Goal: Feedback & Contribution: Submit feedback/report problem

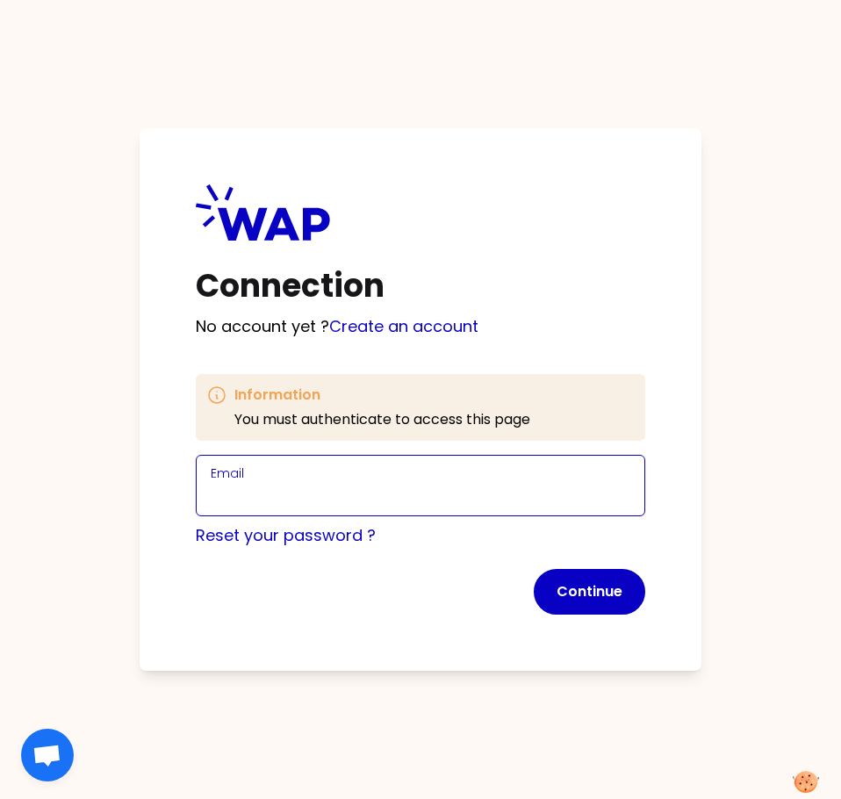
click at [362, 484] on input "Email" at bounding box center [420, 496] width 419 height 25
type input "[PERSON_NAME][EMAIL_ADDRESS][DOMAIN_NAME]"
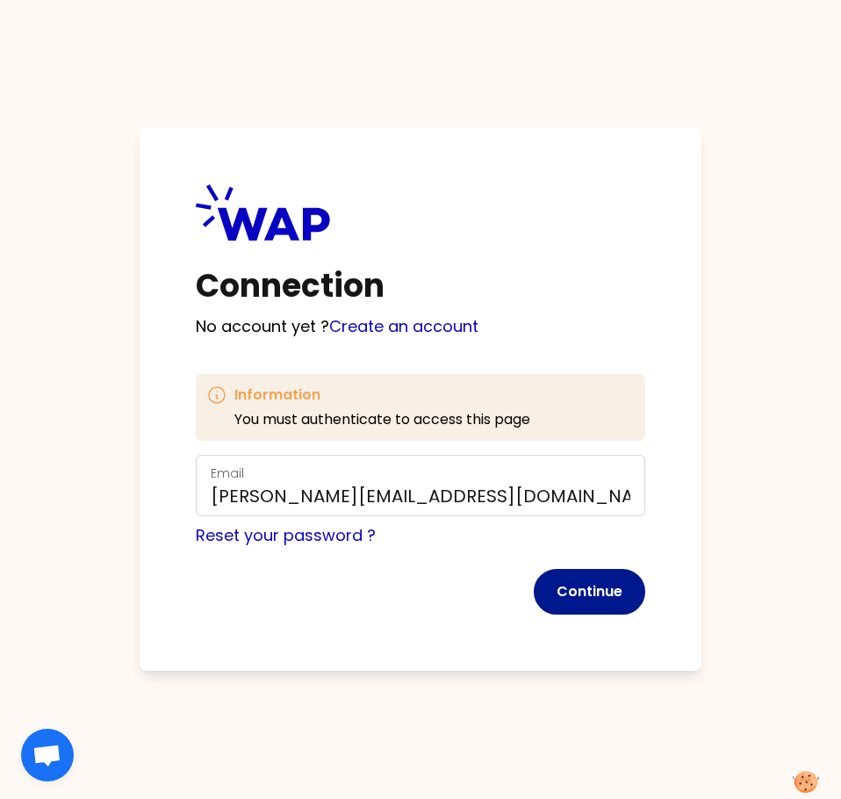
click at [587, 592] on button "Continue" at bounding box center [589, 592] width 111 height 46
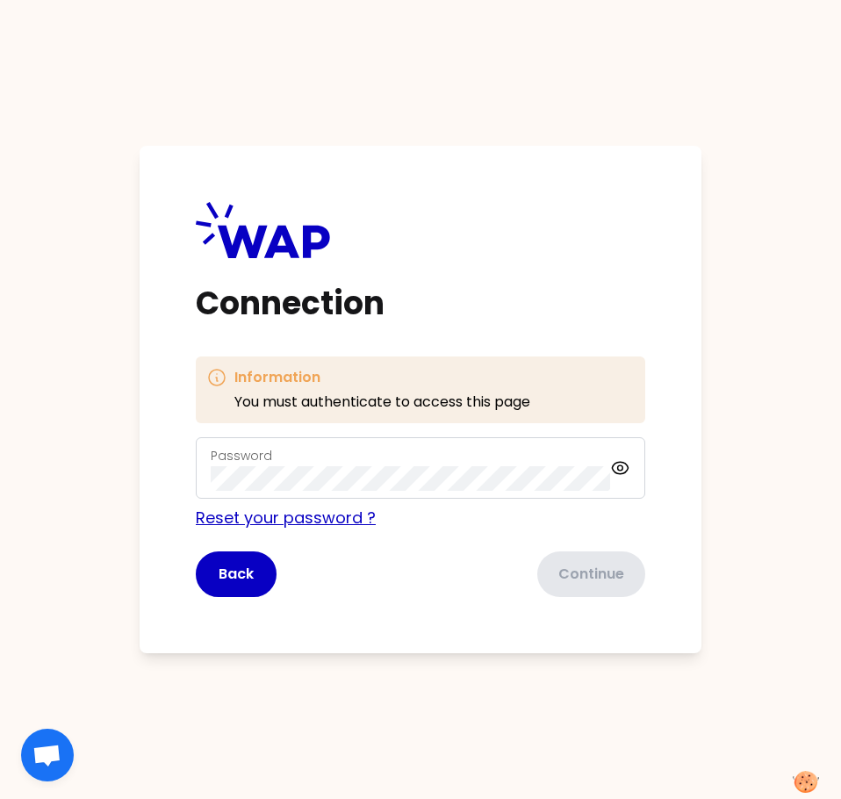
click at [326, 516] on link "Reset your password ?" at bounding box center [286, 517] width 180 height 22
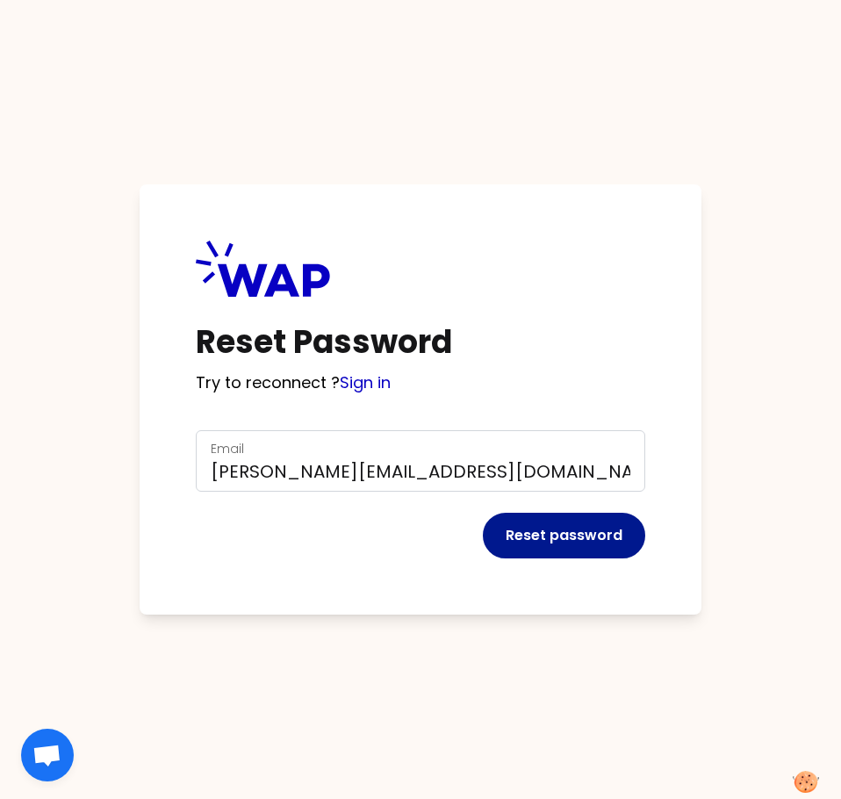
click at [558, 536] on button "Reset password" at bounding box center [564, 535] width 162 height 46
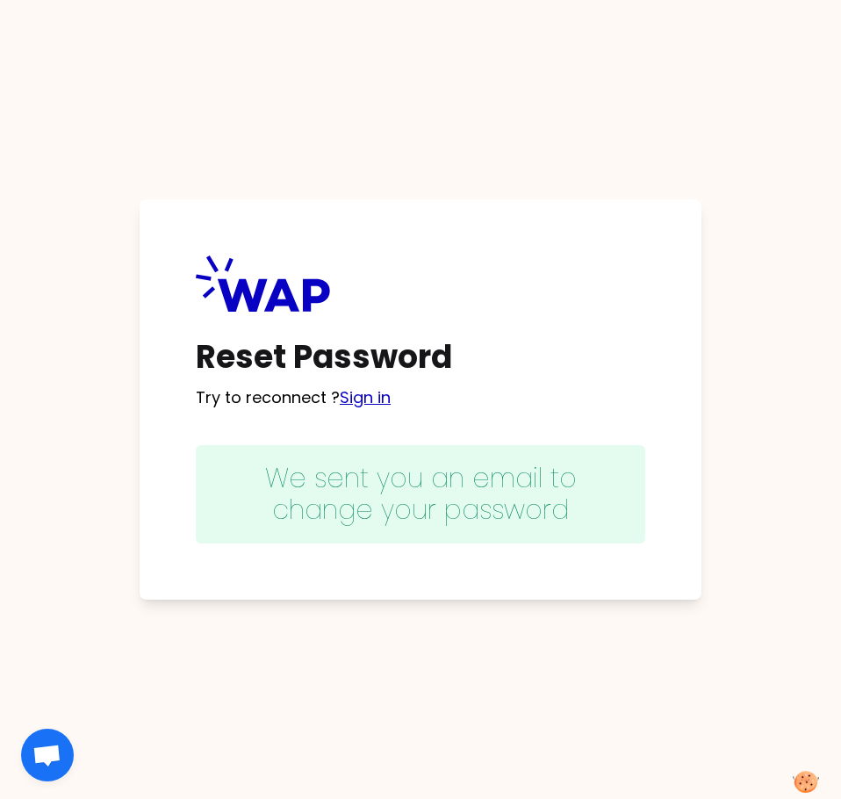
click at [367, 400] on link "Sign in" at bounding box center [365, 397] width 51 height 22
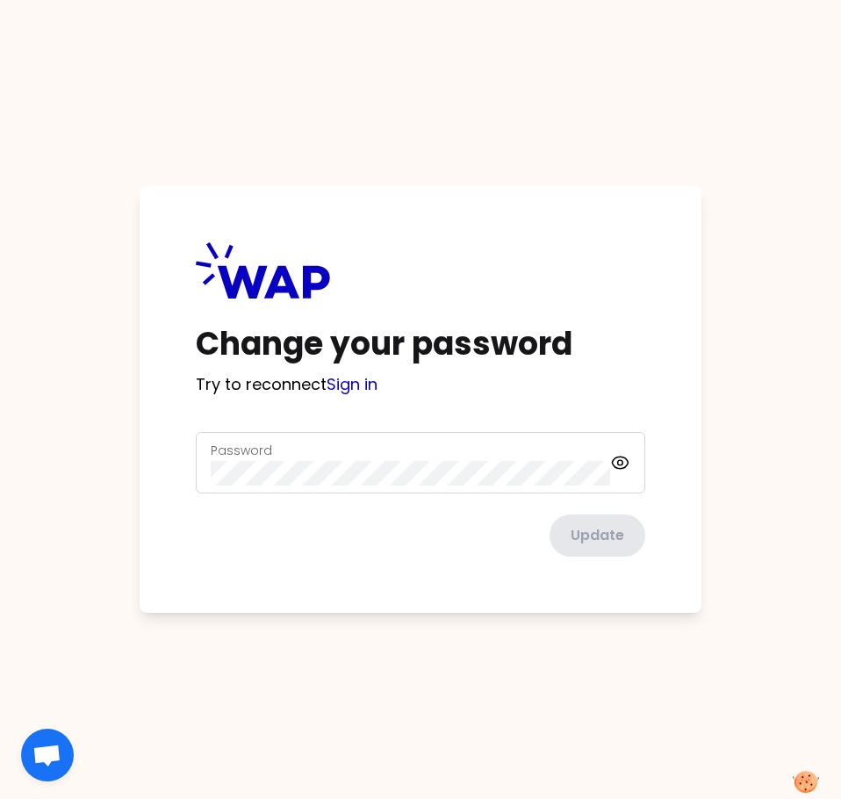
click at [274, 451] on div "Password" at bounding box center [410, 463] width 399 height 46
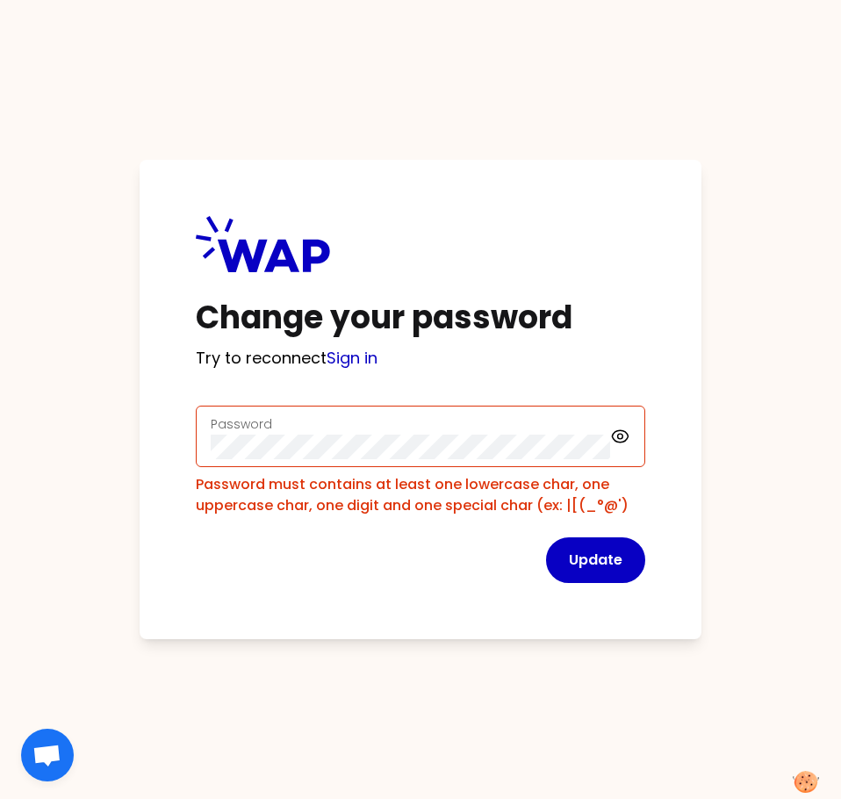
drag, startPoint x: 591, startPoint y: 541, endPoint x: 376, endPoint y: 577, distance: 217.8
click at [376, 577] on div "Update" at bounding box center [420, 560] width 449 height 46
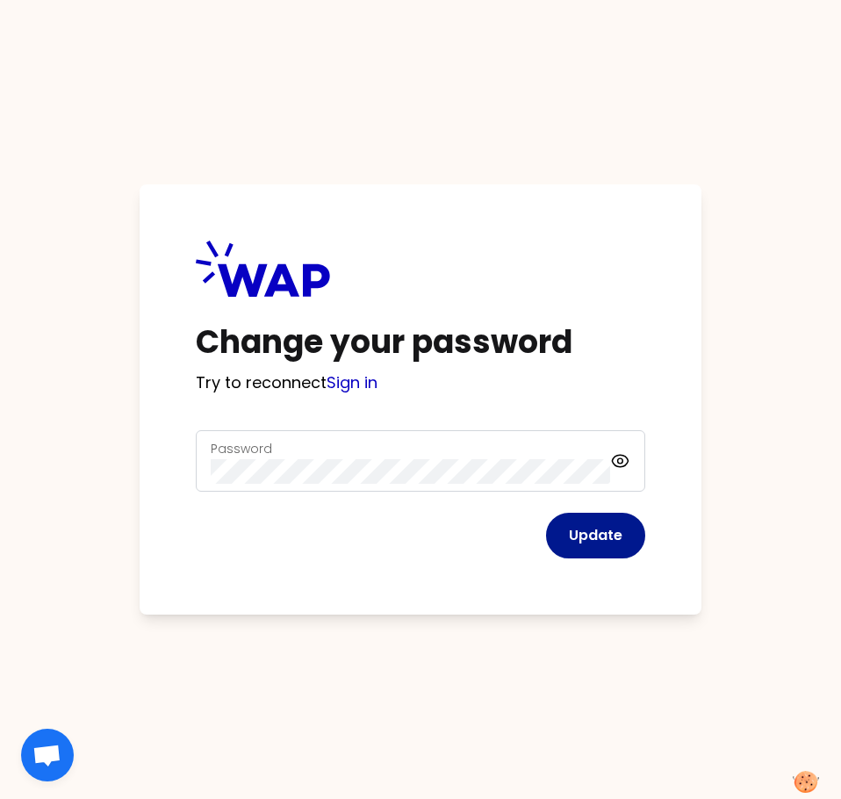
click at [617, 533] on button "Update" at bounding box center [595, 535] width 99 height 46
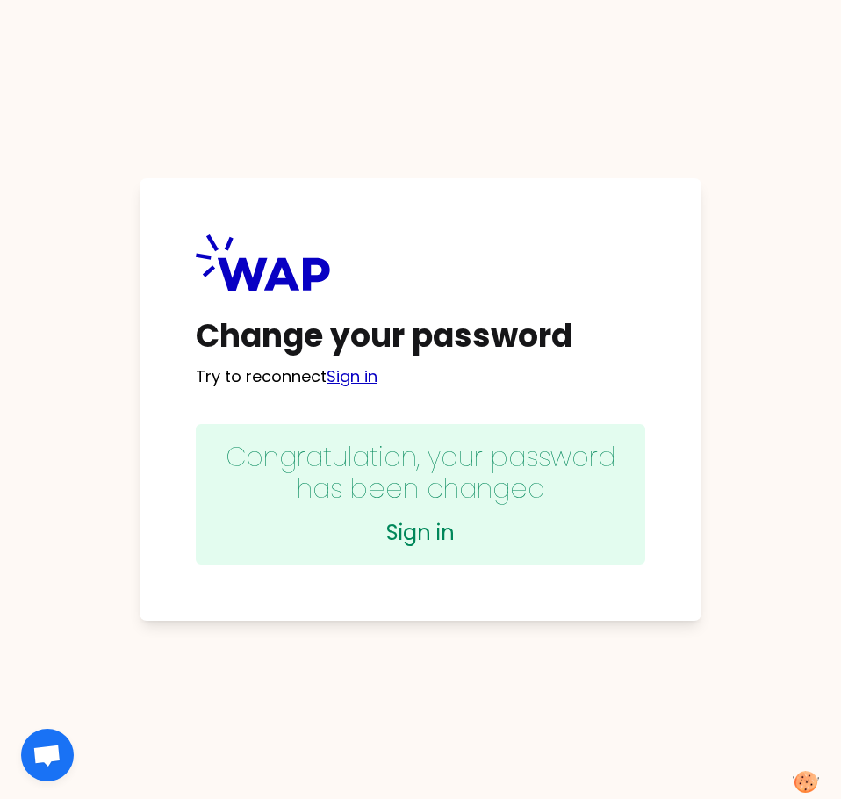
click at [359, 374] on link "Sign in" at bounding box center [351, 376] width 51 height 22
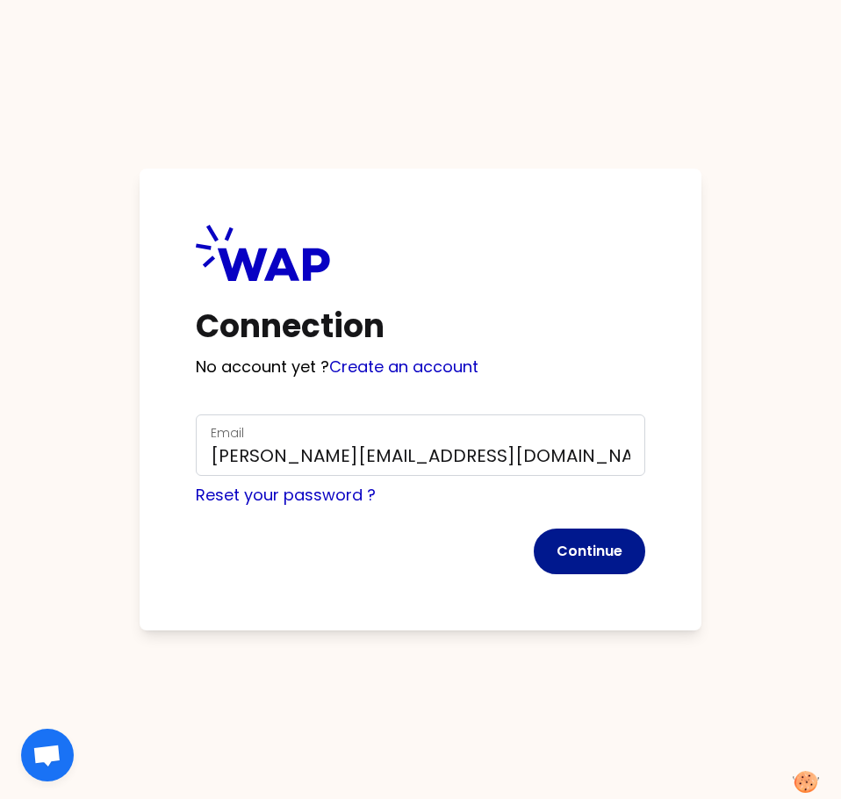
click at [591, 558] on button "Continue" at bounding box center [589, 551] width 111 height 46
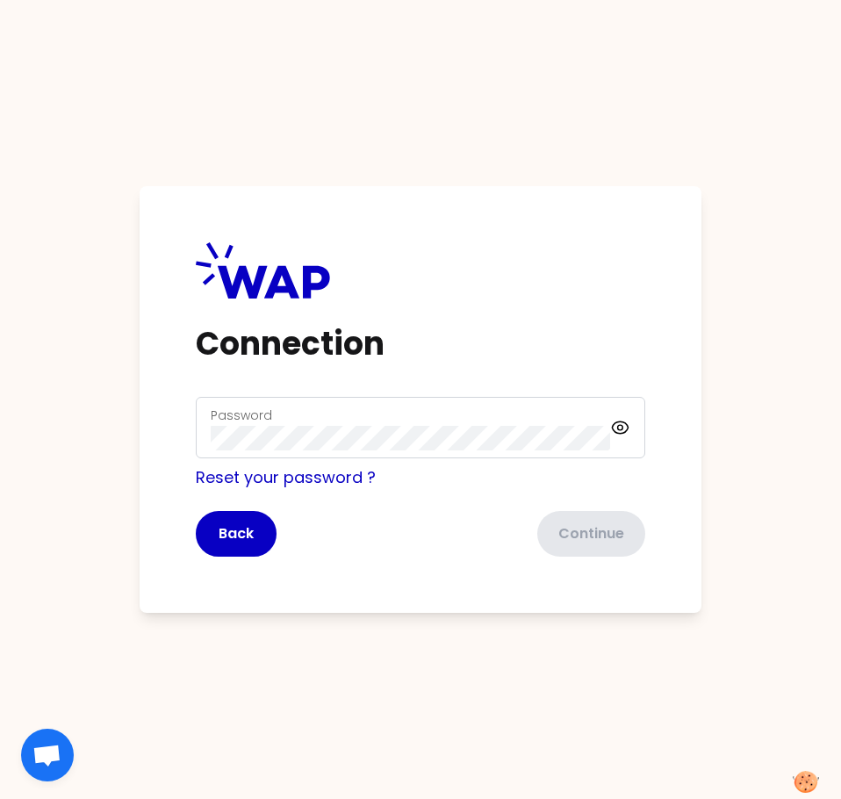
click at [310, 415] on div "Password" at bounding box center [410, 428] width 399 height 46
click at [582, 535] on button "Continue" at bounding box center [589, 534] width 111 height 46
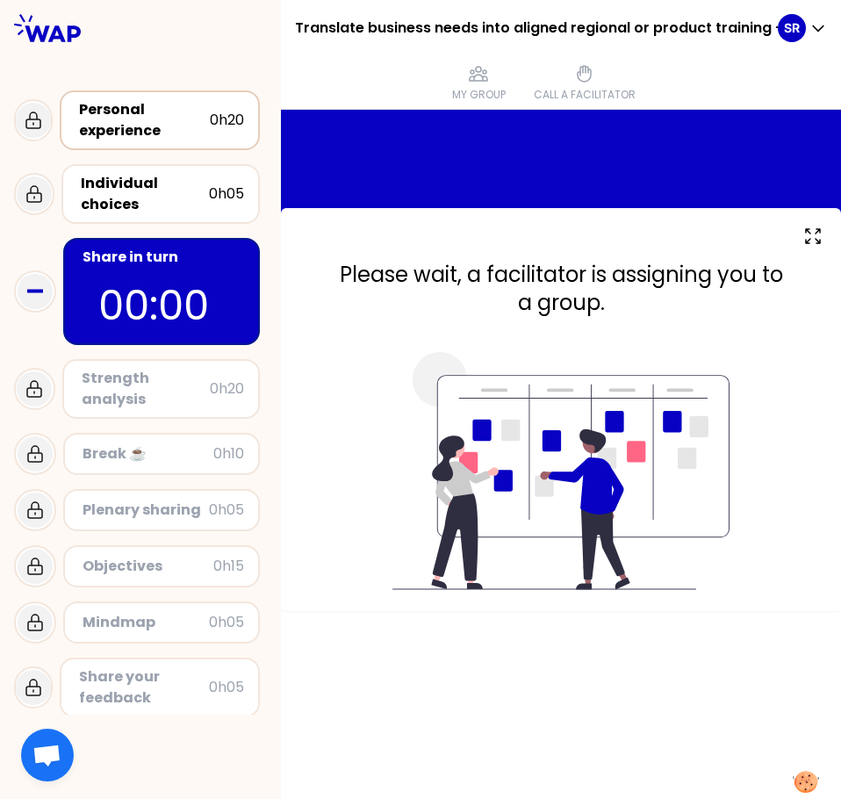
click at [147, 121] on div "Personal experience" at bounding box center [144, 120] width 131 height 42
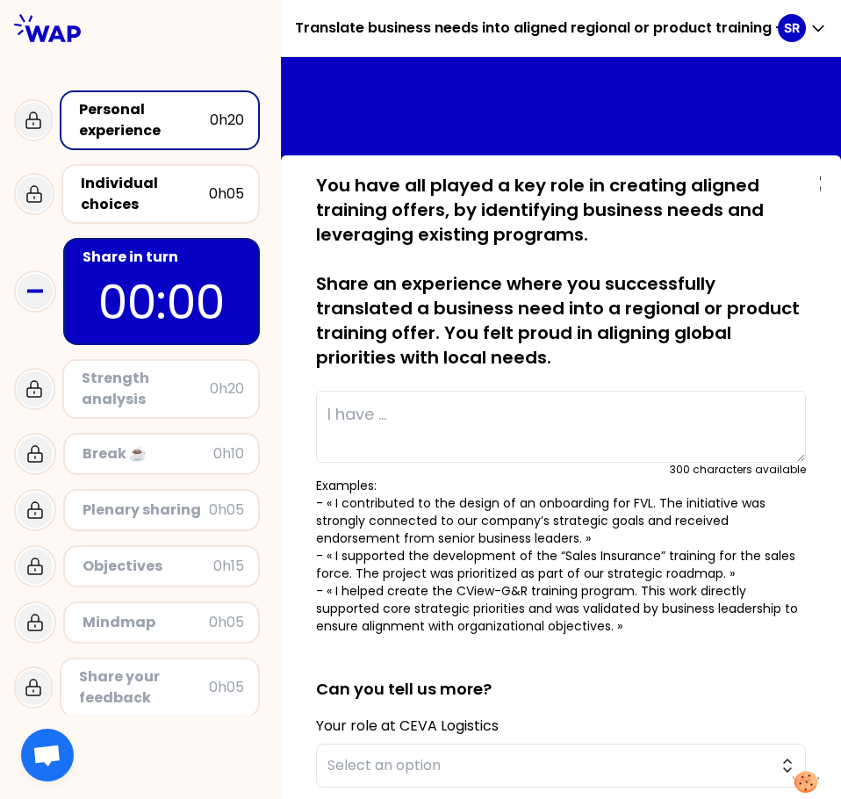
click at [215, 43] on div at bounding box center [140, 27] width 281 height 55
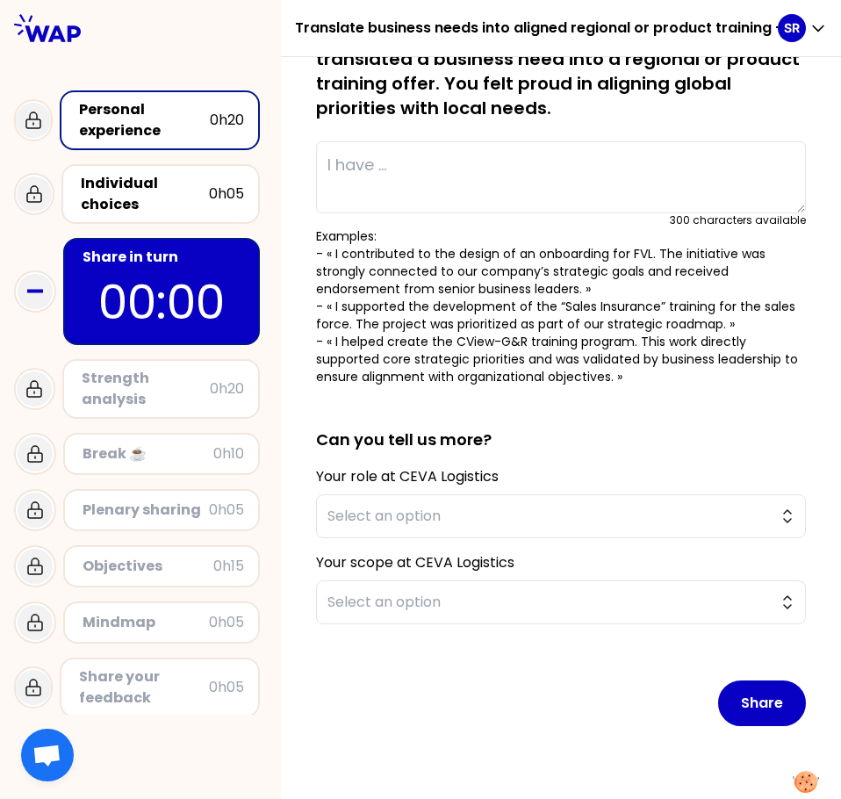
scroll to position [268, 0]
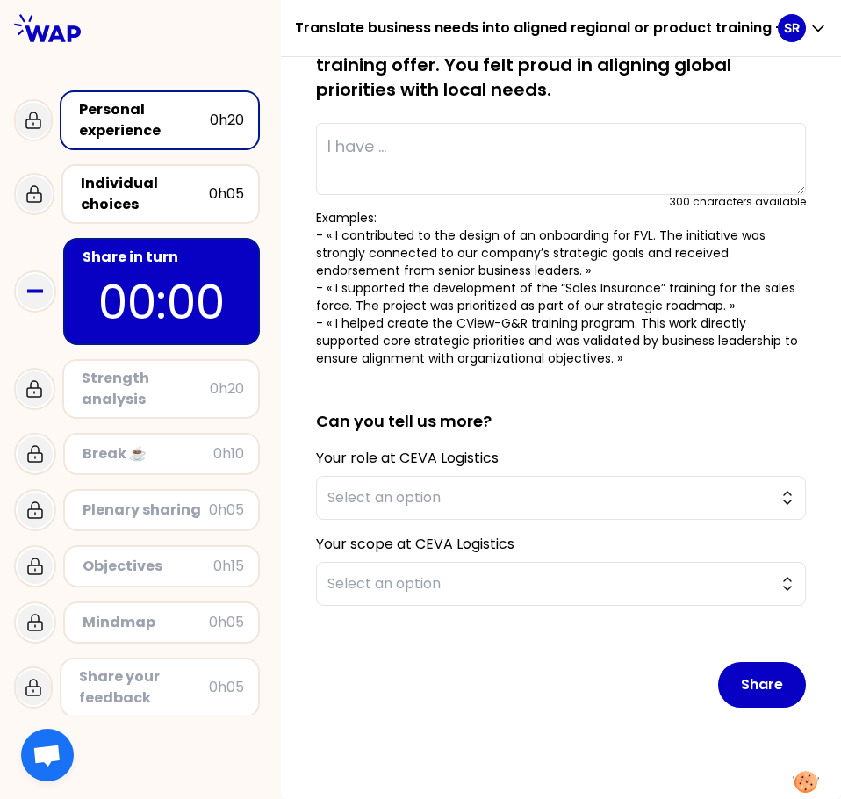
click at [200, 253] on div "Share in turn" at bounding box center [162, 257] width 161 height 21
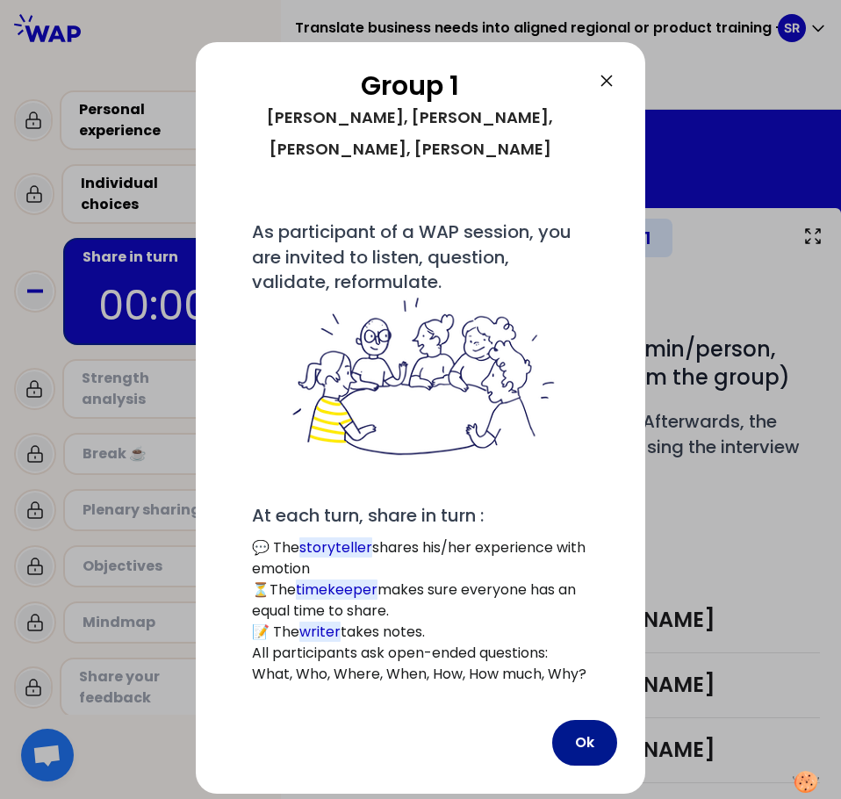
click at [588, 720] on button "Ok" at bounding box center [584, 743] width 65 height 46
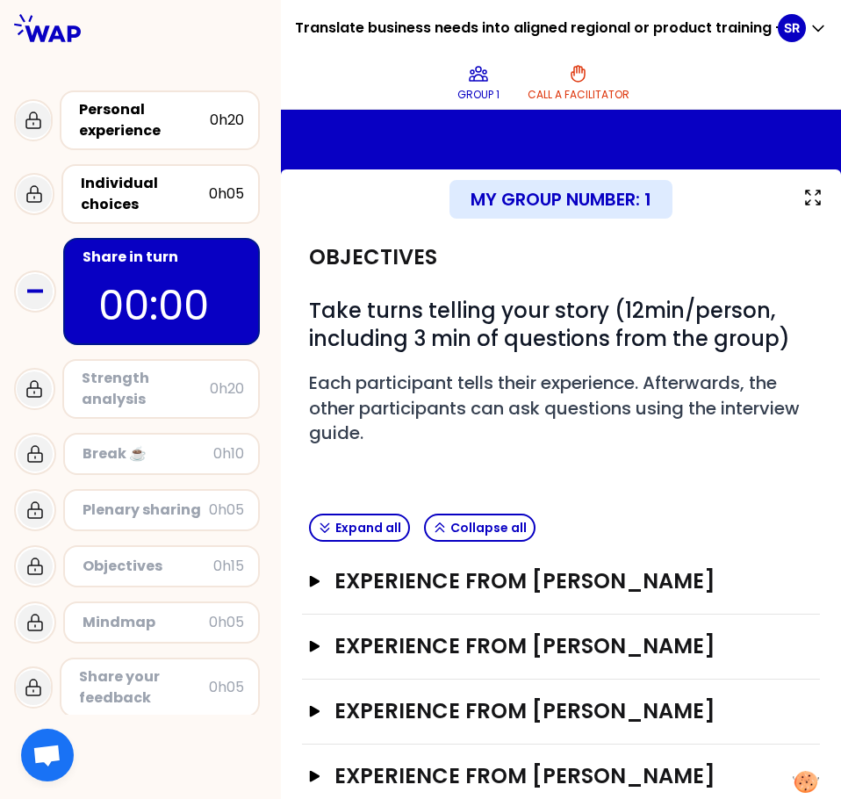
scroll to position [70, 0]
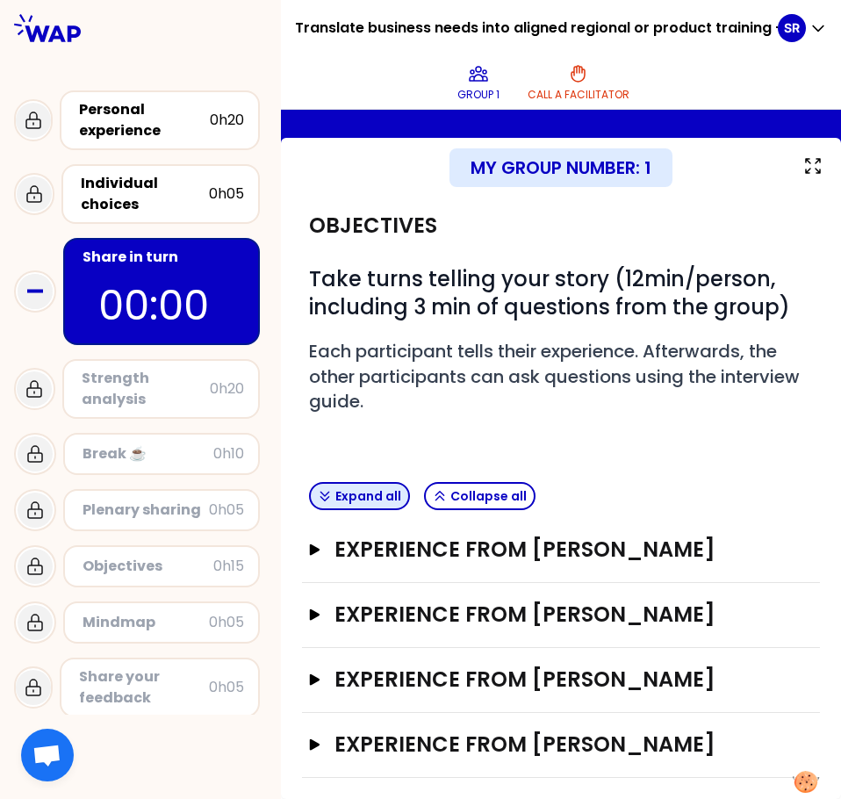
click at [355, 497] on button "Expand all" at bounding box center [359, 496] width 101 height 28
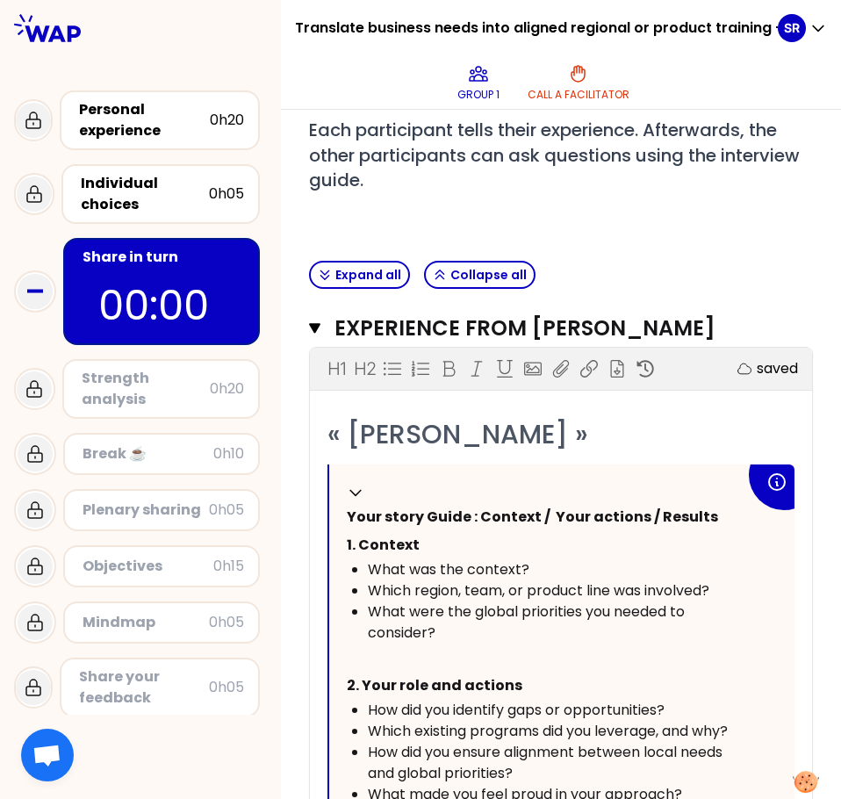
scroll to position [322, 0]
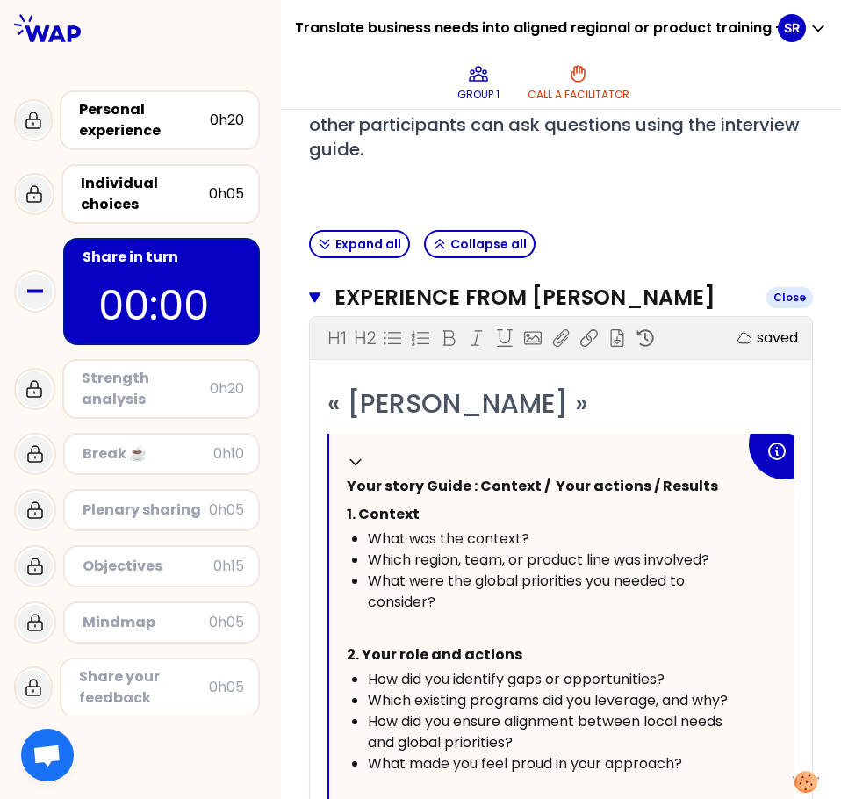
click at [320, 299] on icon "button" at bounding box center [314, 297] width 11 height 14
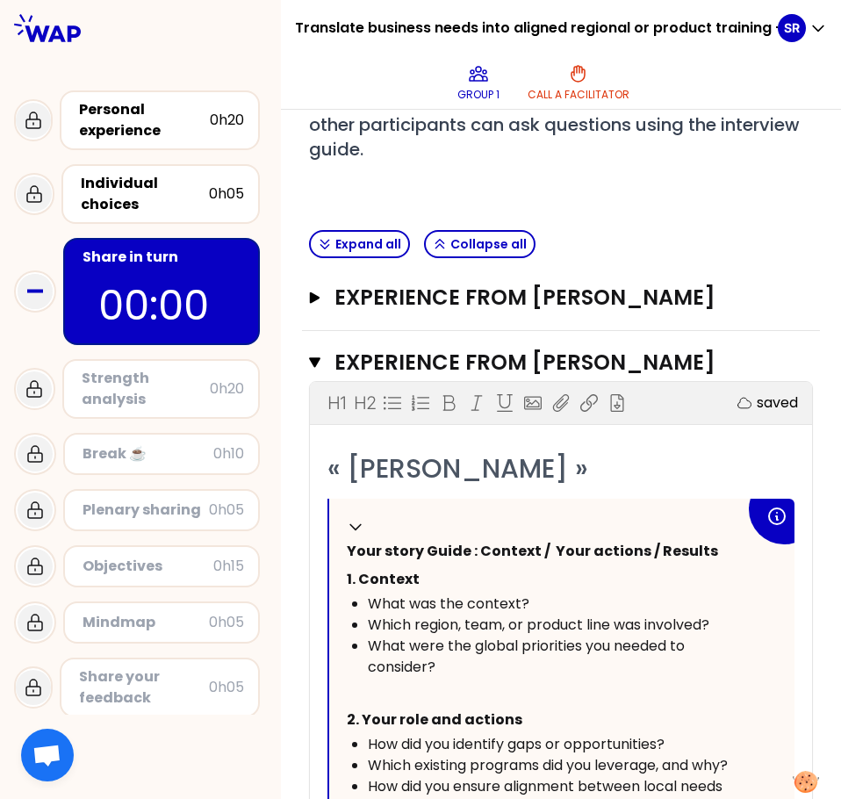
click at [362, 544] on span "Your story Guide : Context / Your actions / Results" at bounding box center [532, 551] width 371 height 20
click at [320, 301] on icon "button" at bounding box center [315, 296] width 11 height 11
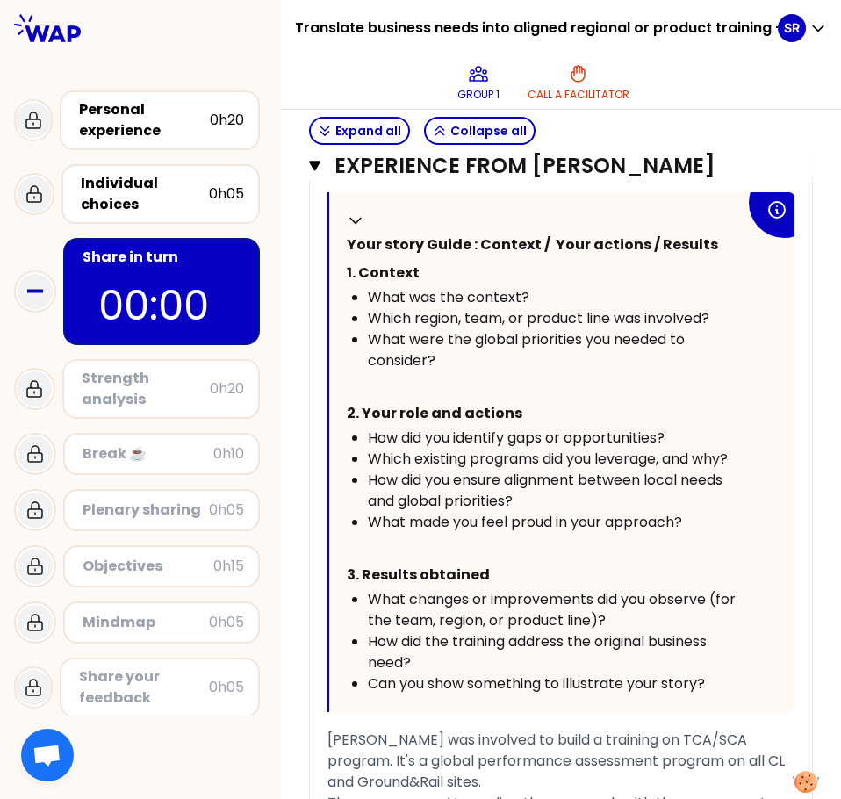
scroll to position [682, 0]
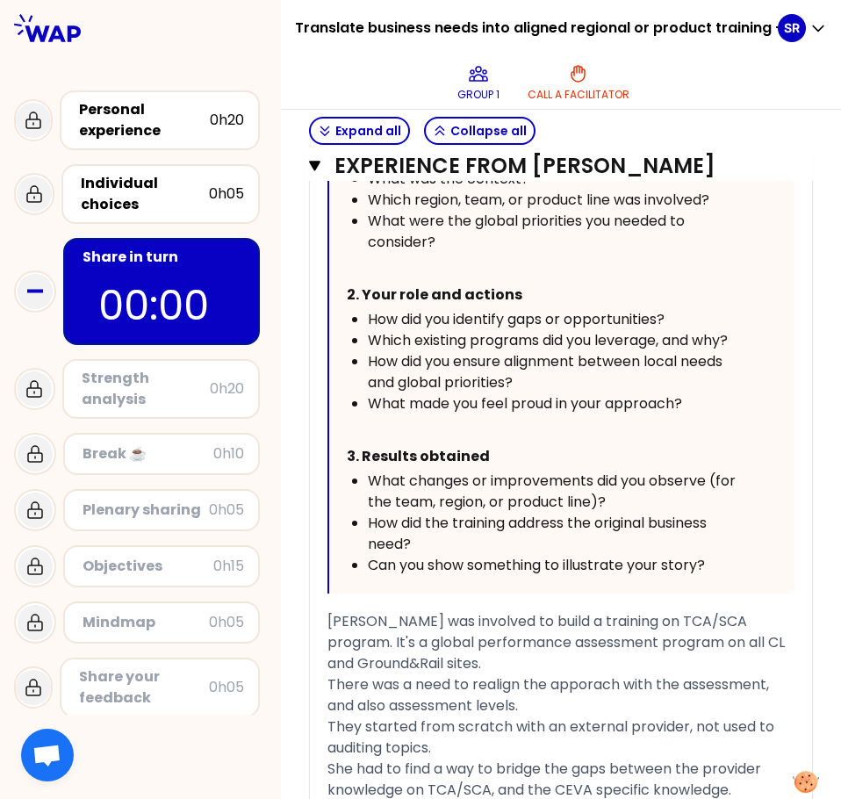
drag, startPoint x: 362, startPoint y: 484, endPoint x: 762, endPoint y: 583, distance: 411.2
click at [762, 583] on div "Collapse Your story Guide : Context / Your actions / Results 1. Context What wa…" at bounding box center [561, 333] width 465 height 519
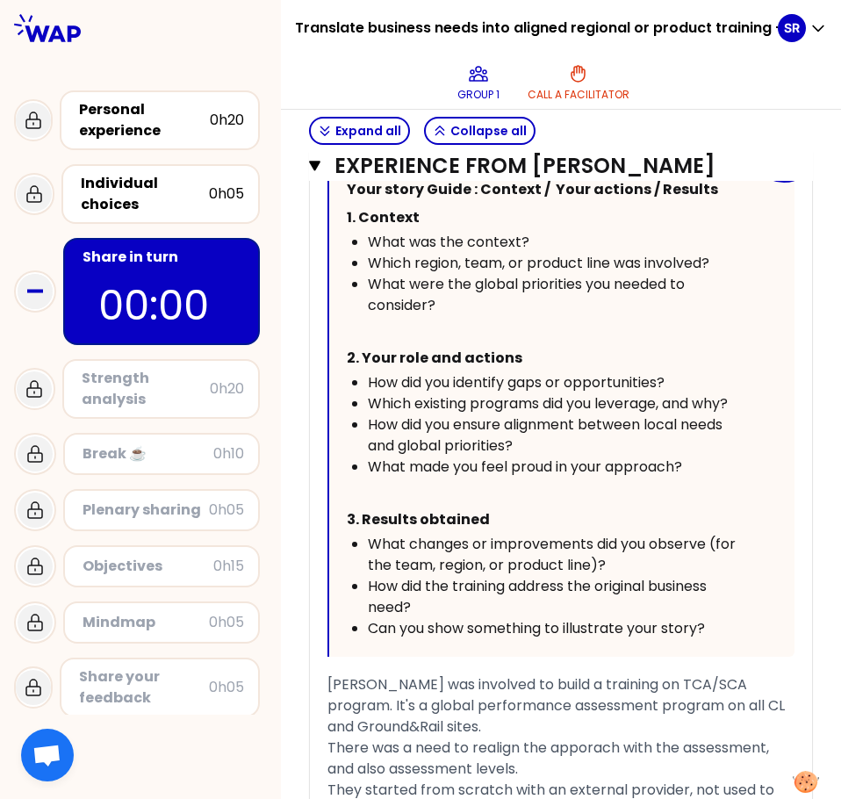
scroll to position [612, 0]
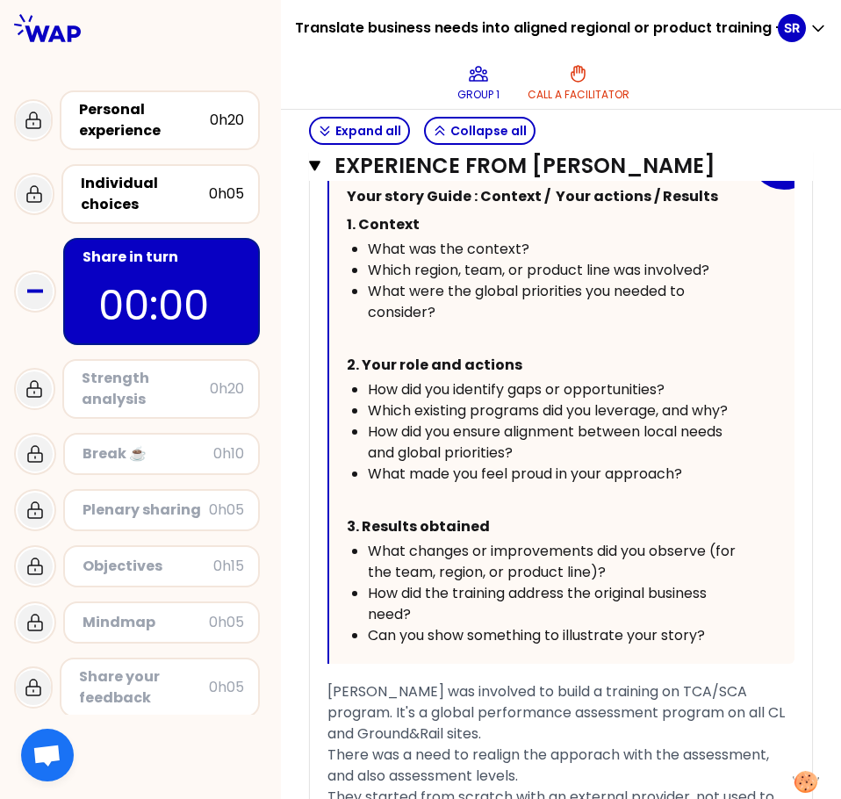
drag, startPoint x: 362, startPoint y: 217, endPoint x: 729, endPoint y: 664, distance: 579.2
click at [729, 663] on div "Collapse Your story Guide : Context / Your actions / Results 1. Context What wa…" at bounding box center [561, 403] width 465 height 519
click at [345, 713] on span "[PERSON_NAME] was involved to build a training on TCA/SCA program. It's a globa…" at bounding box center [557, 712] width 461 height 62
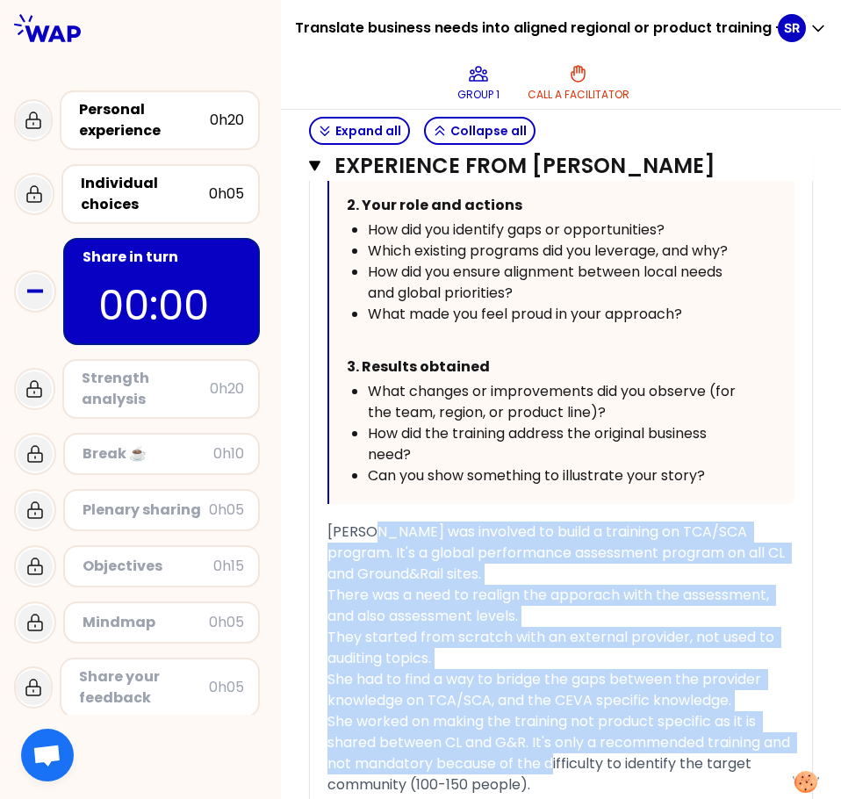
scroll to position [794, 0]
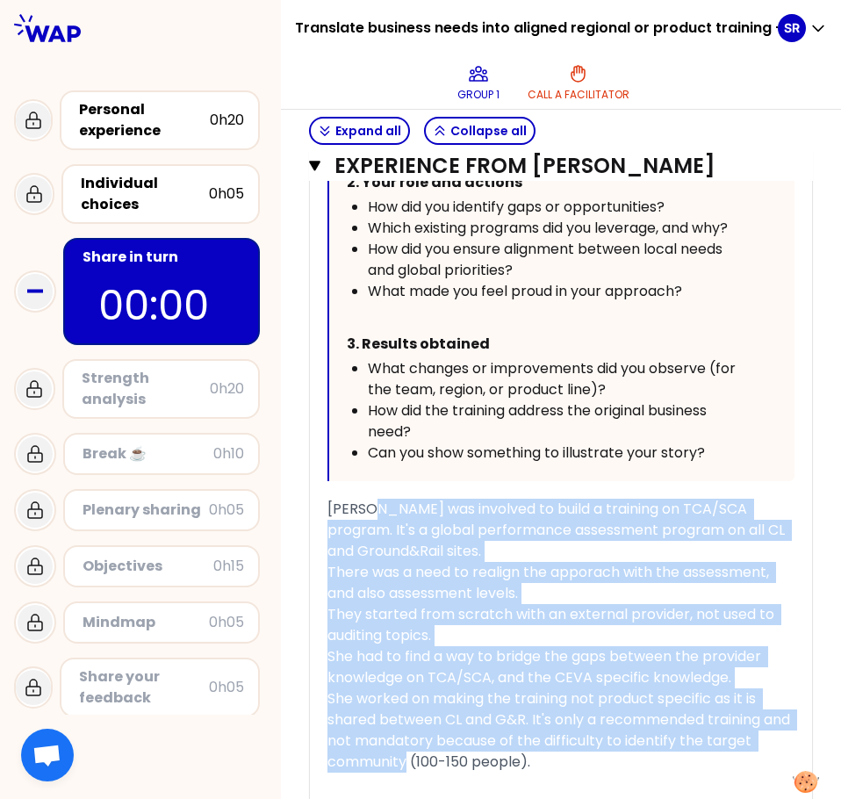
drag, startPoint x: 390, startPoint y: 711, endPoint x: 467, endPoint y: 781, distance: 104.4
click at [467, 781] on div "« [PERSON_NAME] » Collapse Your story Guide : Context / Your actions / Results …" at bounding box center [560, 438] width 467 height 1048
click at [525, 436] on span "How did the training address the original business need?" at bounding box center [539, 420] width 342 height 41
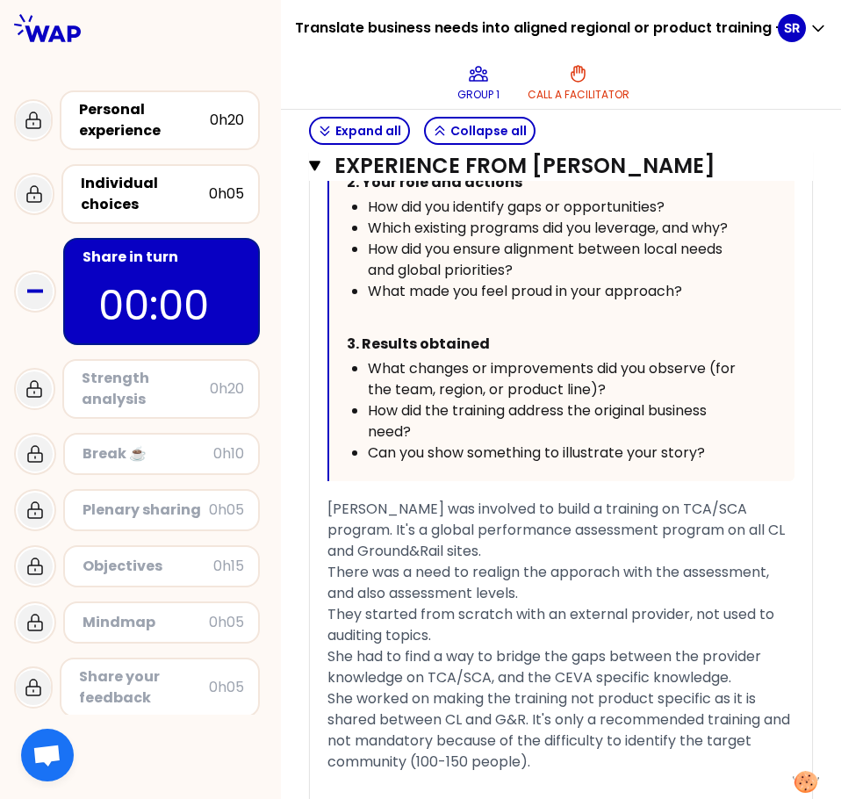
click at [525, 436] on span "How did the training address the original business need?" at bounding box center [539, 420] width 342 height 41
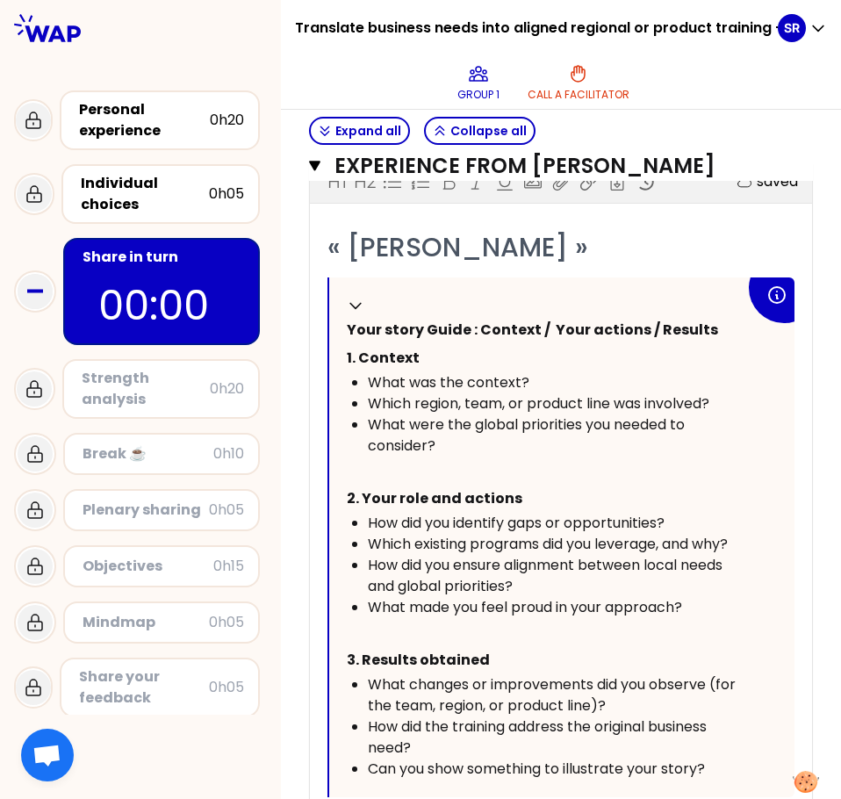
scroll to position [443, 0]
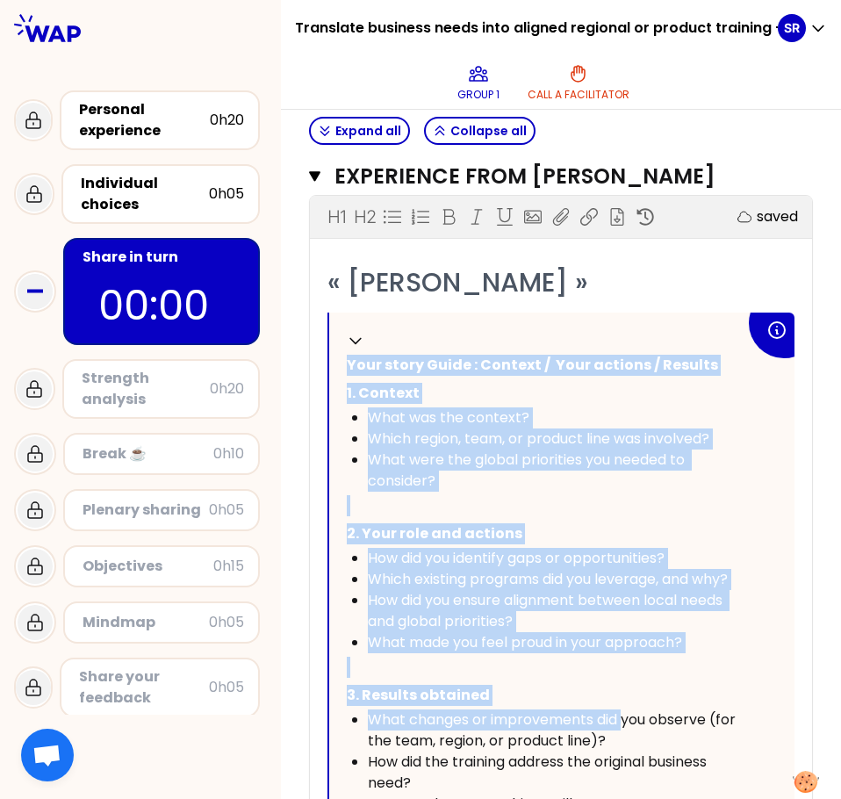
drag, startPoint x: 360, startPoint y: 363, endPoint x: 640, endPoint y: 749, distance: 476.9
click at [640, 749] on div "Collapse Your story Guide : Context / Your actions / Results 1. Context What wa…" at bounding box center [561, 571] width 465 height 519
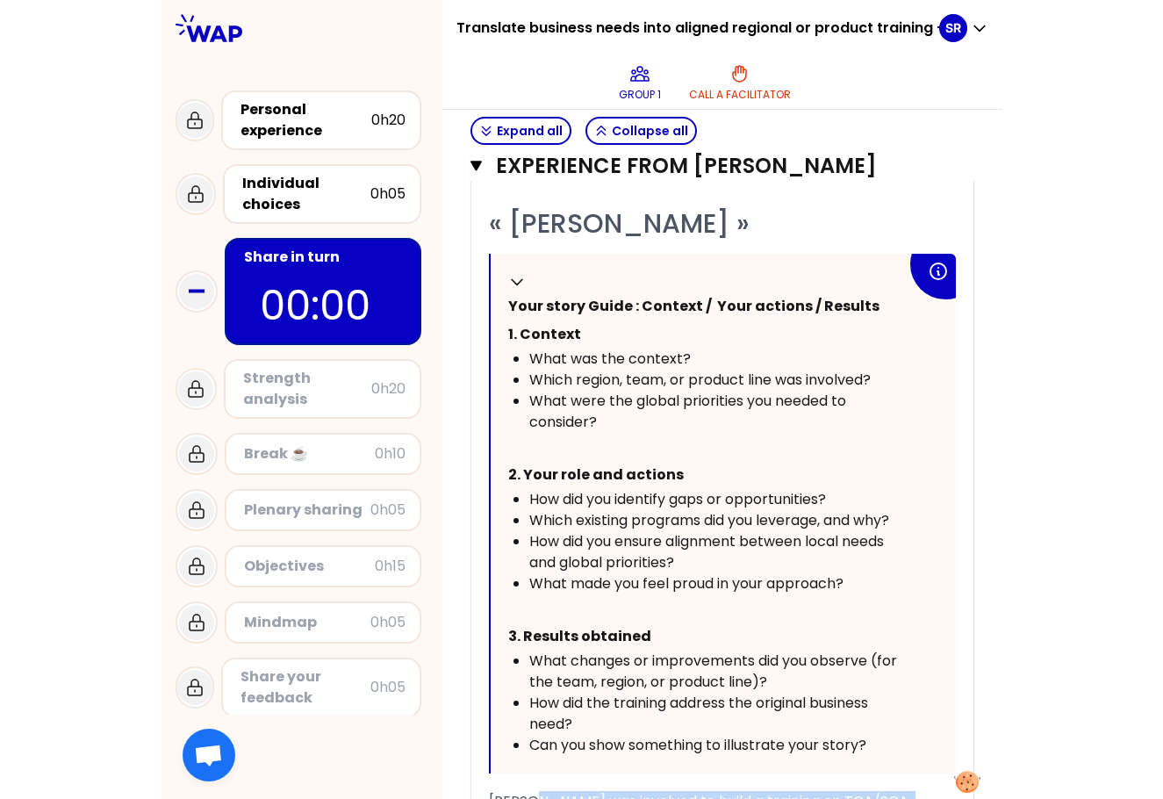
scroll to position [586, 0]
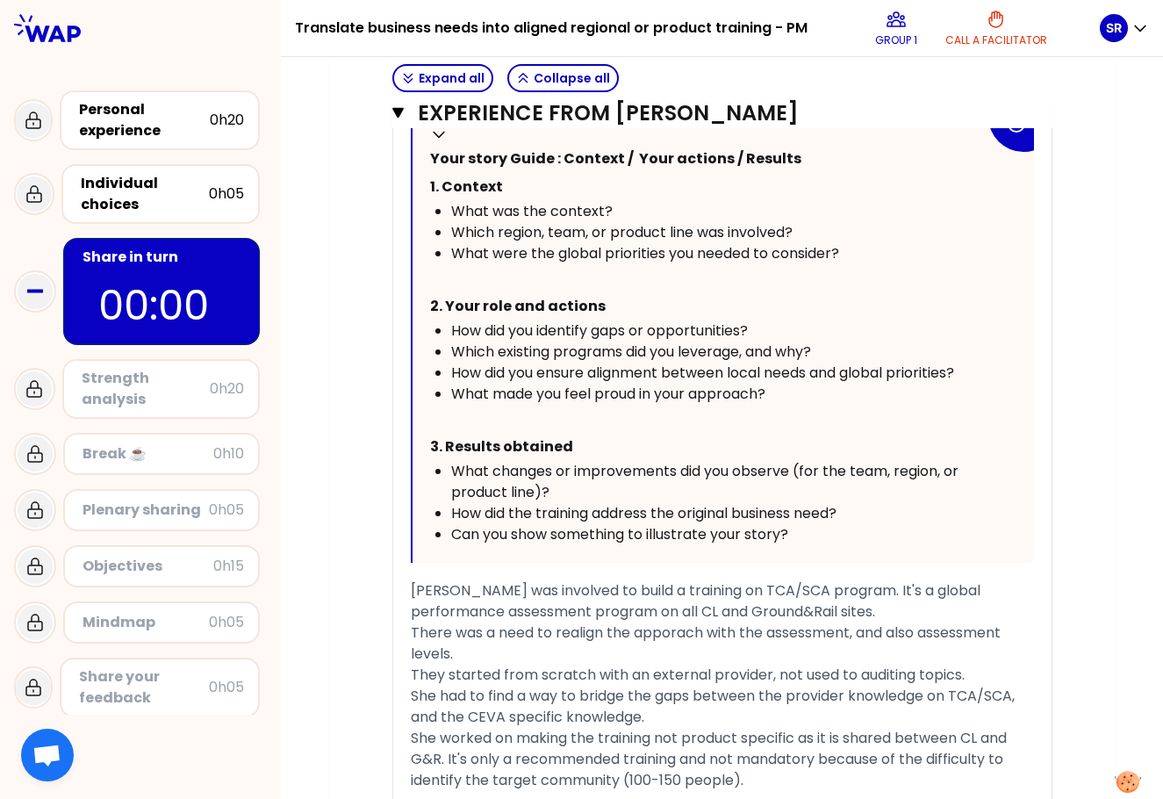
click at [840, 526] on div "« [PERSON_NAME] » Collapse Your story Guide : Context / Your actions / Results …" at bounding box center [722, 519] width 658 height 921
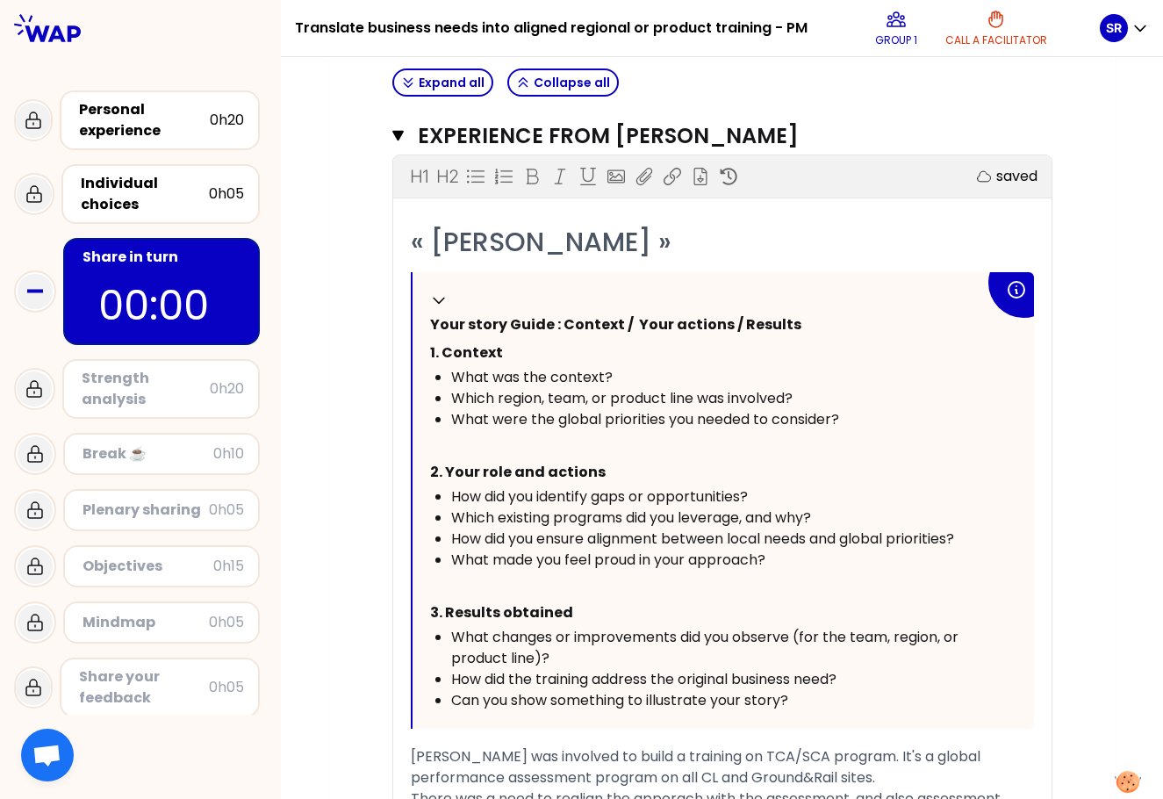
scroll to position [359, 0]
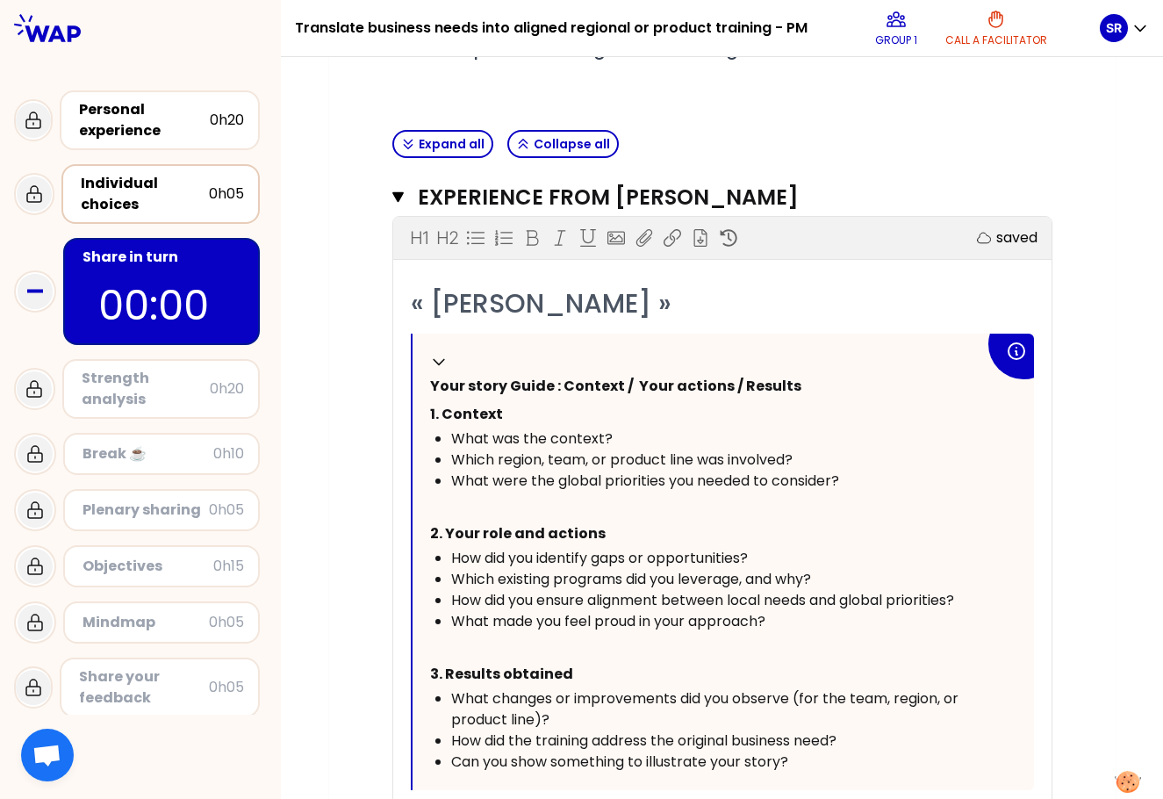
click at [134, 202] on div "Individual choices" at bounding box center [145, 194] width 128 height 42
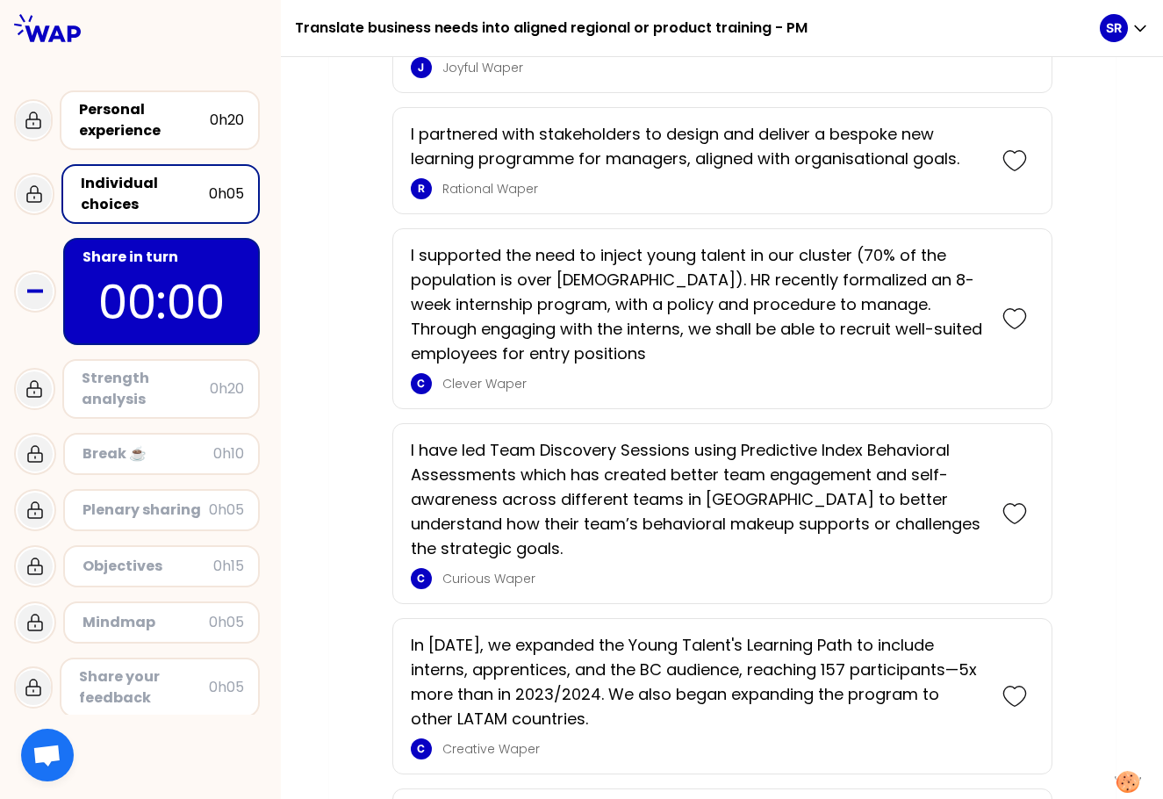
scroll to position [972, 0]
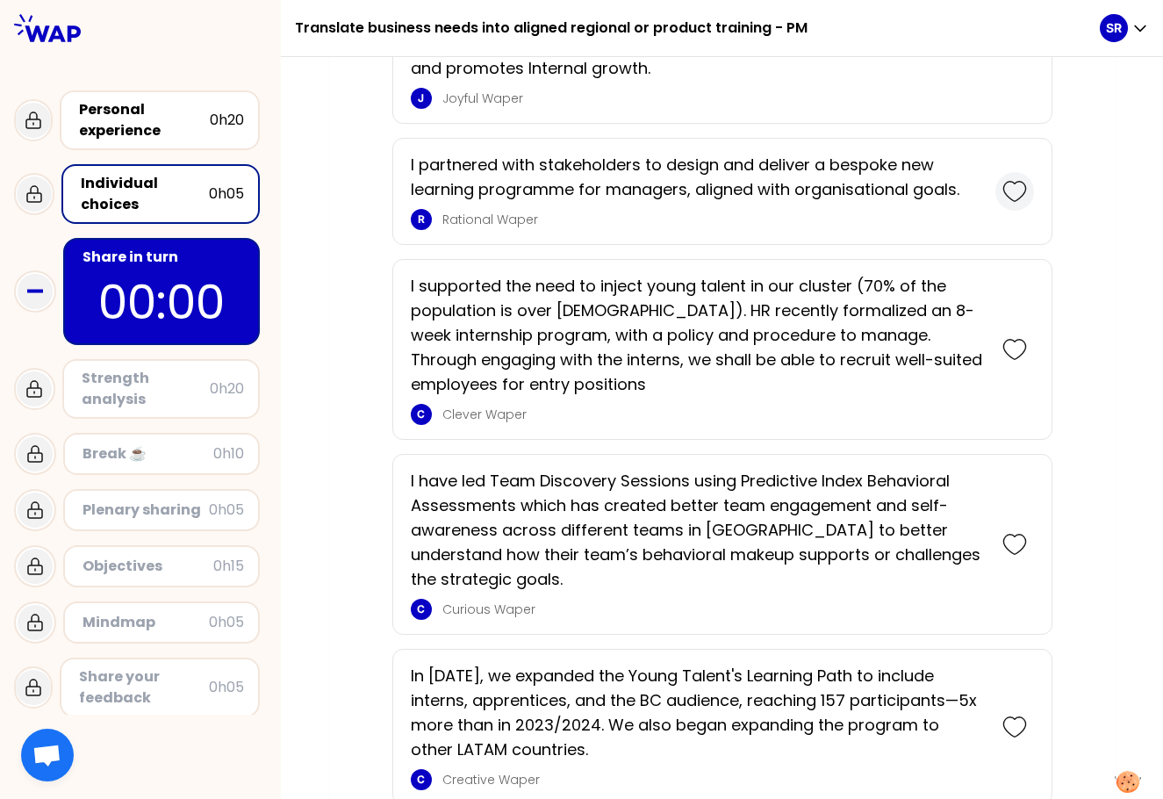
click at [840, 189] on icon at bounding box center [1014, 191] width 25 height 25
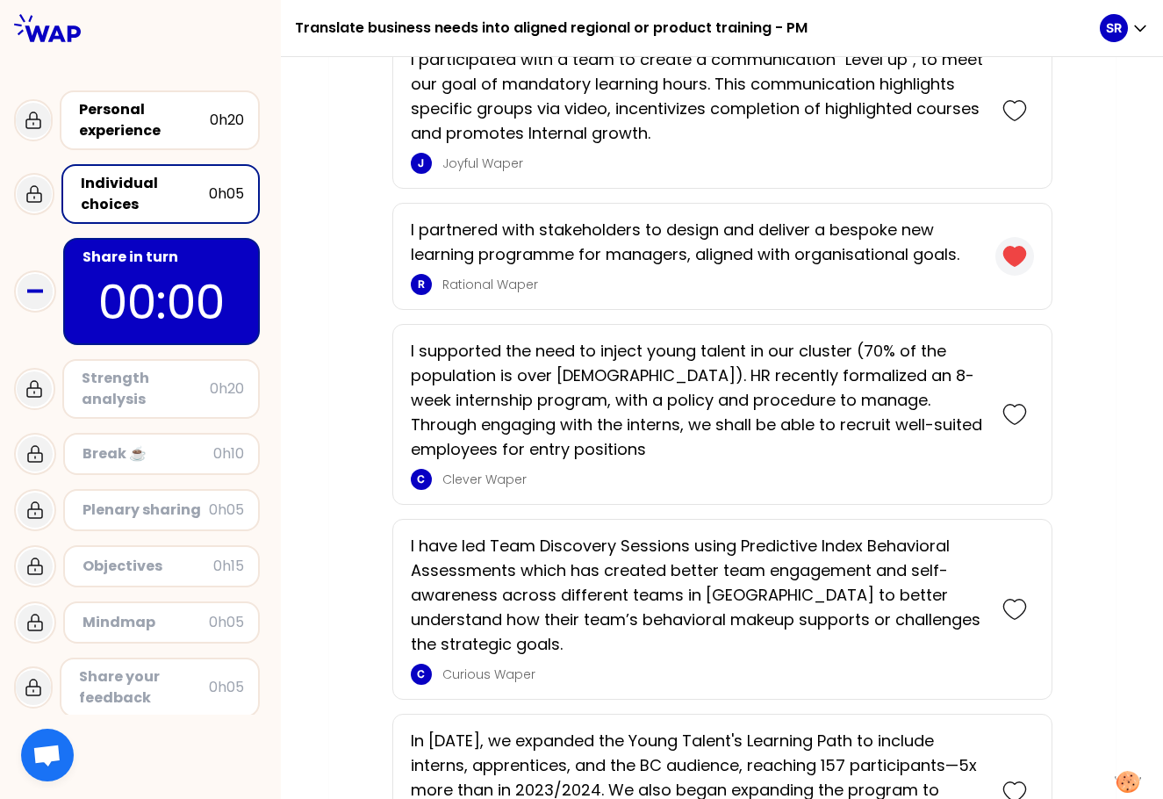
scroll to position [1037, 0]
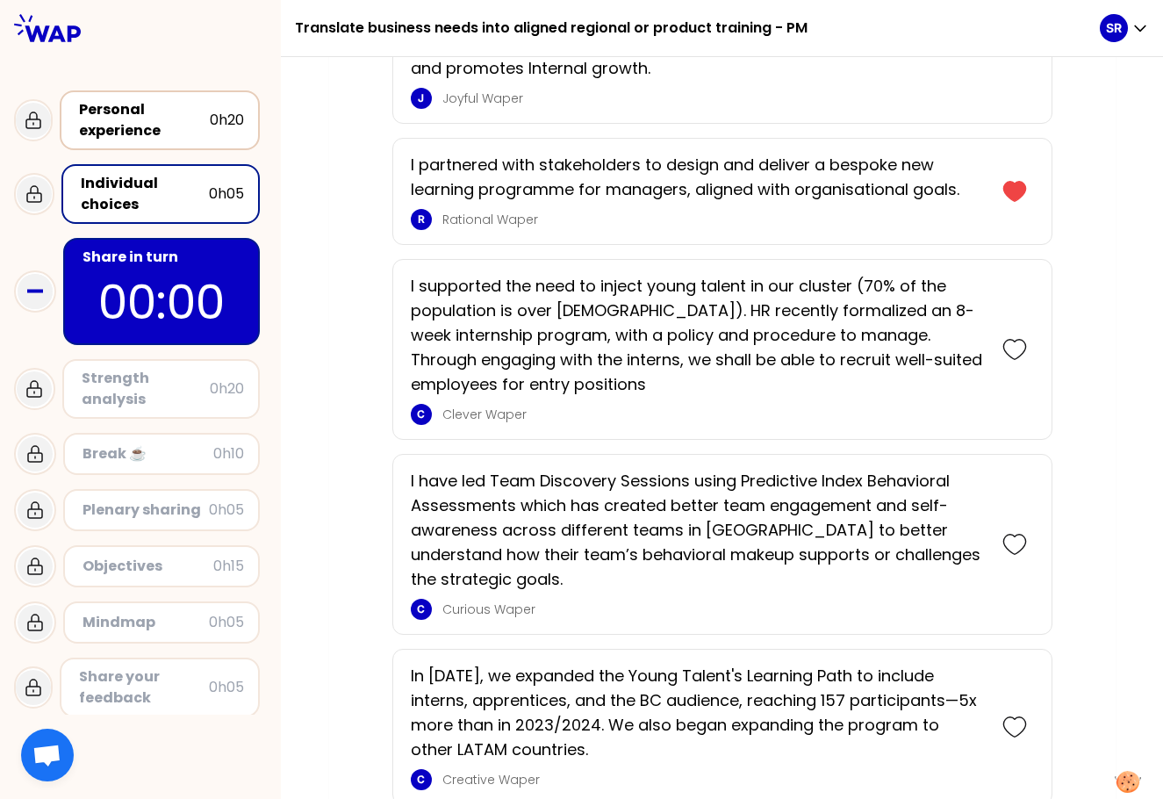
click at [156, 118] on div "Personal experience" at bounding box center [144, 120] width 131 height 42
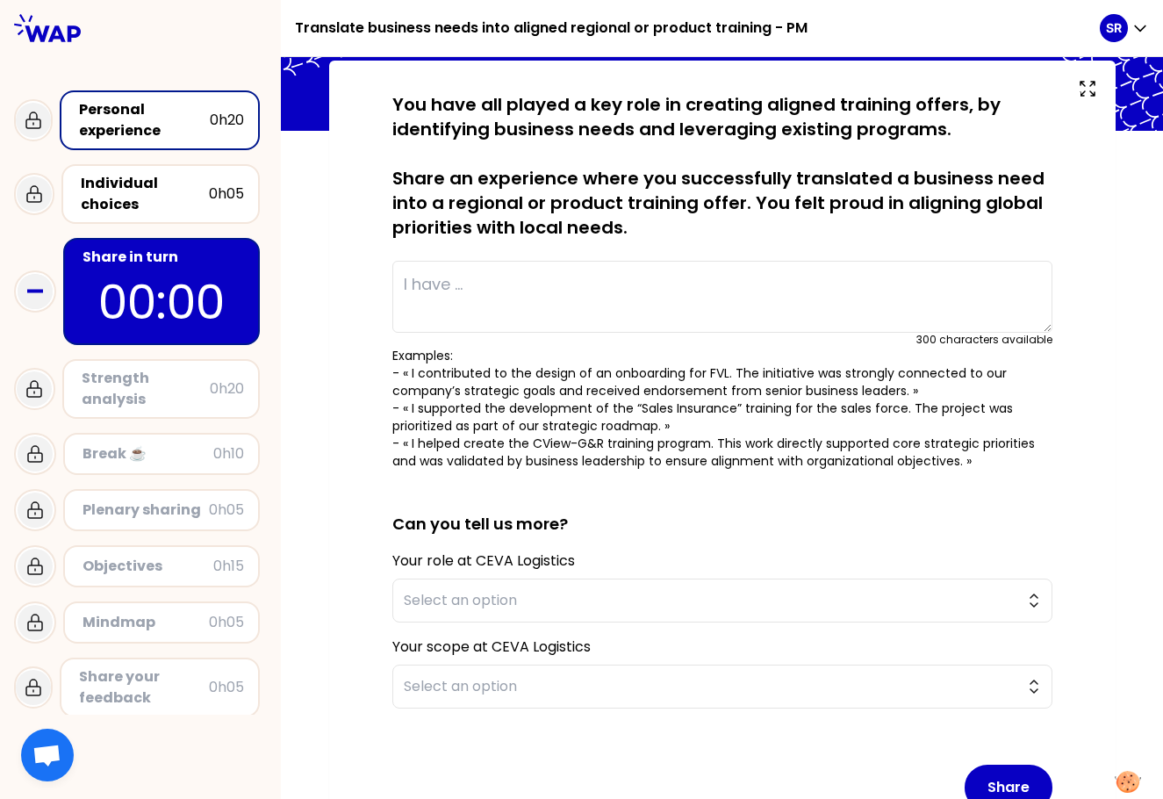
scroll to position [36, 0]
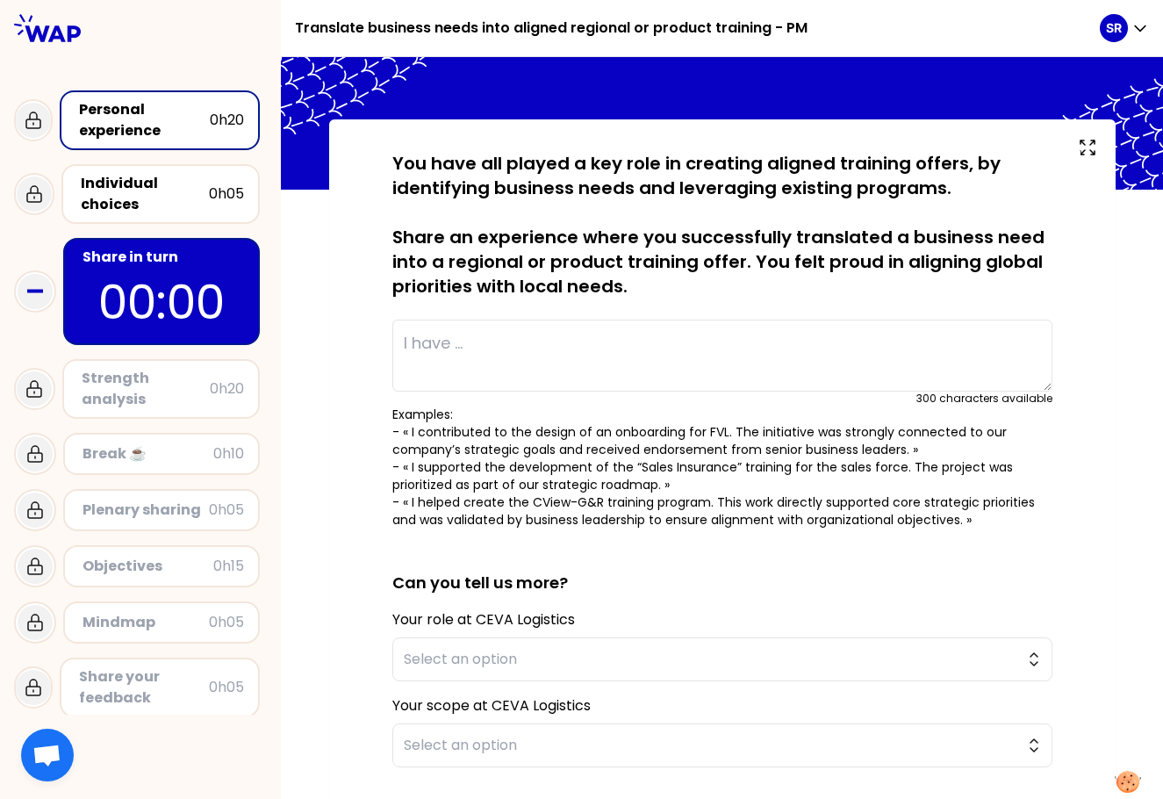
click at [401, 345] on textarea at bounding box center [722, 355] width 660 height 72
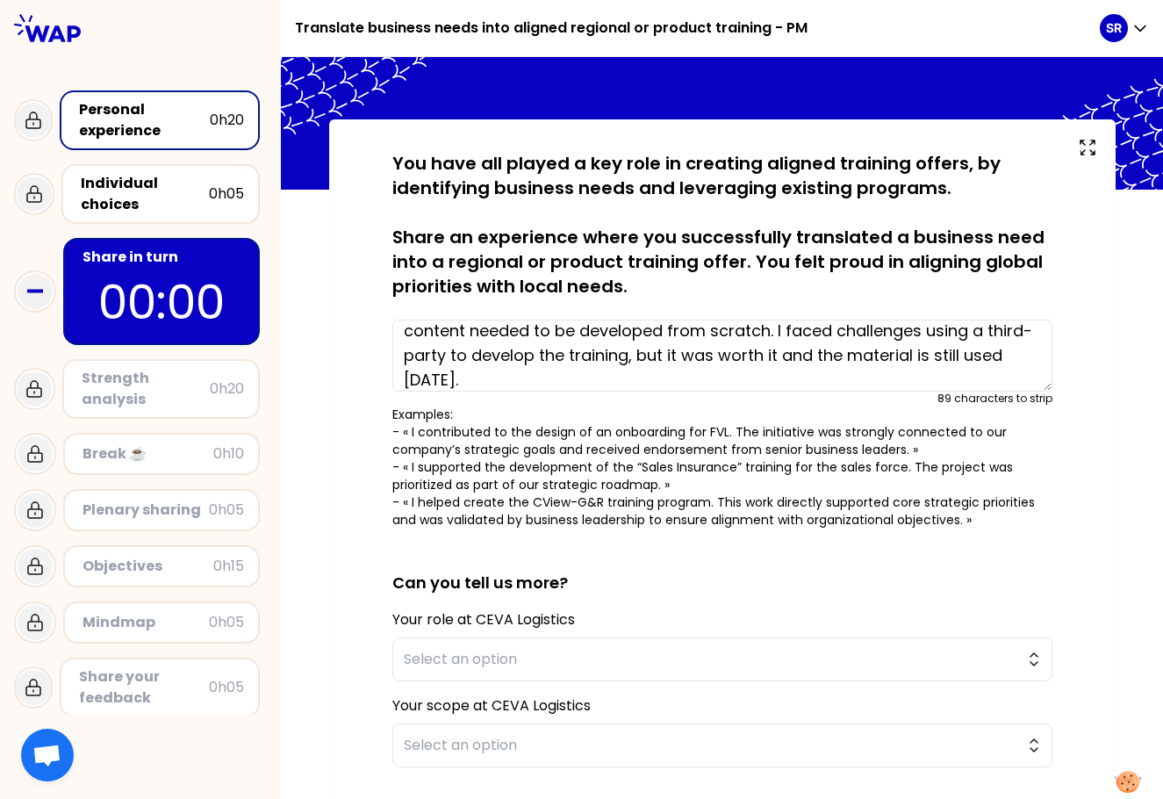
scroll to position [98, 0]
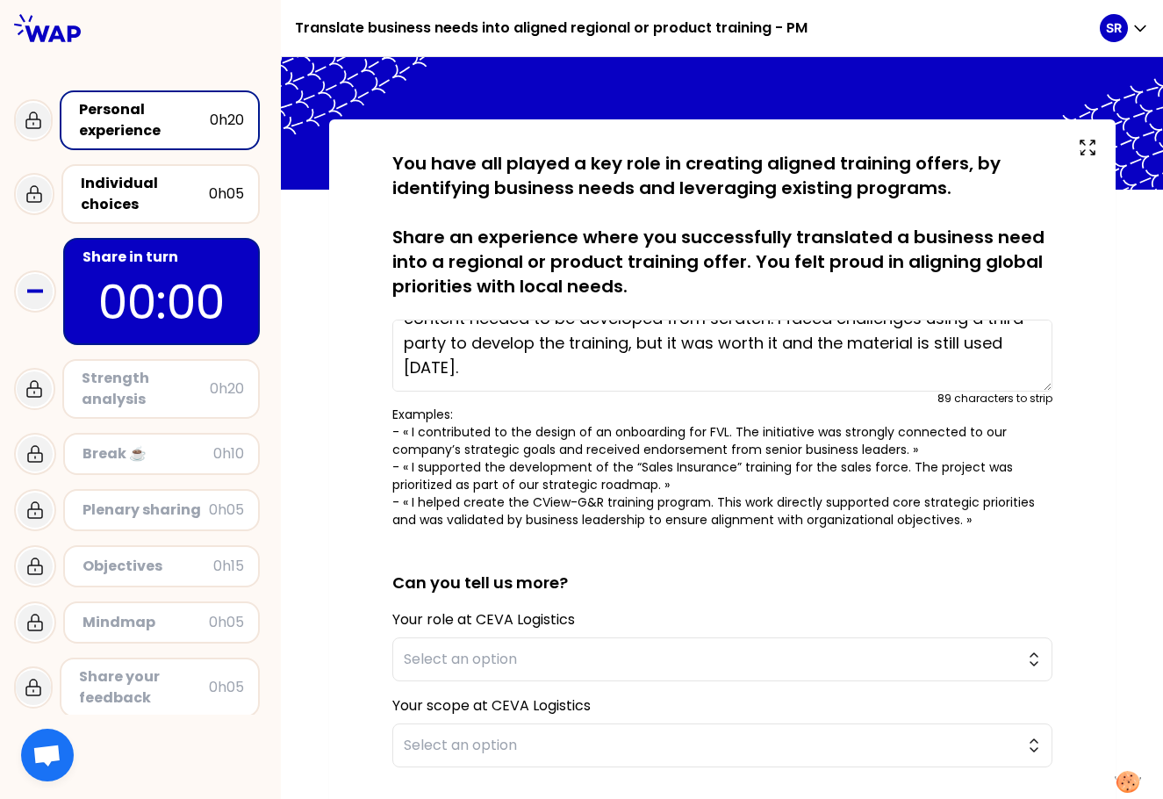
drag, startPoint x: 405, startPoint y: 380, endPoint x: 443, endPoint y: 370, distance: 38.9
click at [443, 370] on textarea "I created a cross-product training for shared BPE programs aimed to improvement…" at bounding box center [722, 355] width 660 height 72
drag, startPoint x: 892, startPoint y: 343, endPoint x: 956, endPoint y: 340, distance: 63.3
click at [840, 340] on textarea "I created a cross-product training for shared BPE programs aimed to improvement…" at bounding box center [722, 355] width 660 height 72
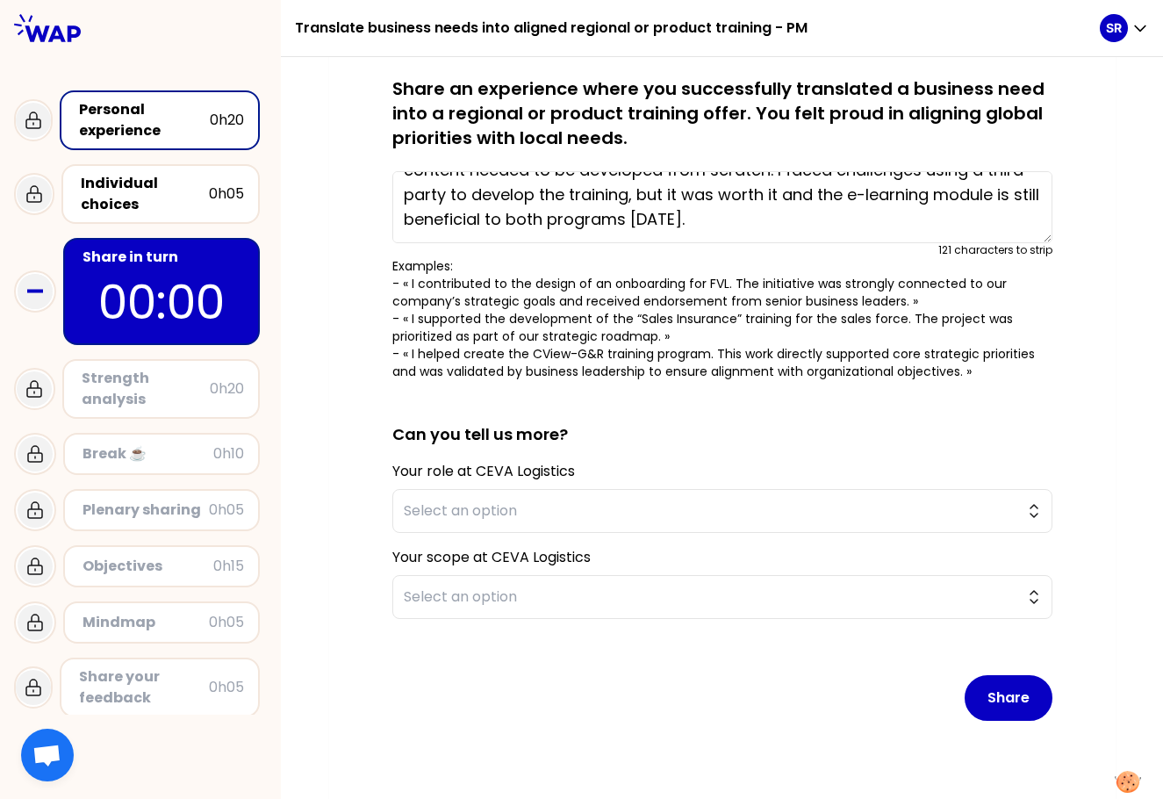
scroll to position [198, 0]
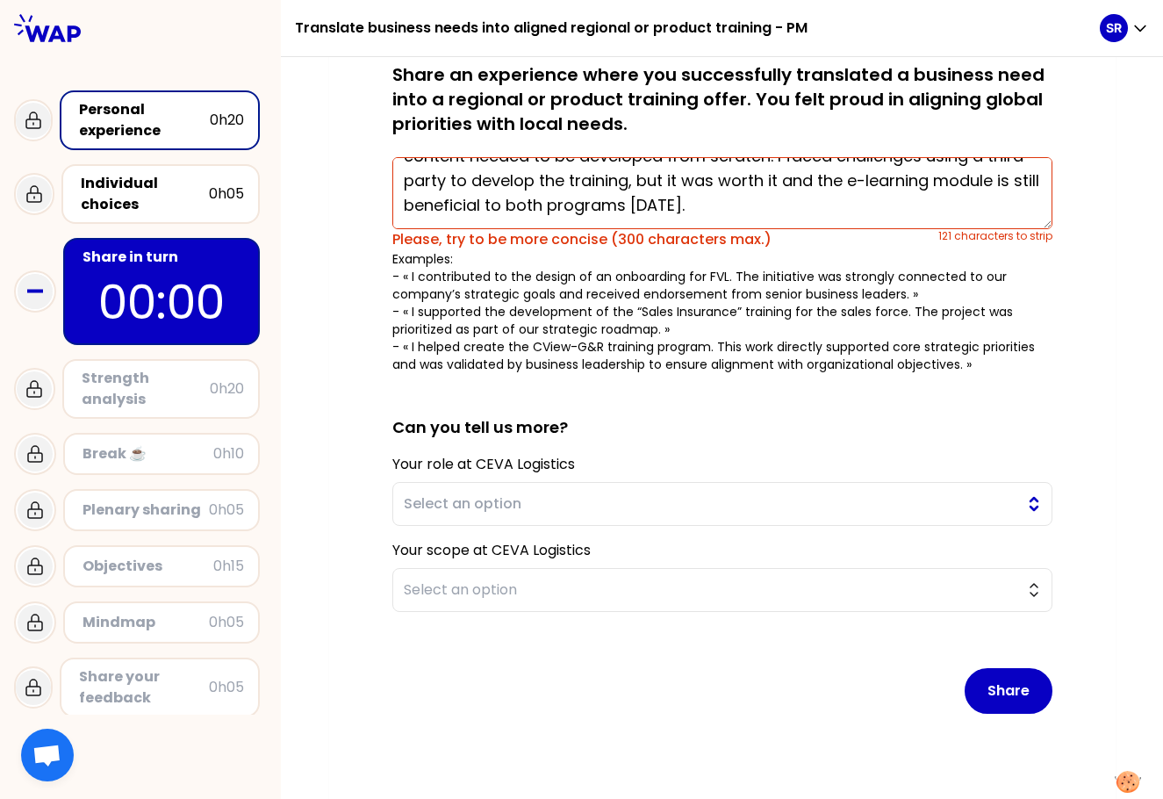
click at [503, 493] on span "Select an option" at bounding box center [710, 503] width 613 height 21
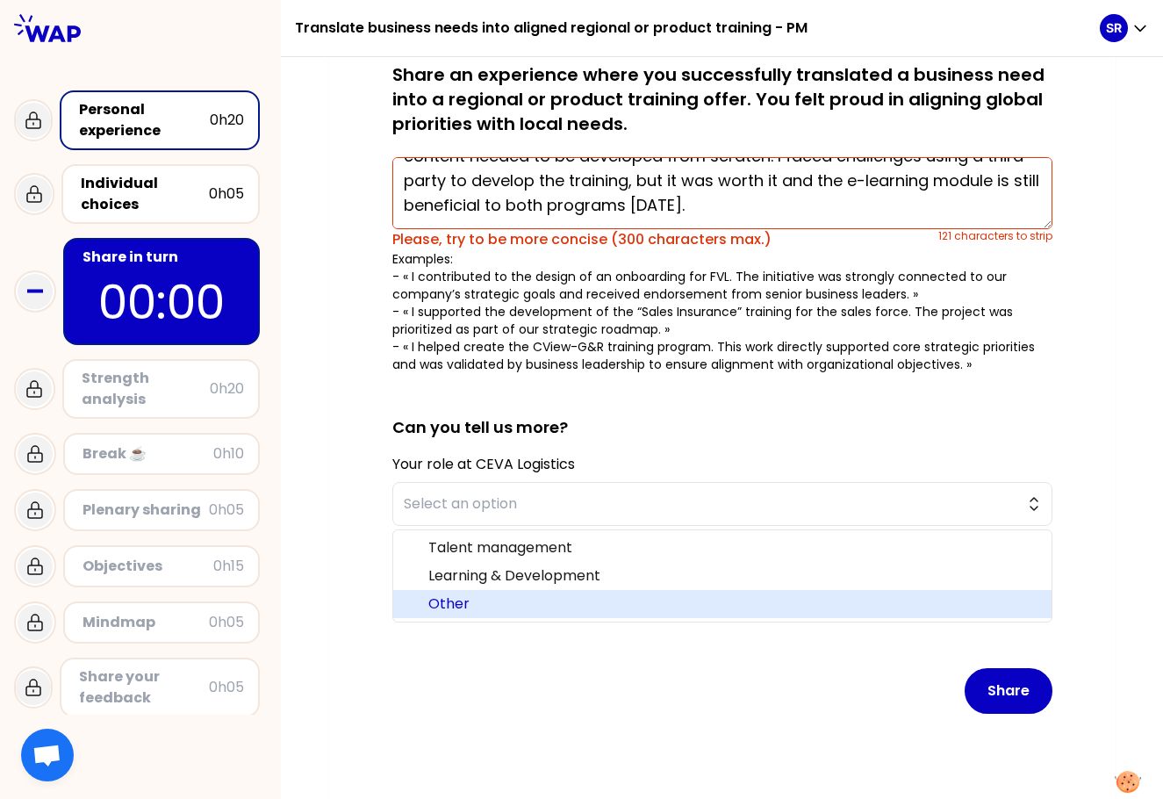
click at [455, 605] on span "Other" at bounding box center [732, 603] width 609 height 21
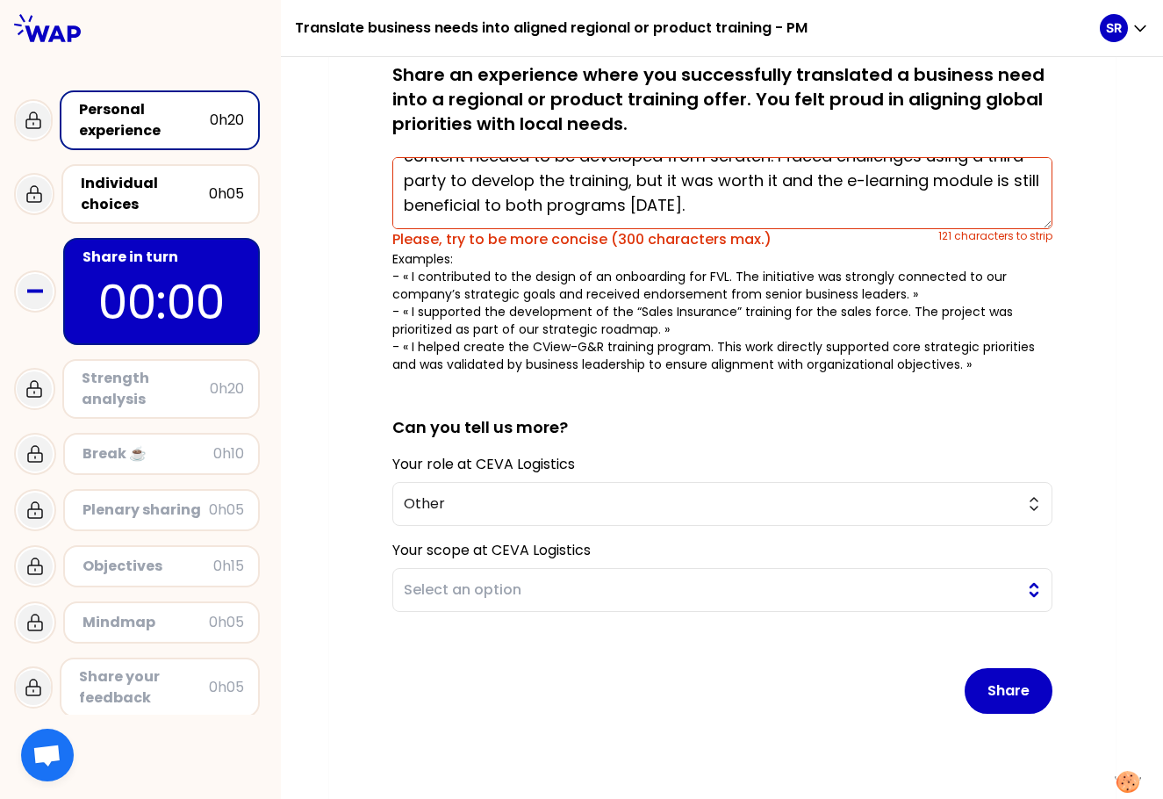
click at [488, 584] on span "Select an option" at bounding box center [710, 589] width 613 height 21
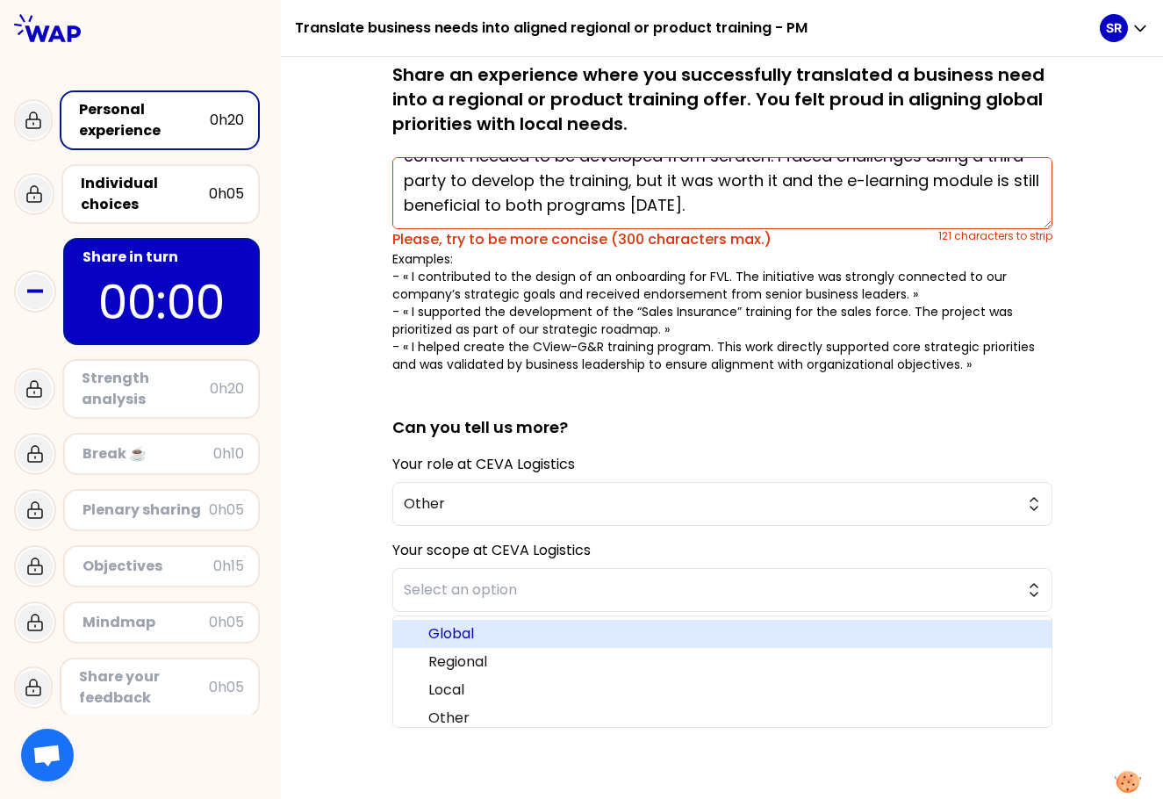
click at [469, 629] on span "Global" at bounding box center [732, 633] width 609 height 21
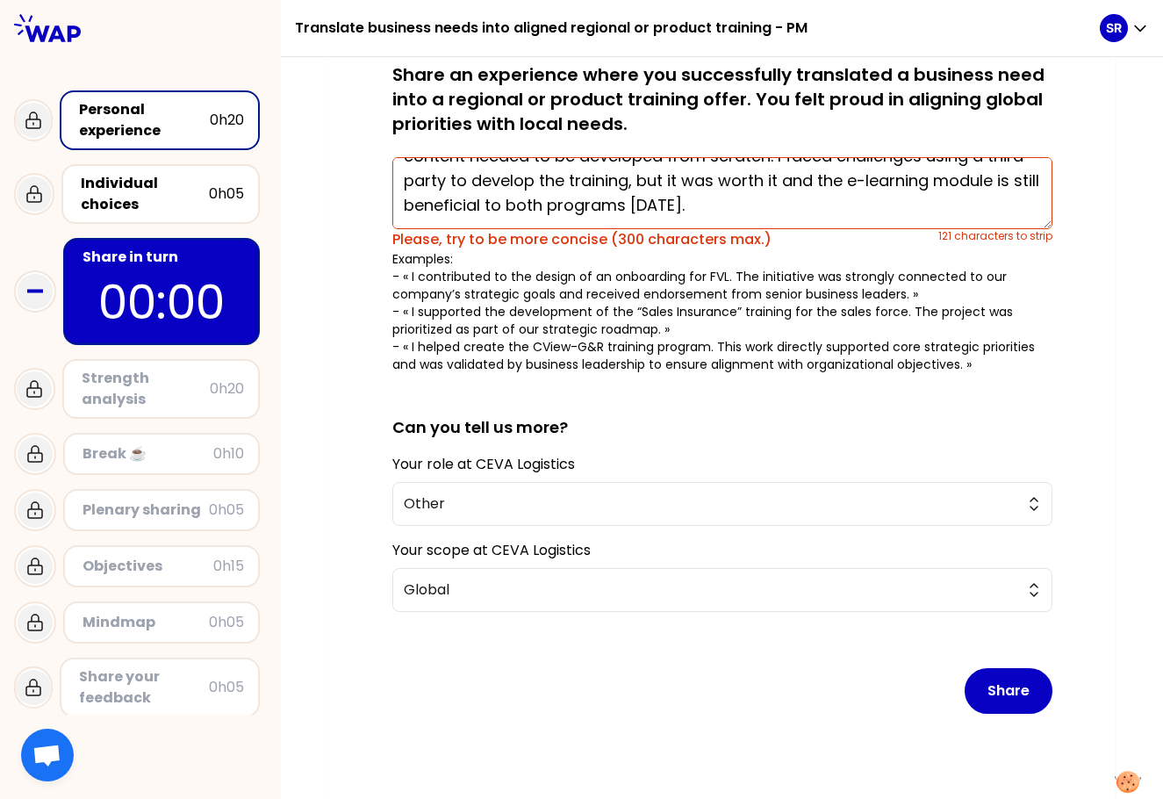
drag, startPoint x: 1002, startPoint y: 684, endPoint x: 799, endPoint y: 686, distance: 202.7
click at [799, 687] on div "Share" at bounding box center [722, 677] width 660 height 102
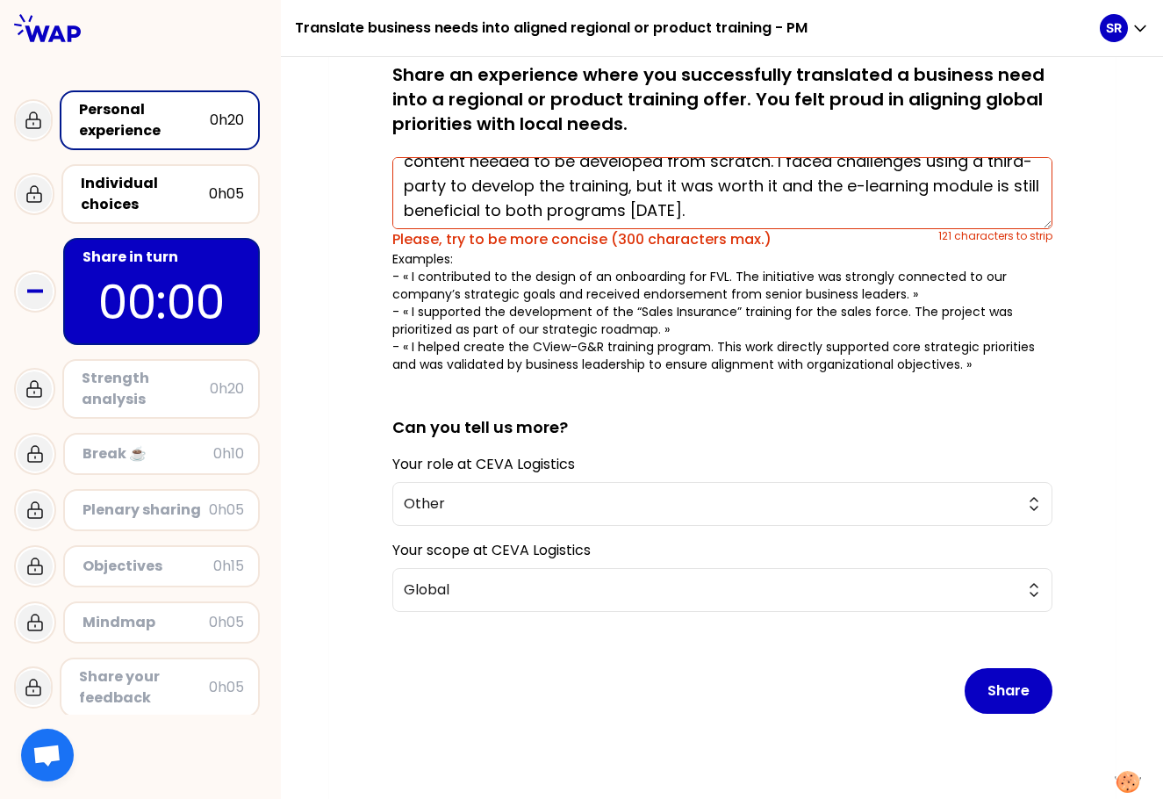
scroll to position [98, 0]
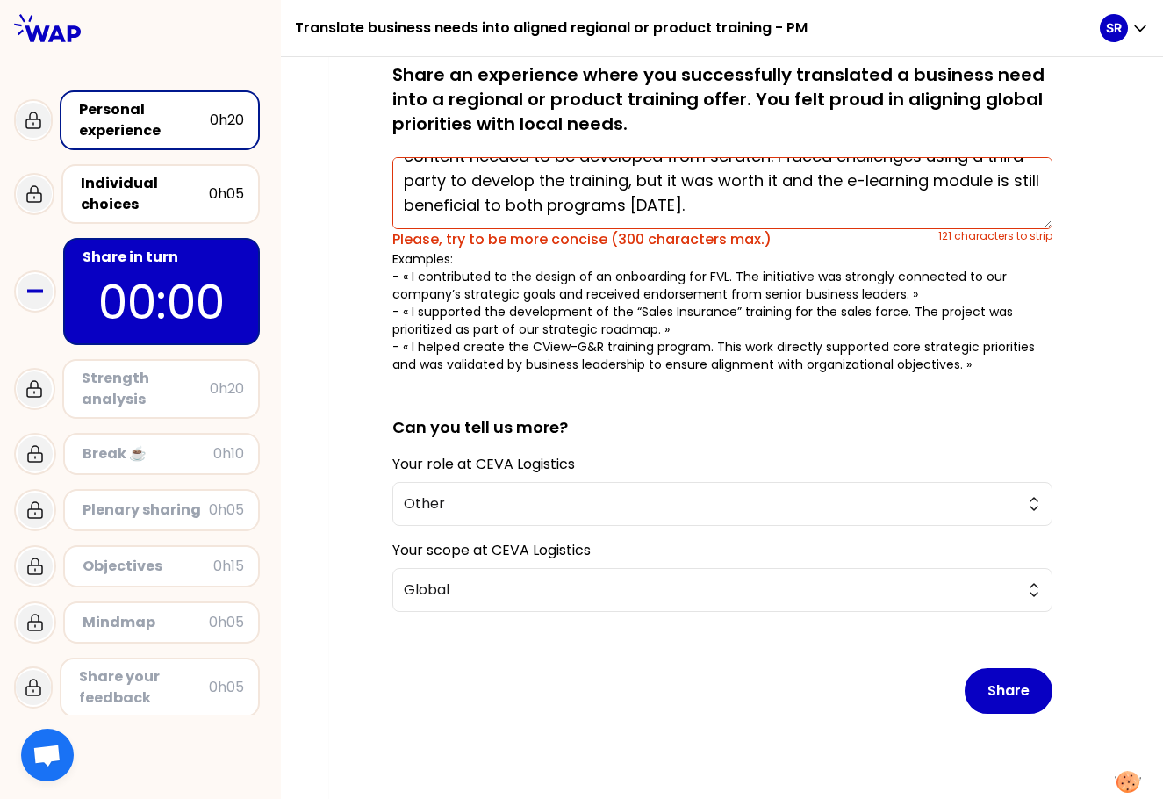
drag, startPoint x: 399, startPoint y: 181, endPoint x: 1017, endPoint y: 226, distance: 619.4
click at [840, 226] on textarea "I created a cross-product training for shared BPE programs aimed to improvement…" at bounding box center [722, 193] width 660 height 72
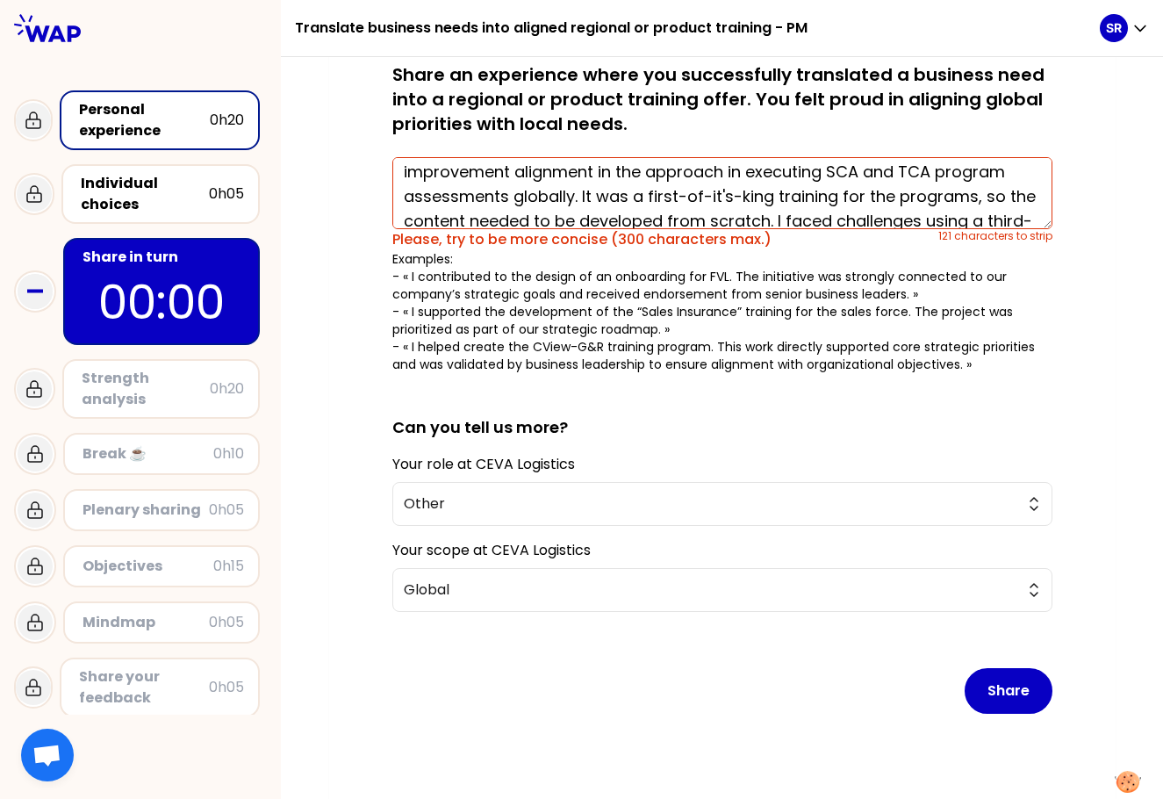
scroll to position [0, 0]
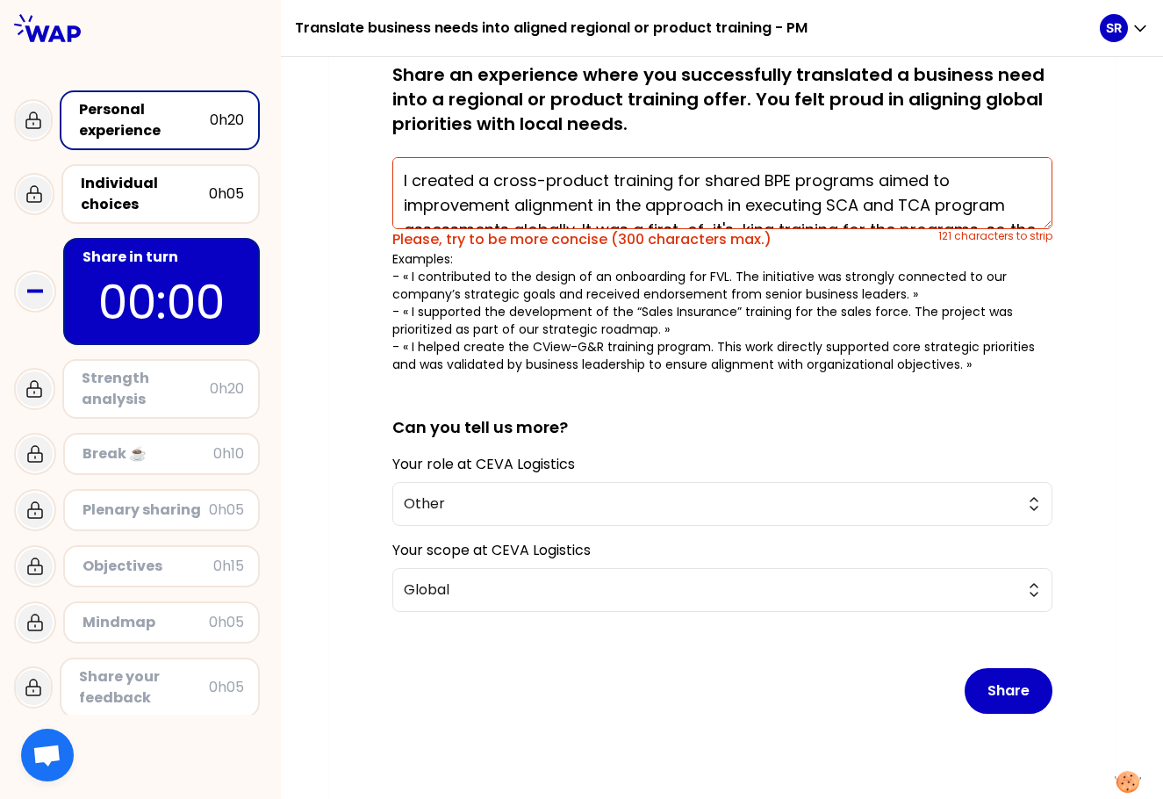
drag, startPoint x: 810, startPoint y: 213, endPoint x: 344, endPoint y: 144, distance: 471.1
click at [344, 144] on div "saved You have all played a key role in creating aligned training offers, by id…" at bounding box center [722, 388] width 786 height 862
paste textarea "developed a cross-product training for shared BPE programs to improve global al…"
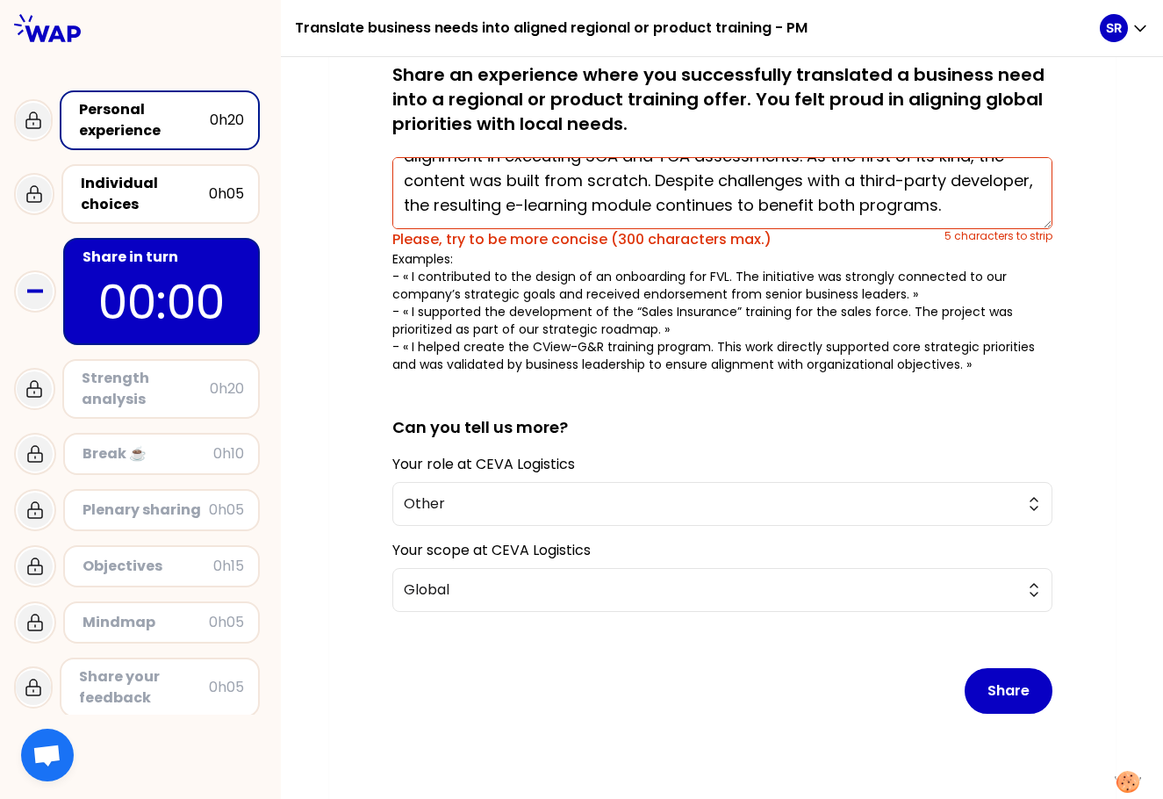
click at [840, 325] on div "saved You have all played a key role in creating aligned training offers, by id…" at bounding box center [722, 388] width 786 height 862
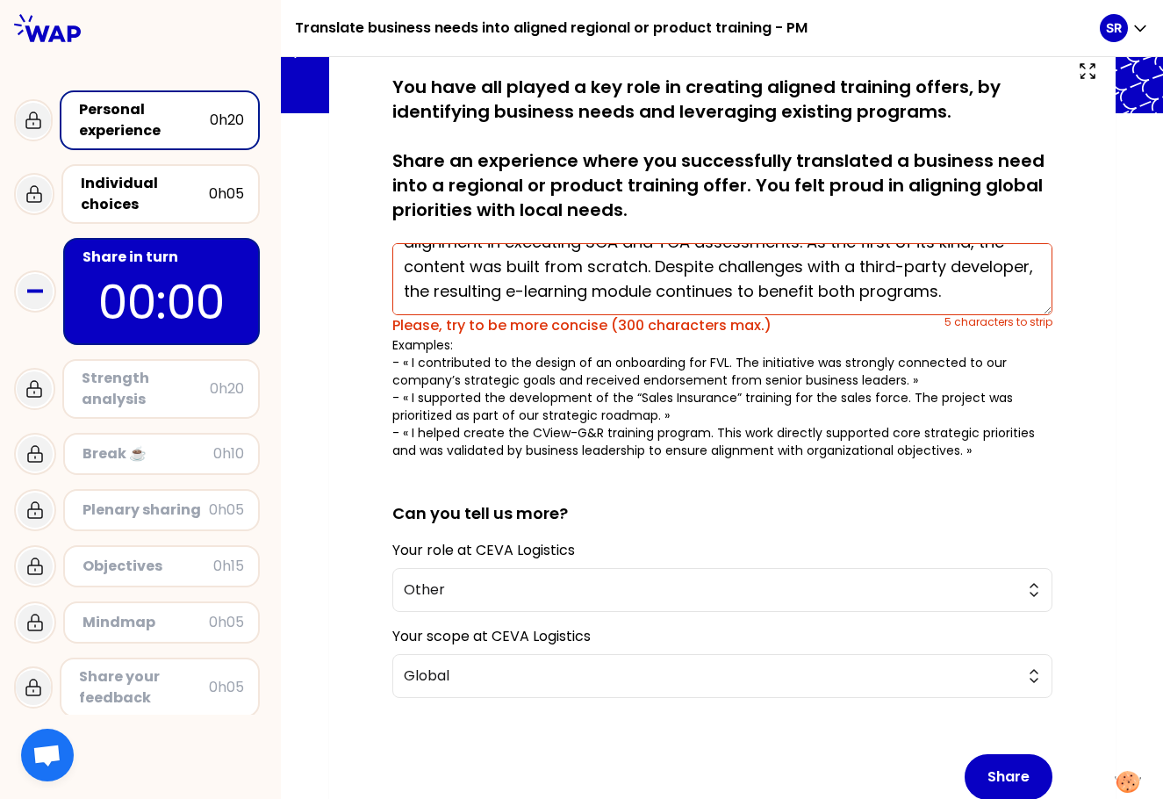
scroll to position [101, 0]
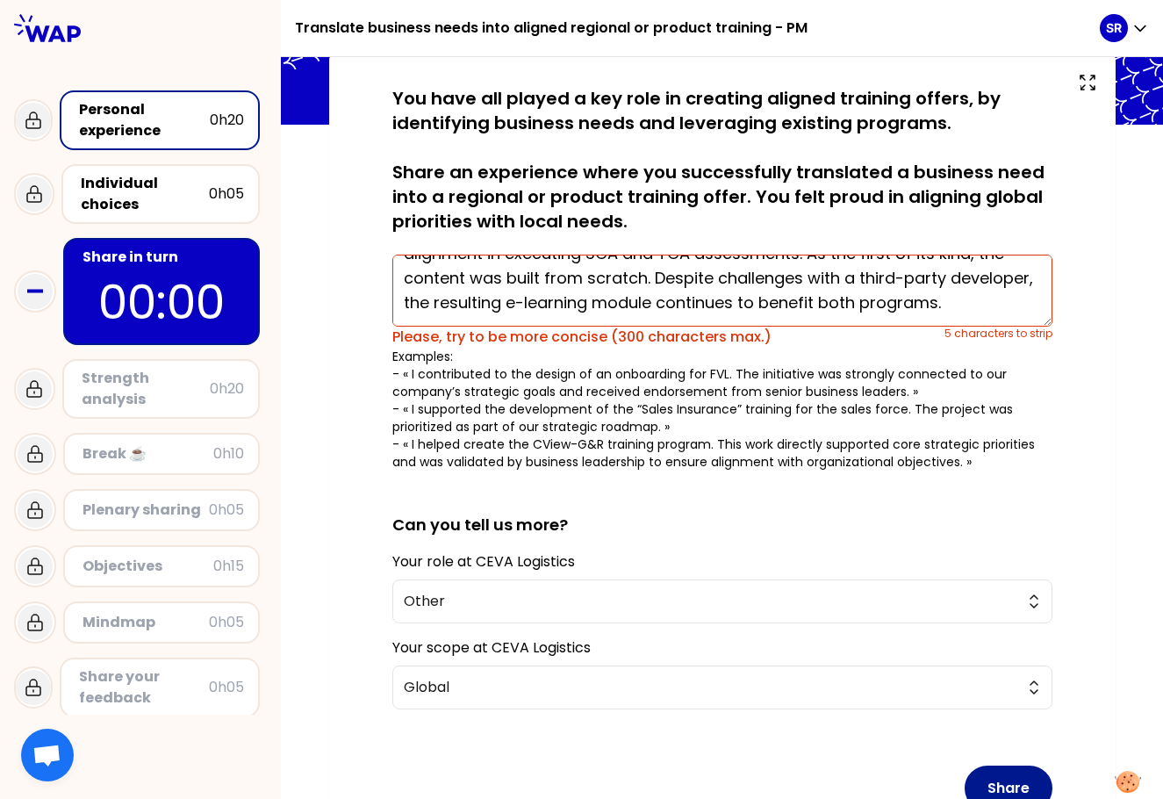
click at [840, 781] on button "Share" at bounding box center [1008, 788] width 88 height 46
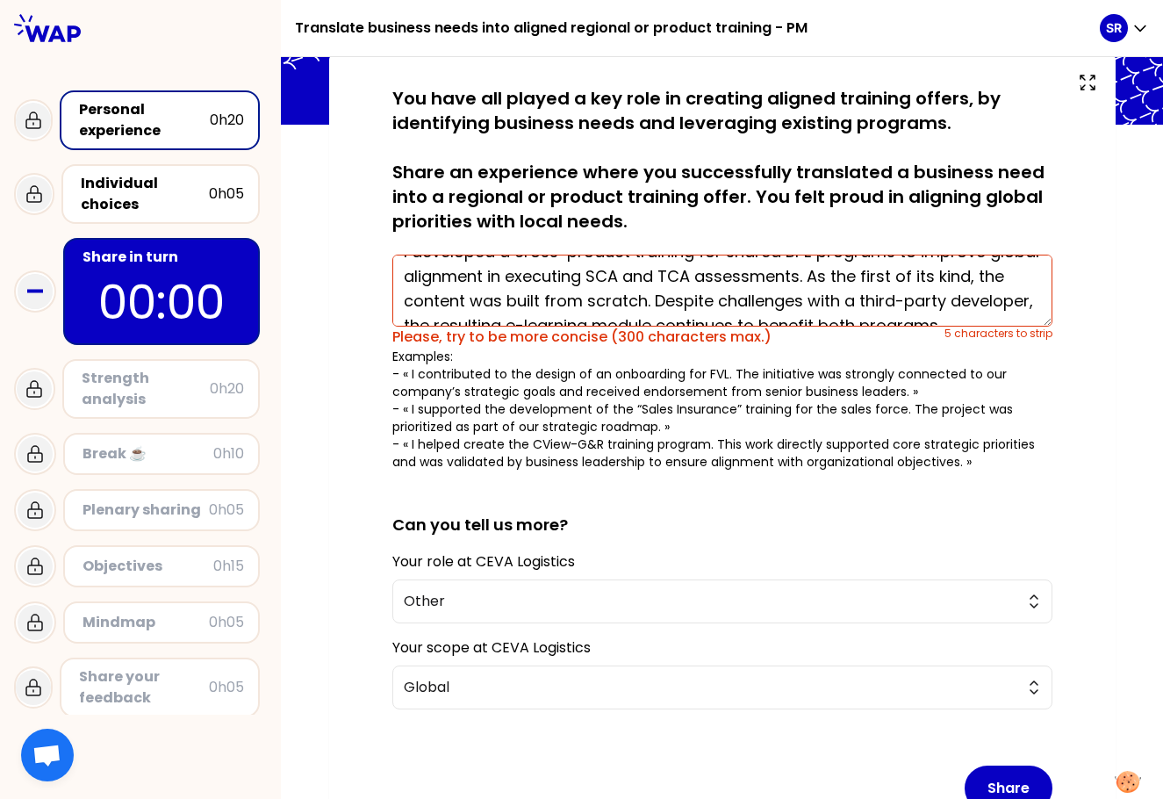
scroll to position [0, 0]
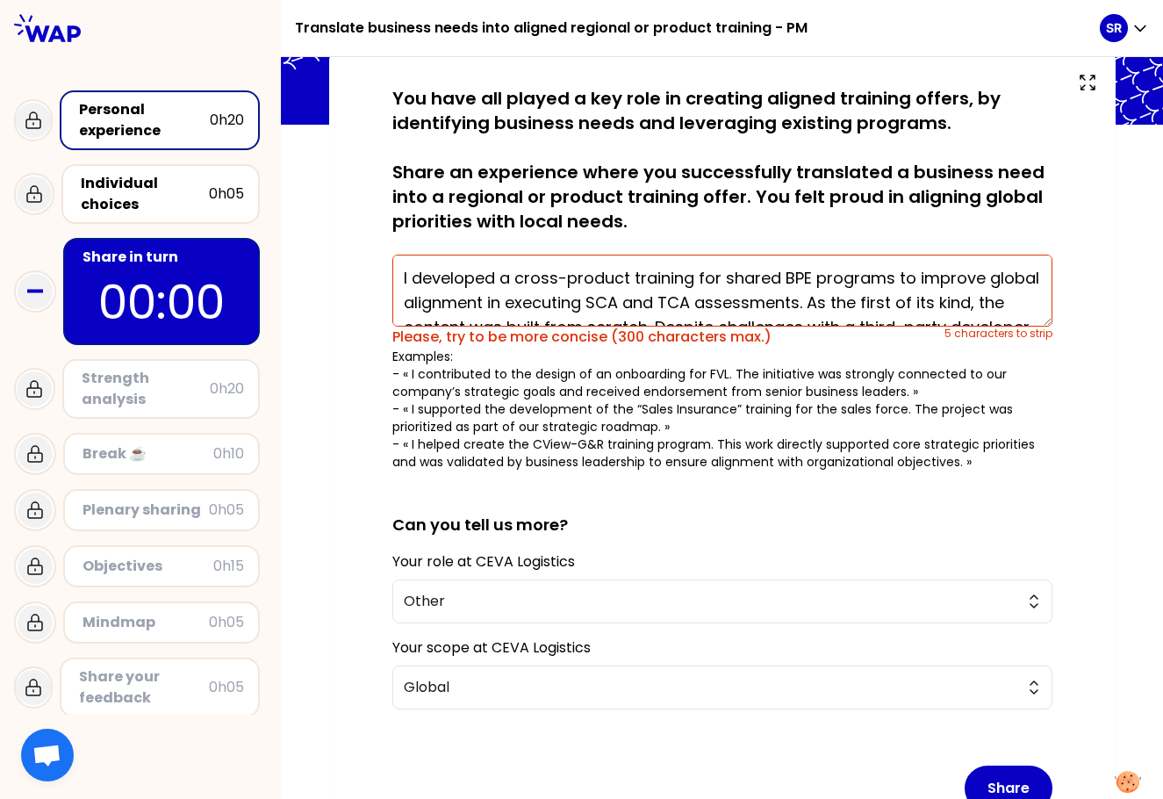
click at [725, 276] on textarea "I developed a cross-product training for shared BPE programs to improve global …" at bounding box center [722, 290] width 660 height 72
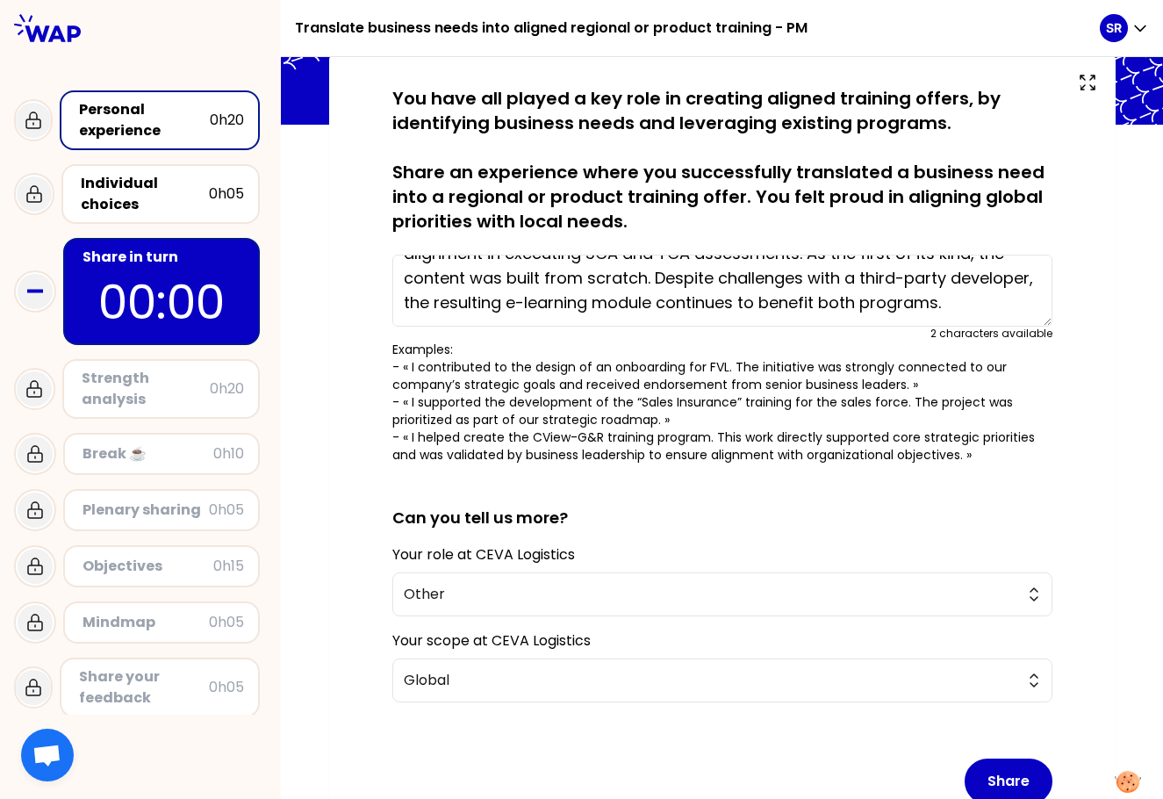
scroll to position [74, 0]
type textarea "I developed a cross-product training for BPE programs to improve global alignme…"
click at [840, 779] on button "Share" at bounding box center [1008, 781] width 88 height 46
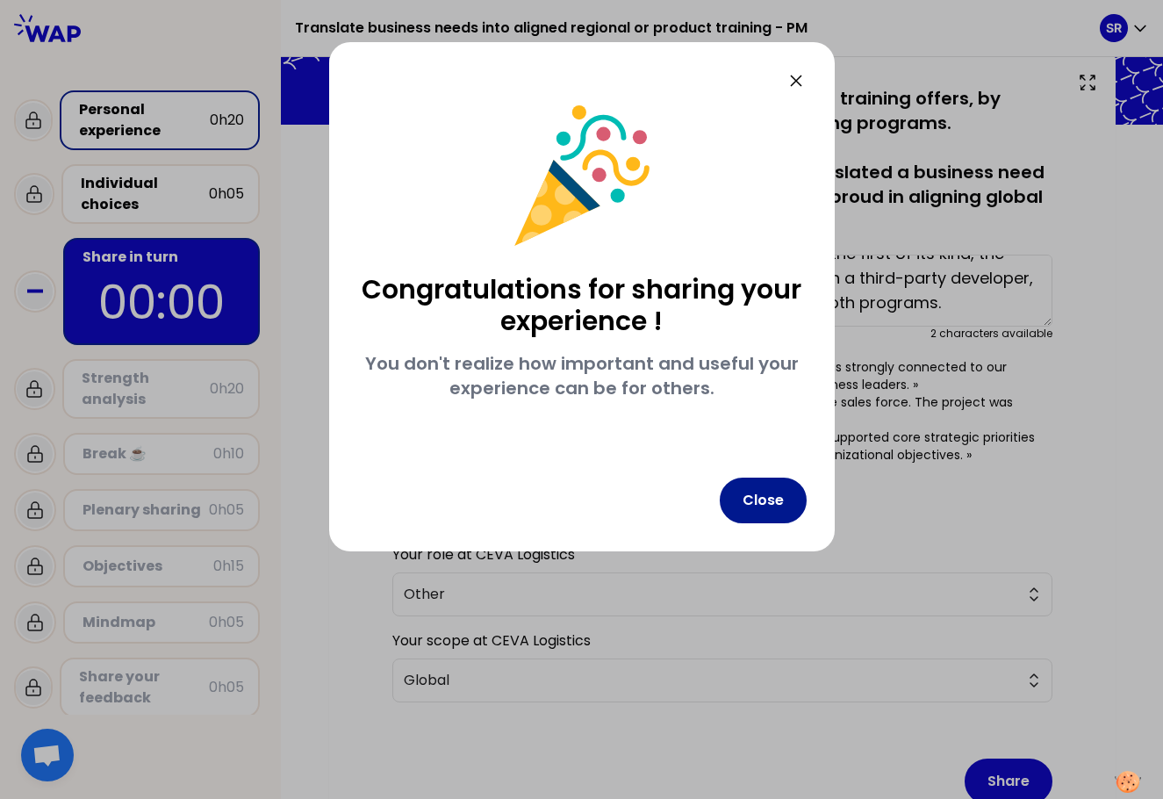
click at [757, 508] on button "Close" at bounding box center [763, 500] width 87 height 46
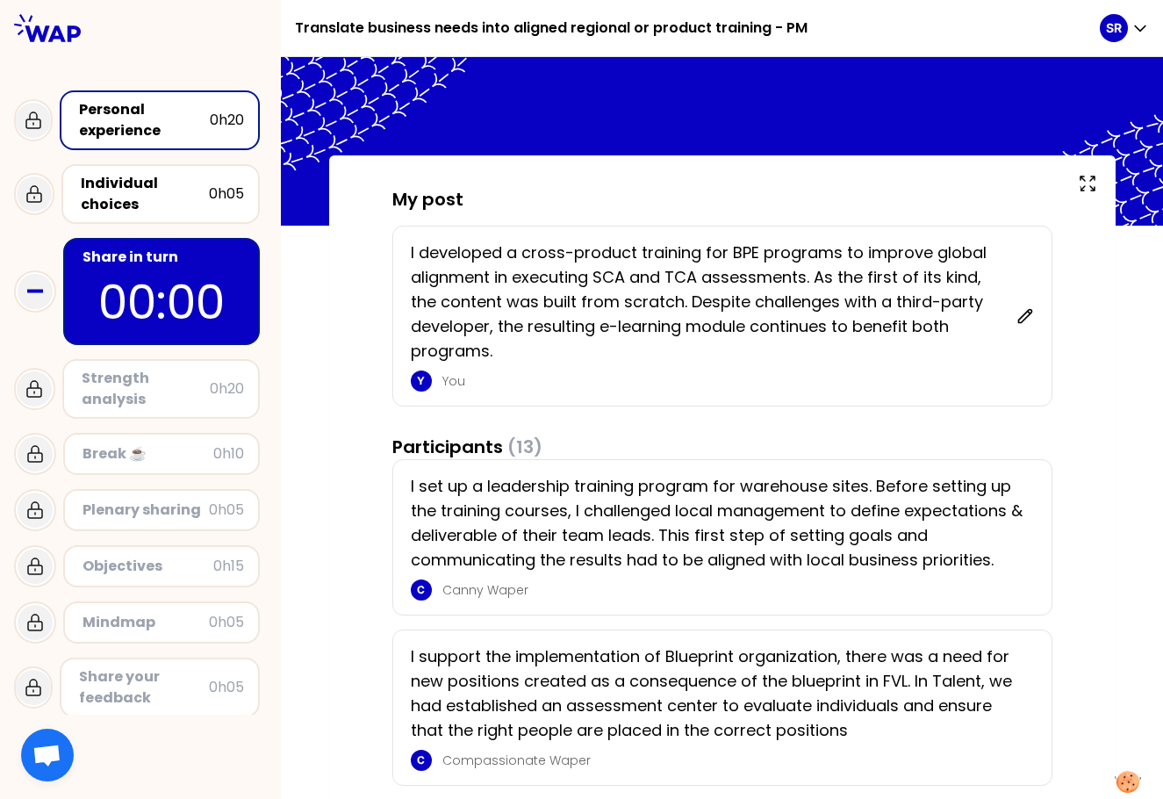
click at [183, 394] on div "Strength analysis" at bounding box center [146, 389] width 128 height 42
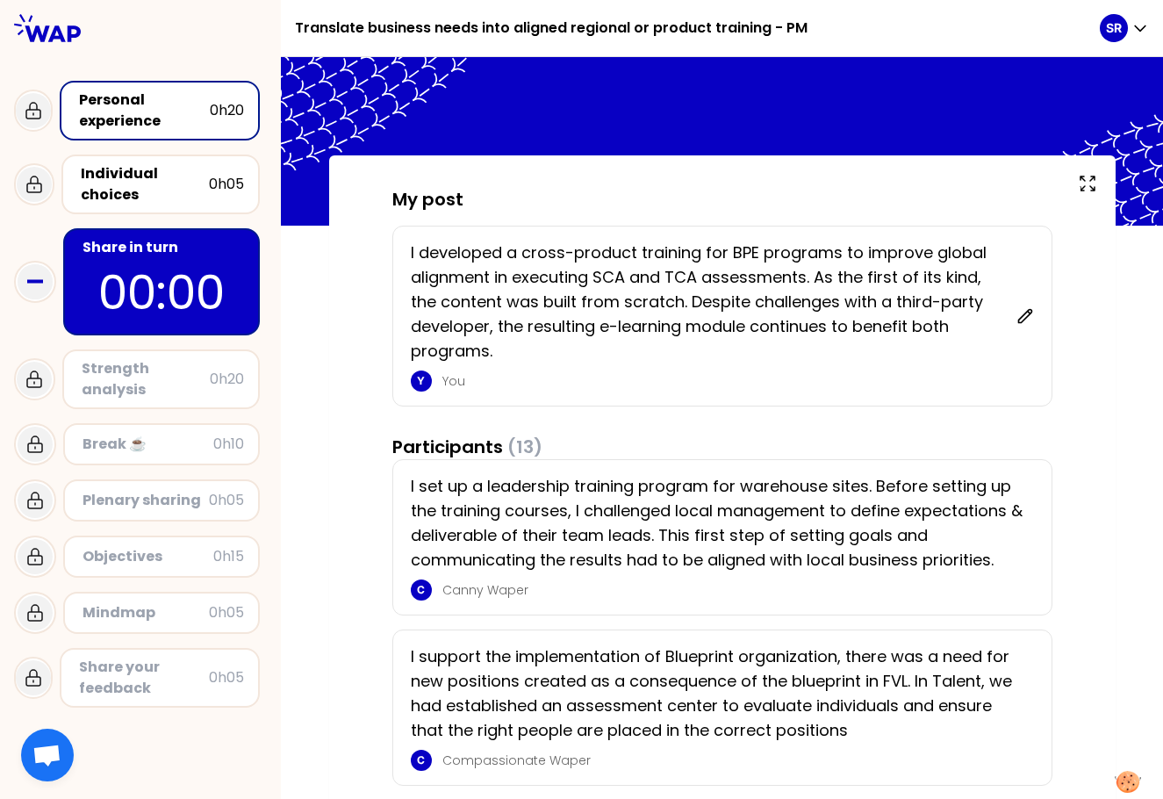
click at [195, 259] on p "00:00" at bounding box center [161, 292] width 165 height 68
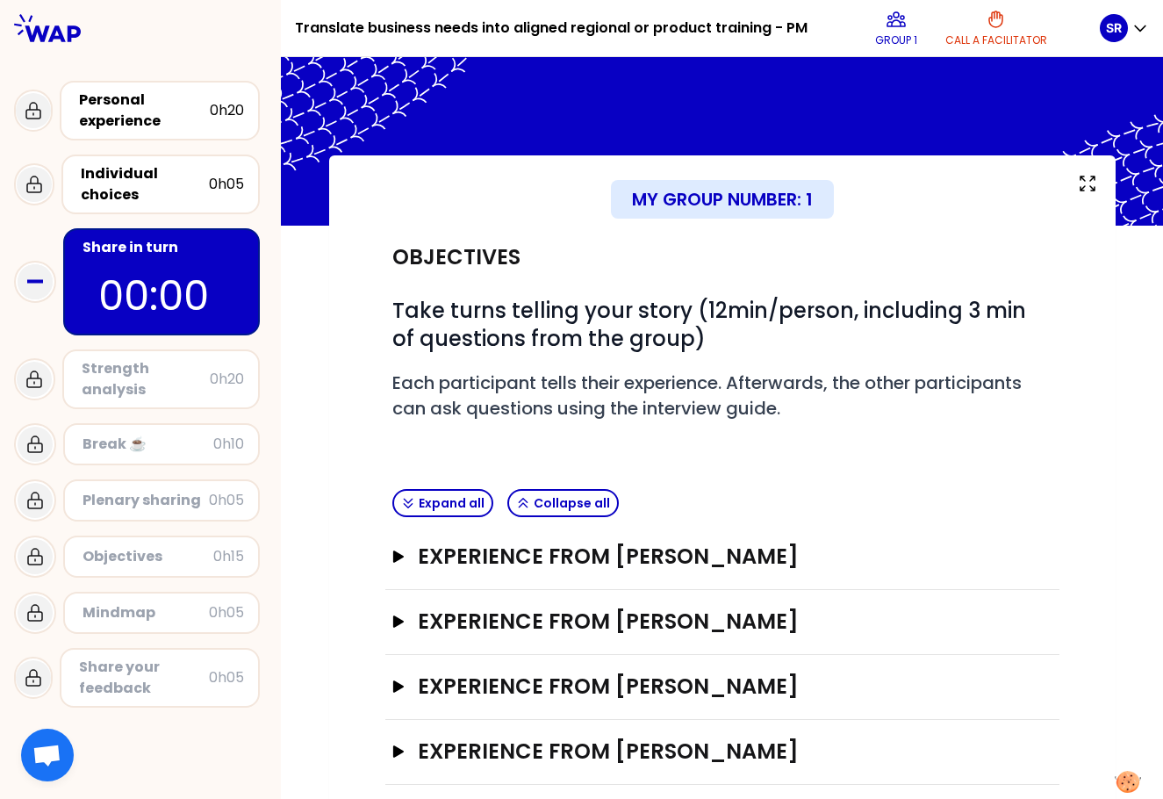
scroll to position [21, 0]
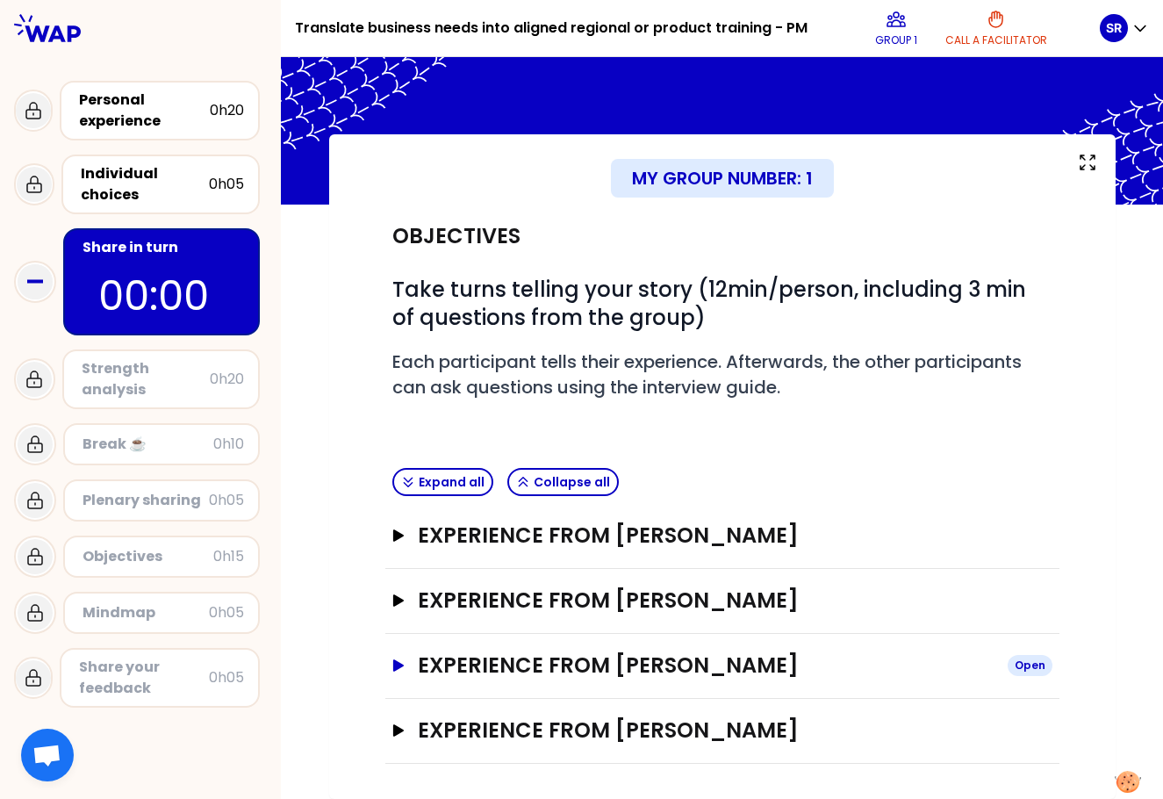
click at [397, 665] on icon "button" at bounding box center [397, 665] width 11 height 12
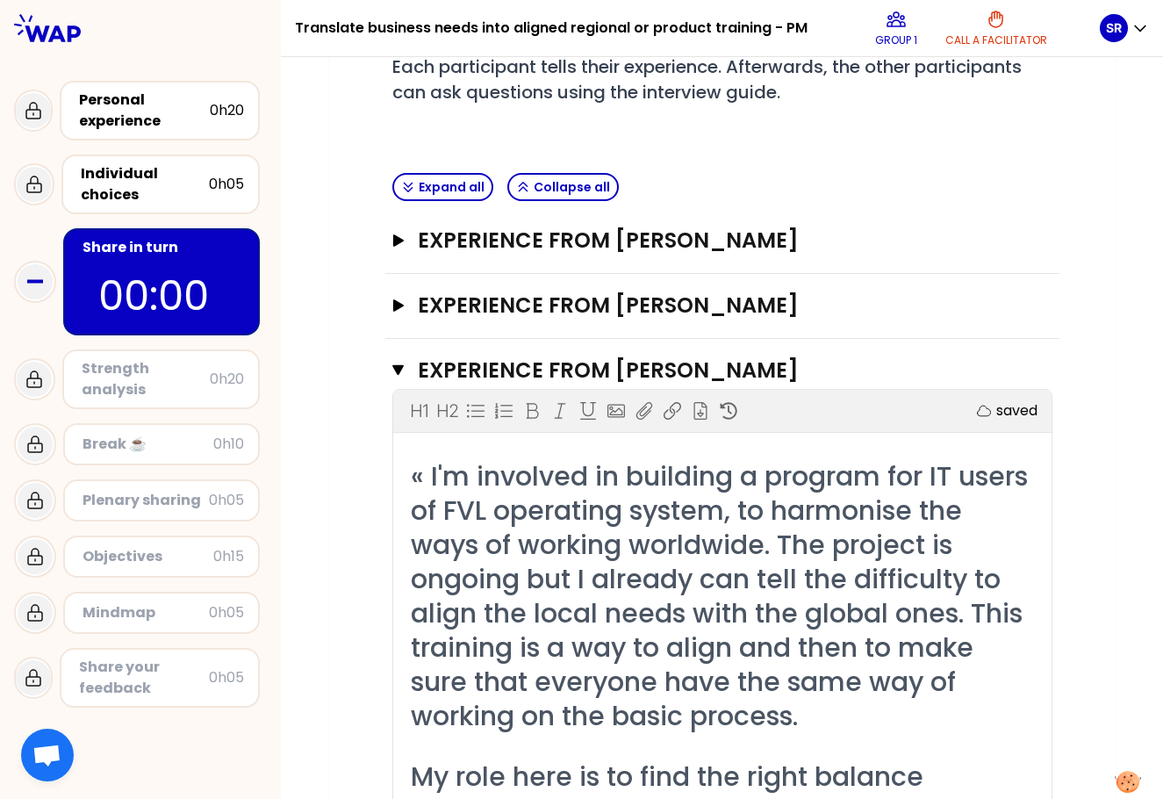
scroll to position [338, 0]
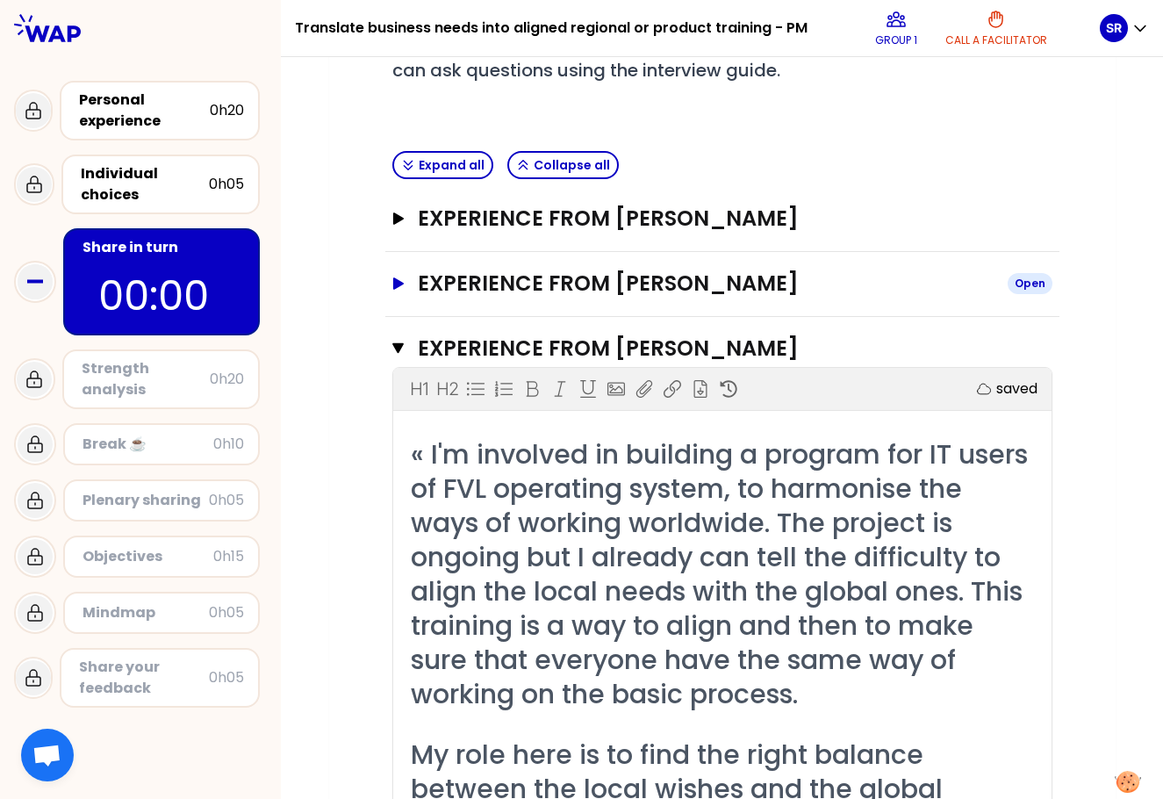
click at [399, 287] on icon "button" at bounding box center [397, 283] width 14 height 12
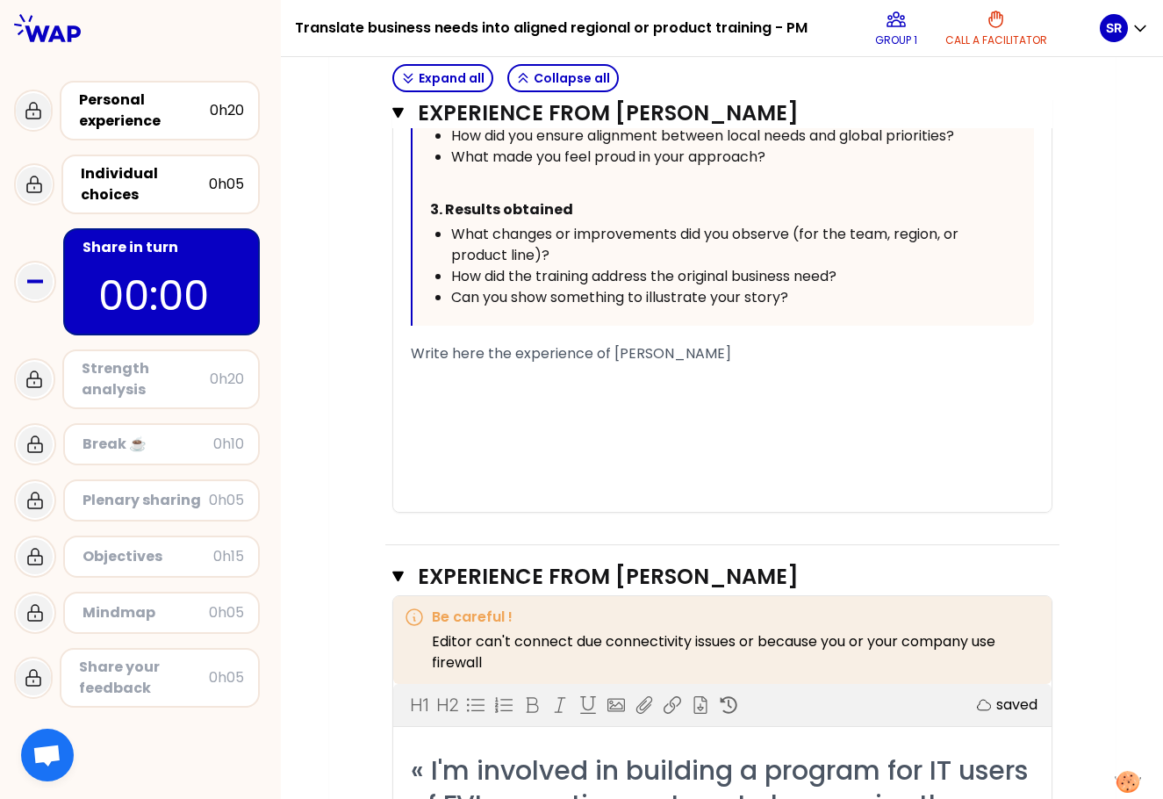
scroll to position [992, 0]
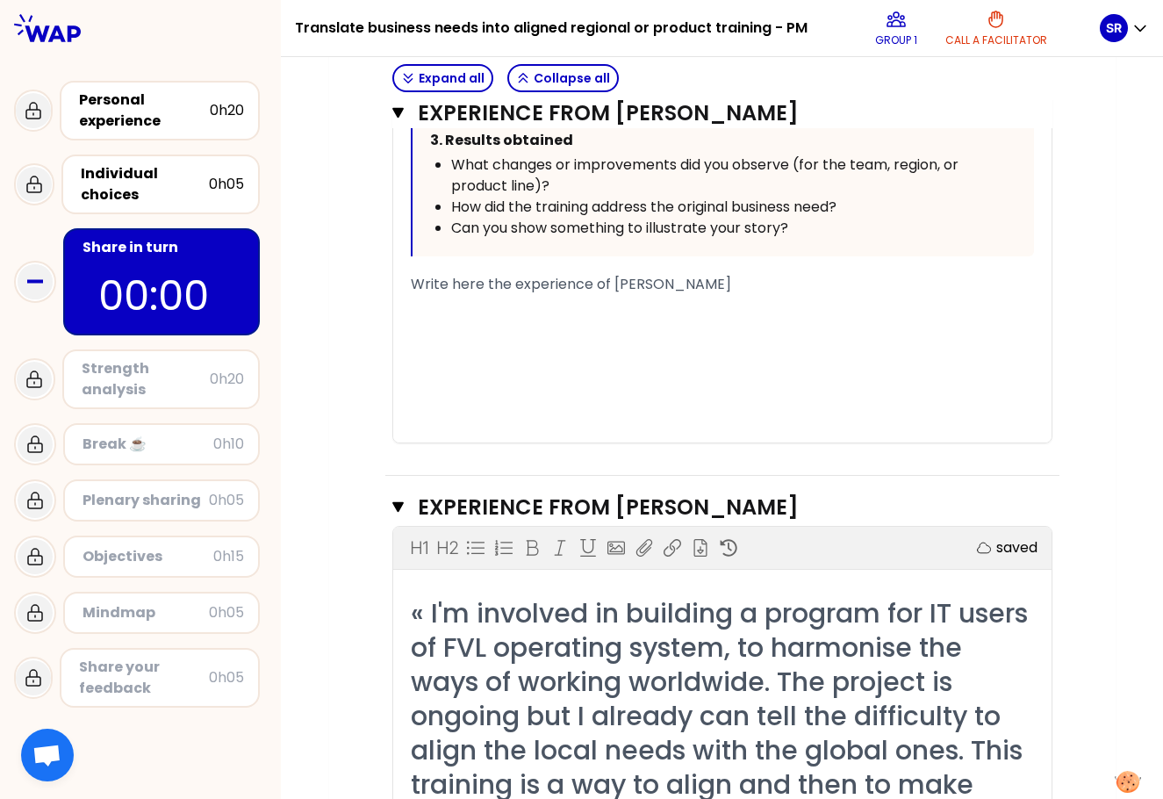
click at [466, 299] on div "﻿" at bounding box center [722, 305] width 623 height 21
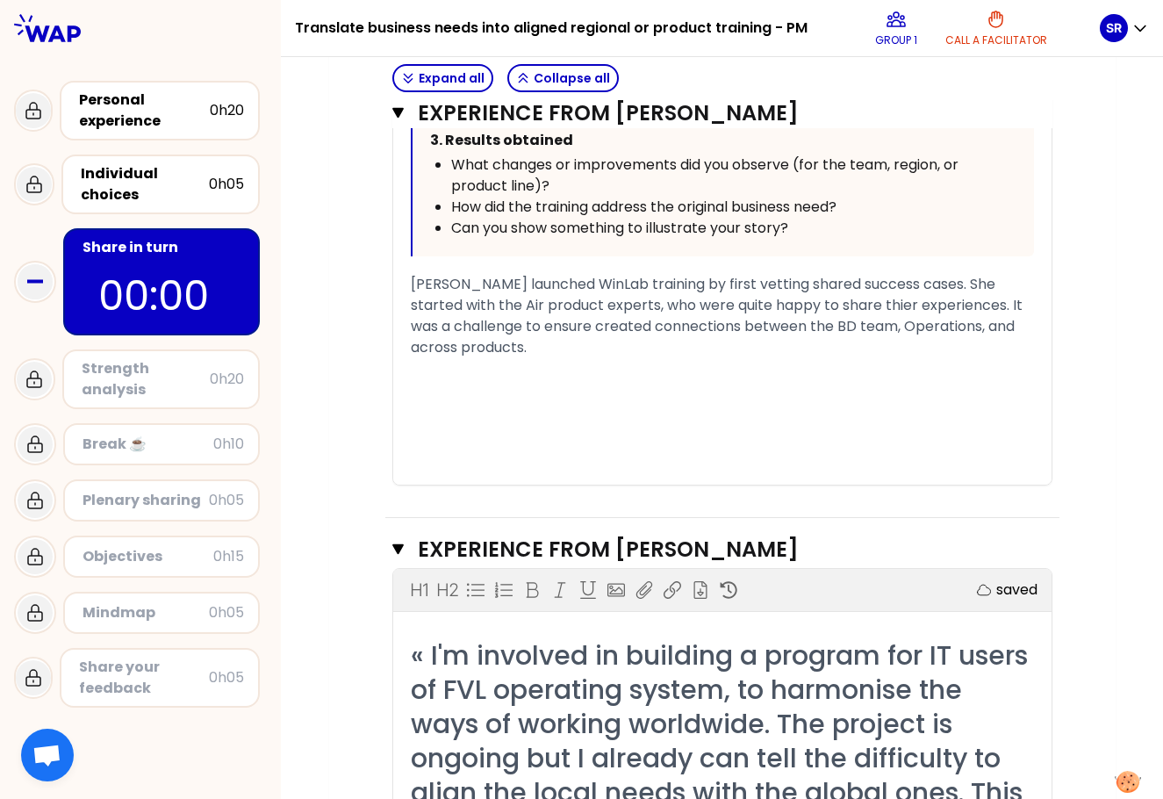
click at [586, 284] on span "[PERSON_NAME] launched WinLab training by first vetting shared success cases. S…" at bounding box center [718, 315] width 615 height 83
click at [598, 329] on span "[PERSON_NAME] launched WinLab learning workshop by first vetting shared success…" at bounding box center [710, 315] width 598 height 83
click at [706, 347] on div "[PERSON_NAME] launched WinLab learning workshop by first vetting shared success…" at bounding box center [722, 316] width 623 height 84
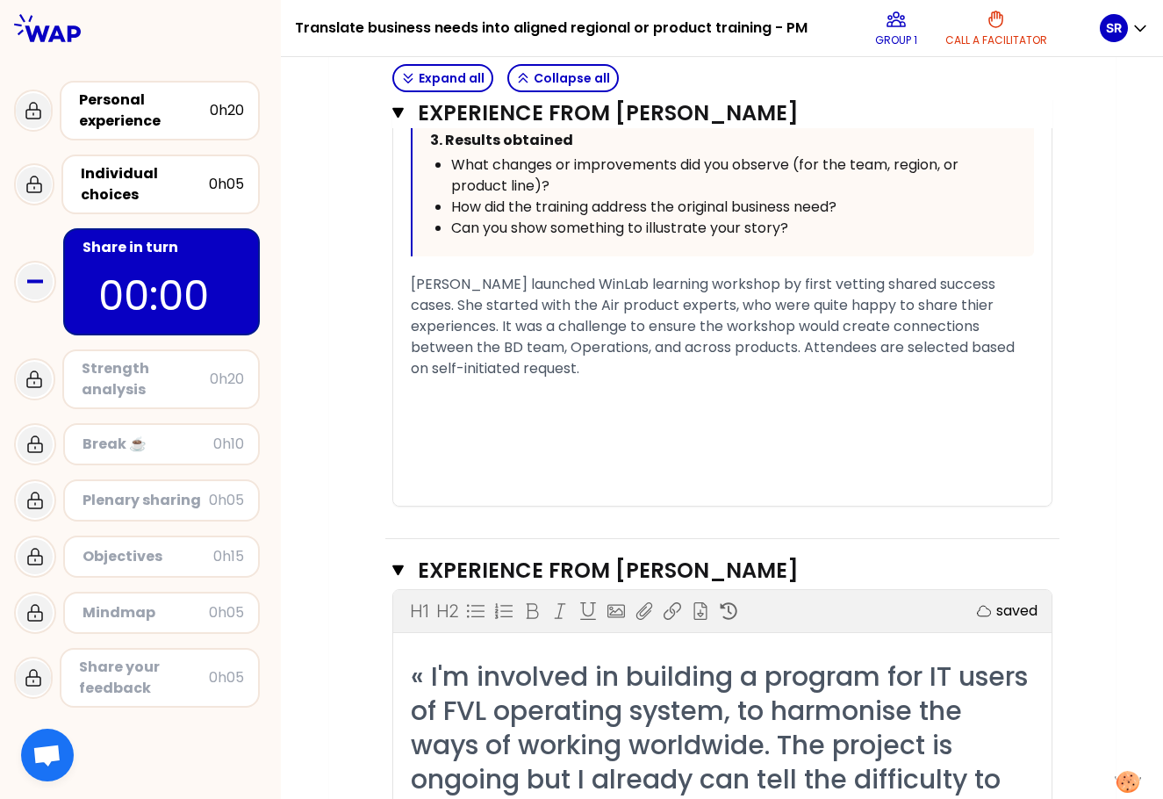
click at [840, 303] on span "[PERSON_NAME] launched WinLab learning workshop by first vetting shared success…" at bounding box center [714, 326] width 607 height 104
drag, startPoint x: 410, startPoint y: 323, endPoint x: 482, endPoint y: 326, distance: 72.0
click at [482, 326] on span "[PERSON_NAME] launched WinLab learning workshop by first vetting shared success…" at bounding box center [718, 326] width 614 height 104
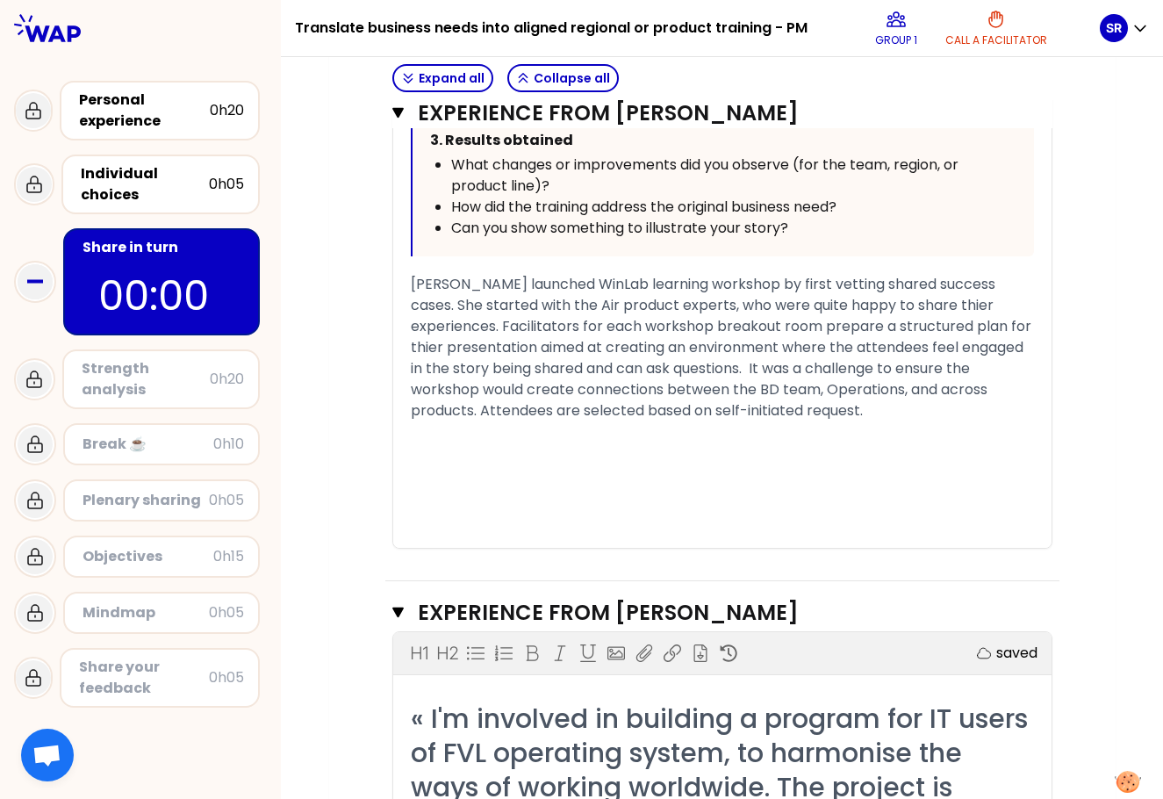
click at [750, 369] on span "[PERSON_NAME] launched WinLab learning workshop by first vetting shared success…" at bounding box center [723, 347] width 624 height 147
click at [742, 367] on span "[PERSON_NAME] launched WinLab learning workshop by first vetting shared success…" at bounding box center [723, 347] width 624 height 147
click at [714, 286] on span "[PERSON_NAME] launched WinLab learning workshop by first vetting shared success…" at bounding box center [723, 347] width 624 height 147
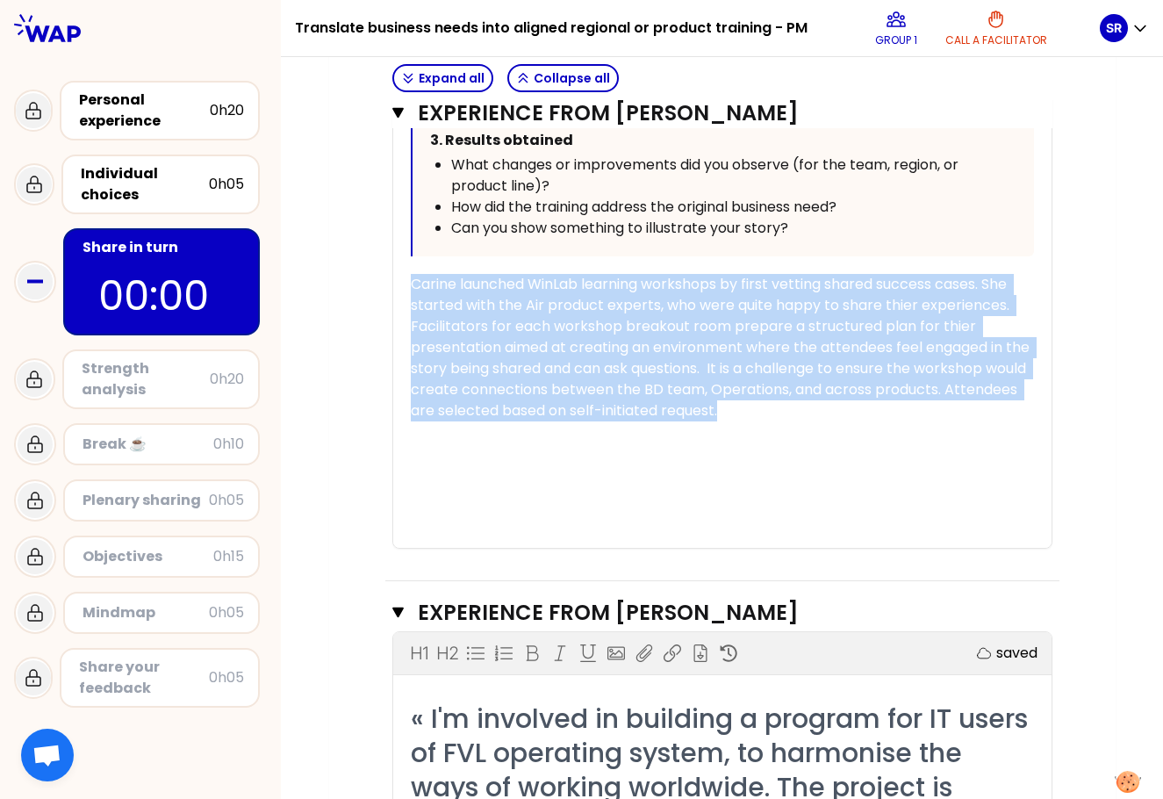
drag, startPoint x: 413, startPoint y: 281, endPoint x: 831, endPoint y: 415, distance: 438.7
click at [831, 415] on div "Carine launched WinLab learning workshops by first vetting shared success cases…" at bounding box center [722, 347] width 623 height 147
copy span "Carine launched WinLab learning workshops by first vetting shared success cases…"
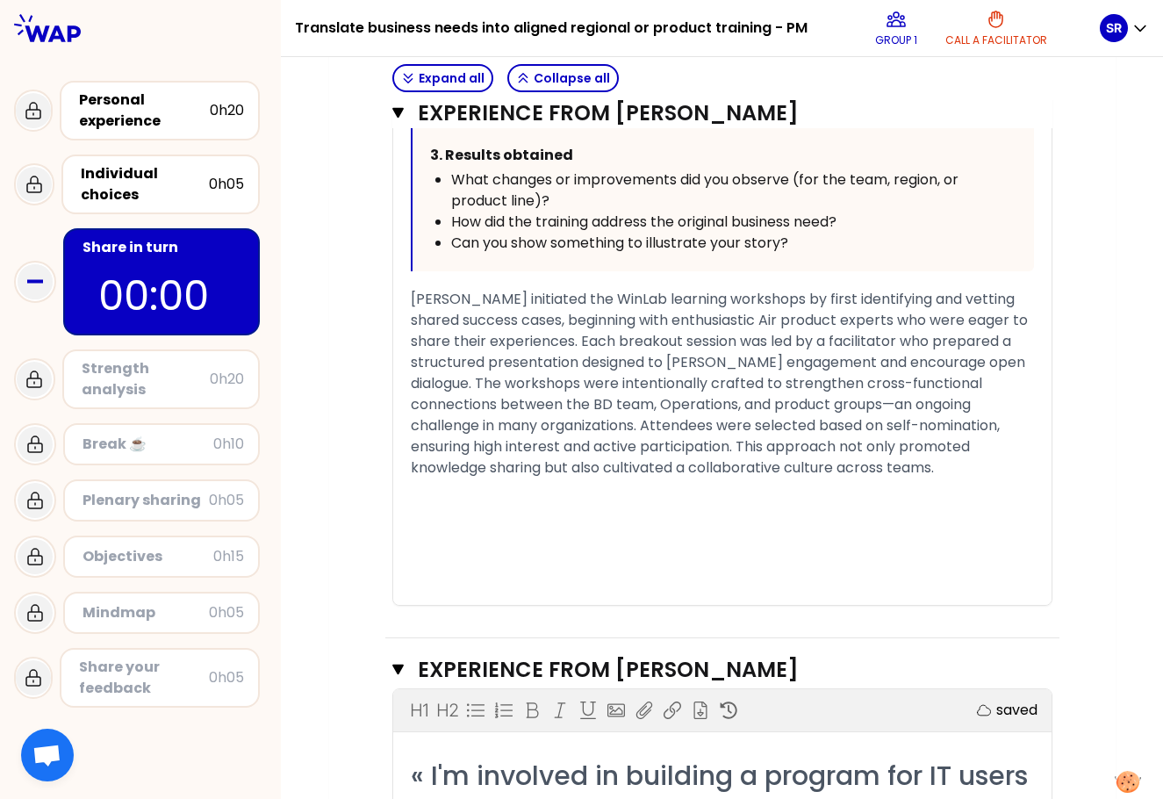
scroll to position [1047, 0]
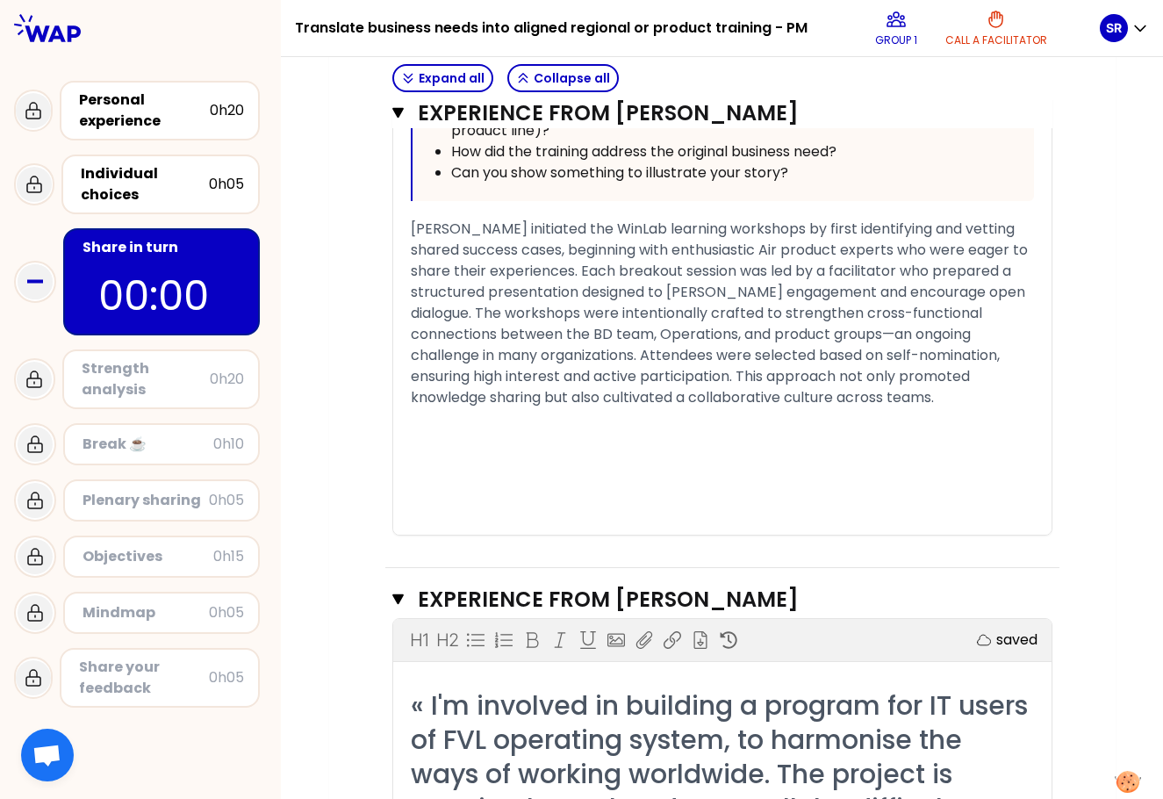
click at [755, 402] on div "[PERSON_NAME] initiated the WinLab learning workshops by first identifying and …" at bounding box center [722, 314] width 623 height 190
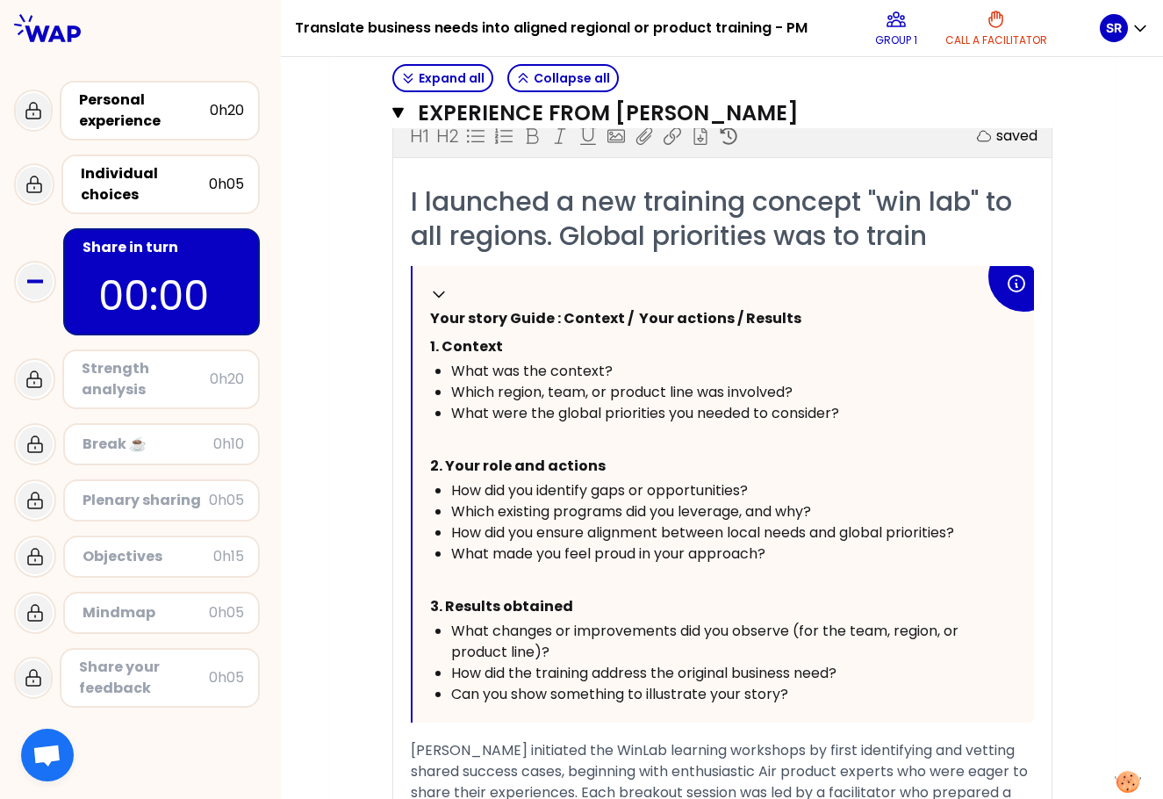
scroll to position [492, 0]
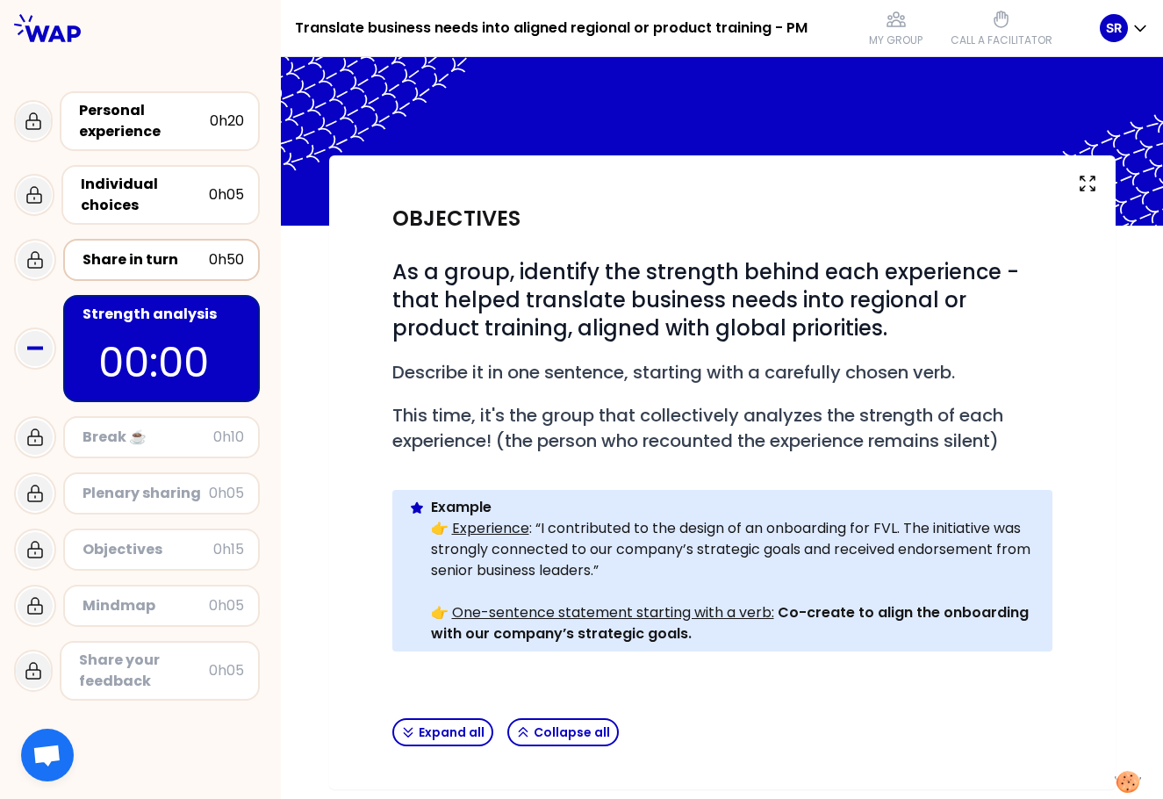
click at [394, 128] on div at bounding box center [722, 141] width 882 height 168
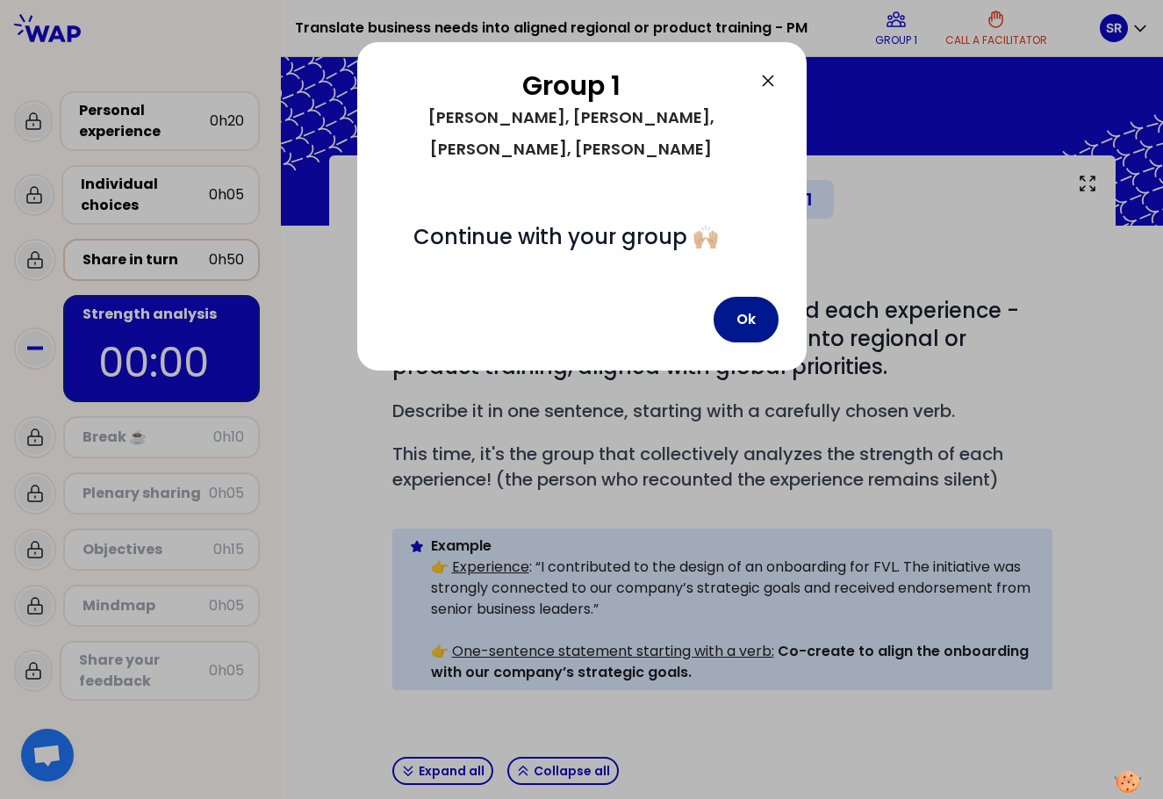
click at [741, 297] on button "Ok" at bounding box center [745, 320] width 65 height 46
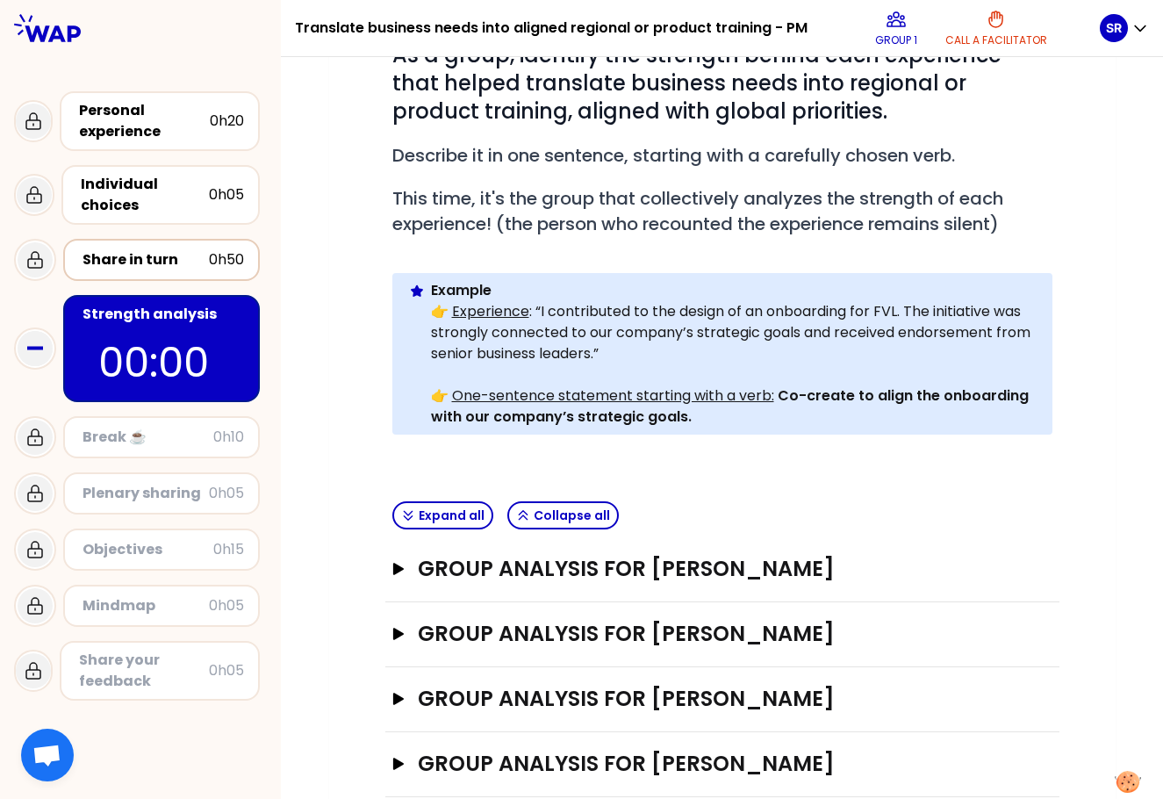
scroll to position [289, 0]
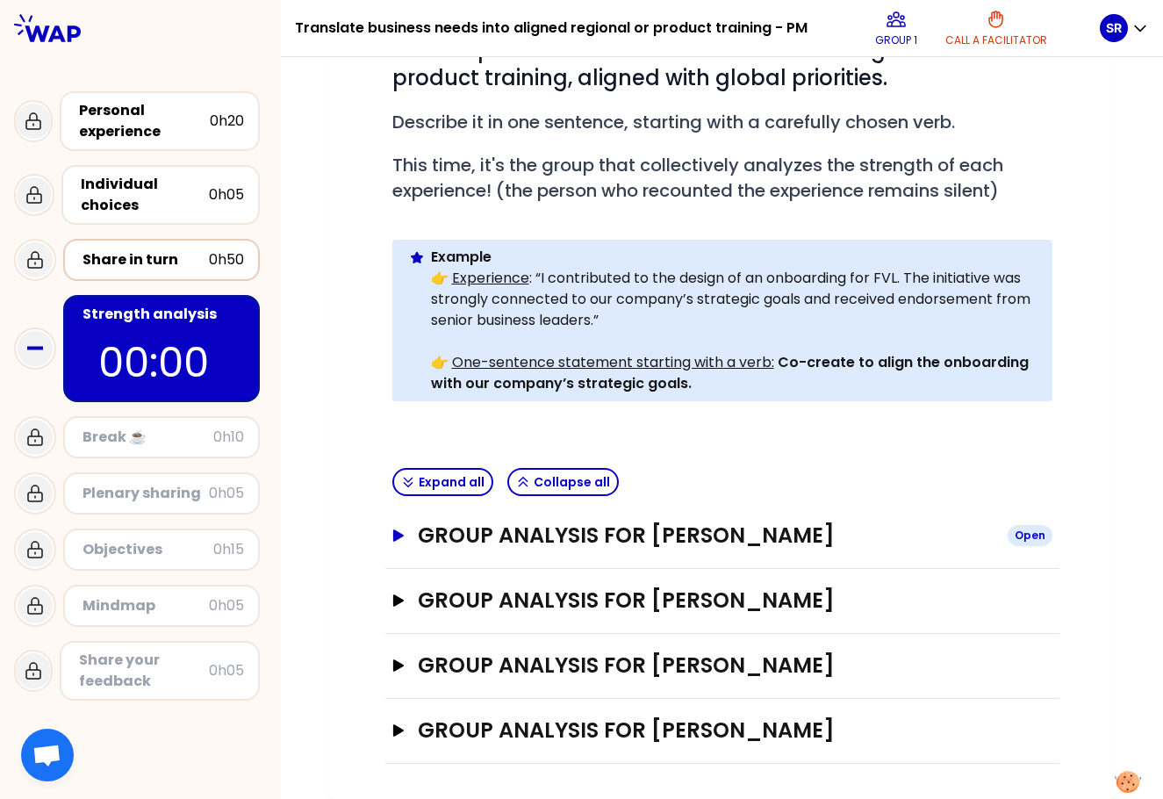
click at [392, 533] on icon "button" at bounding box center [397, 535] width 11 height 12
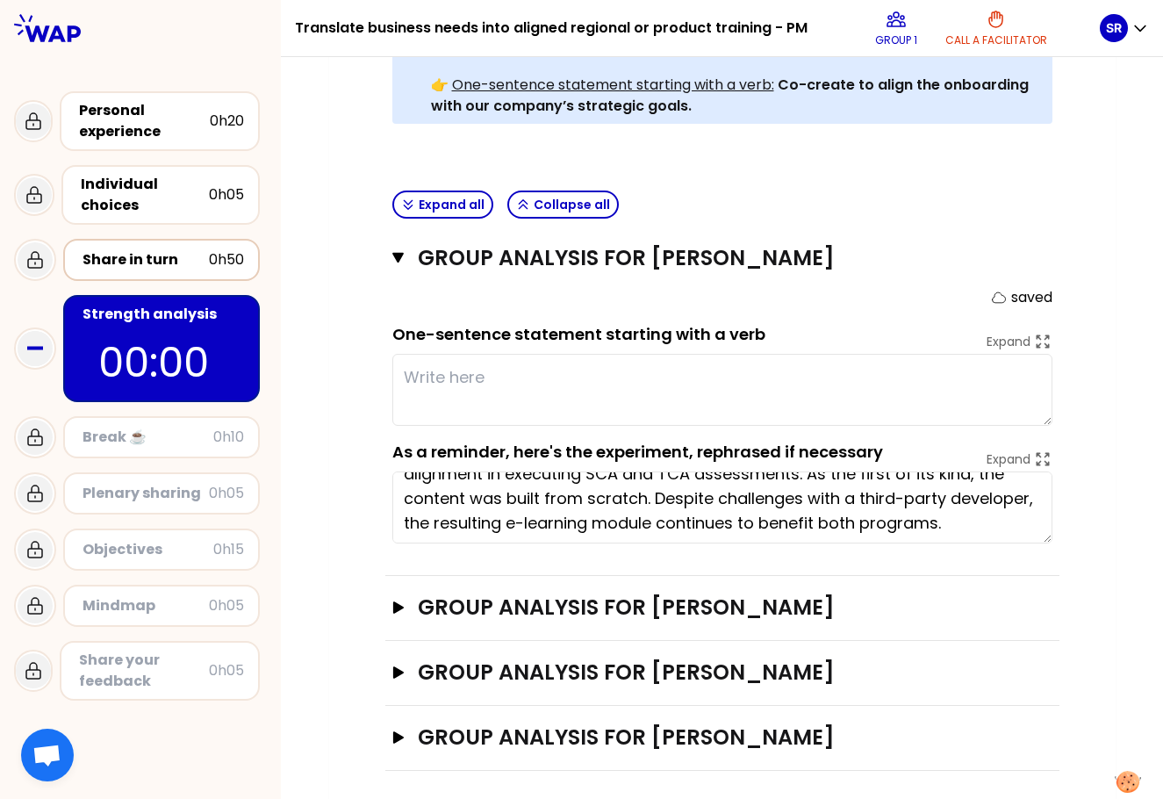
scroll to position [74, 0]
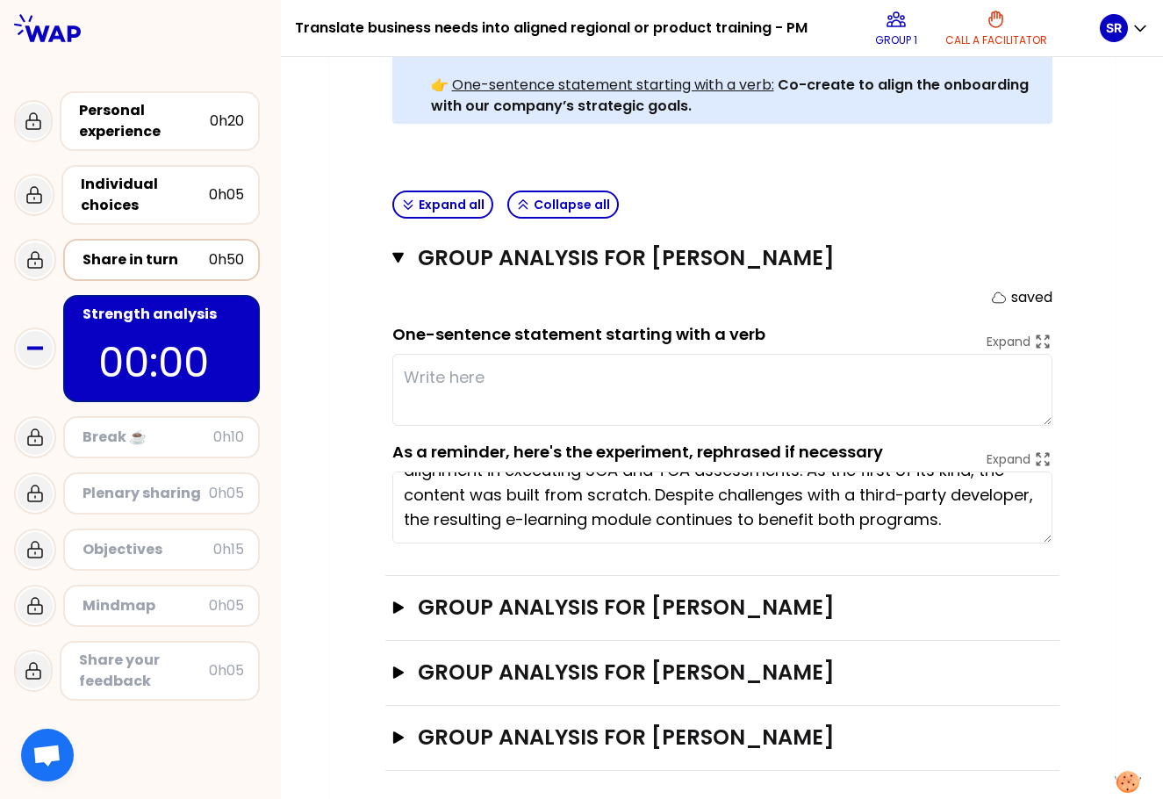
drag, startPoint x: 395, startPoint y: 491, endPoint x: 1008, endPoint y: 572, distance: 618.7
click at [840, 572] on div "Group analysis for [PERSON_NAME] Close saved One-sentence statement starting wi…" at bounding box center [722, 400] width 674 height 349
click at [329, 410] on div "My group number: 1 Objectives # As a group, identify the strength behind each e…" at bounding box center [722, 197] width 786 height 1216
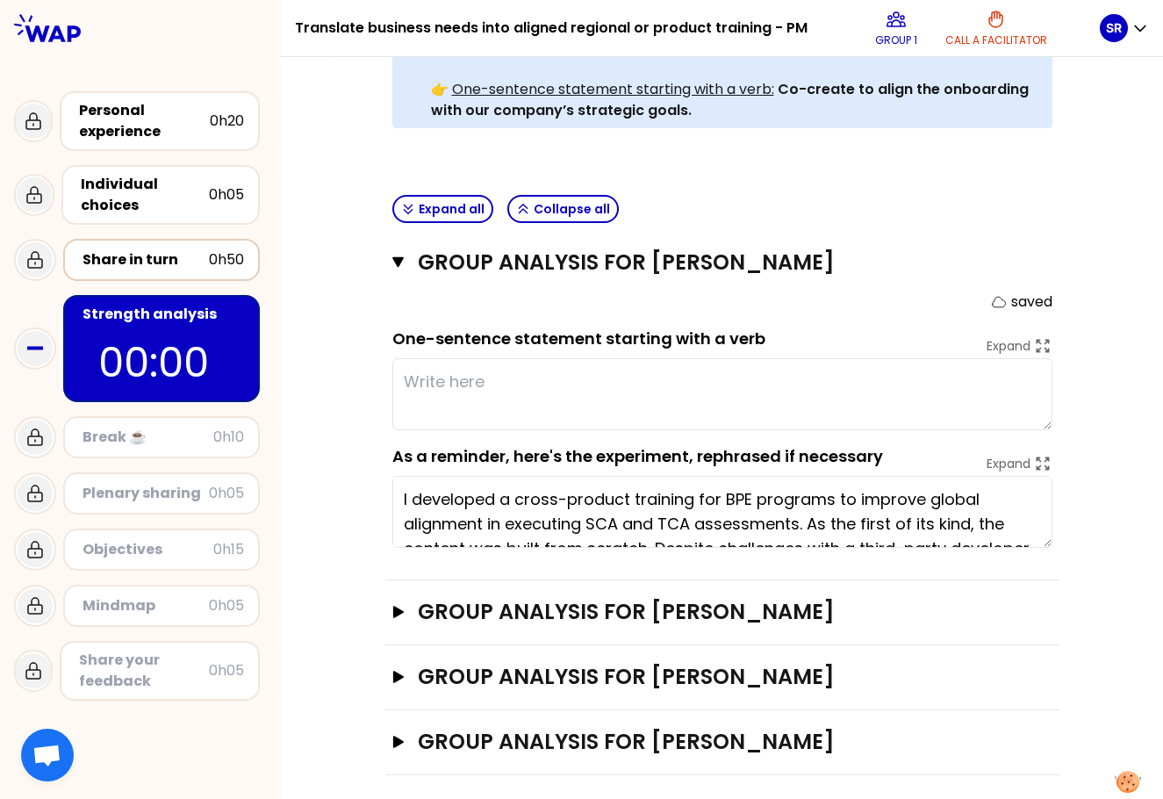
scroll to position [573, 0]
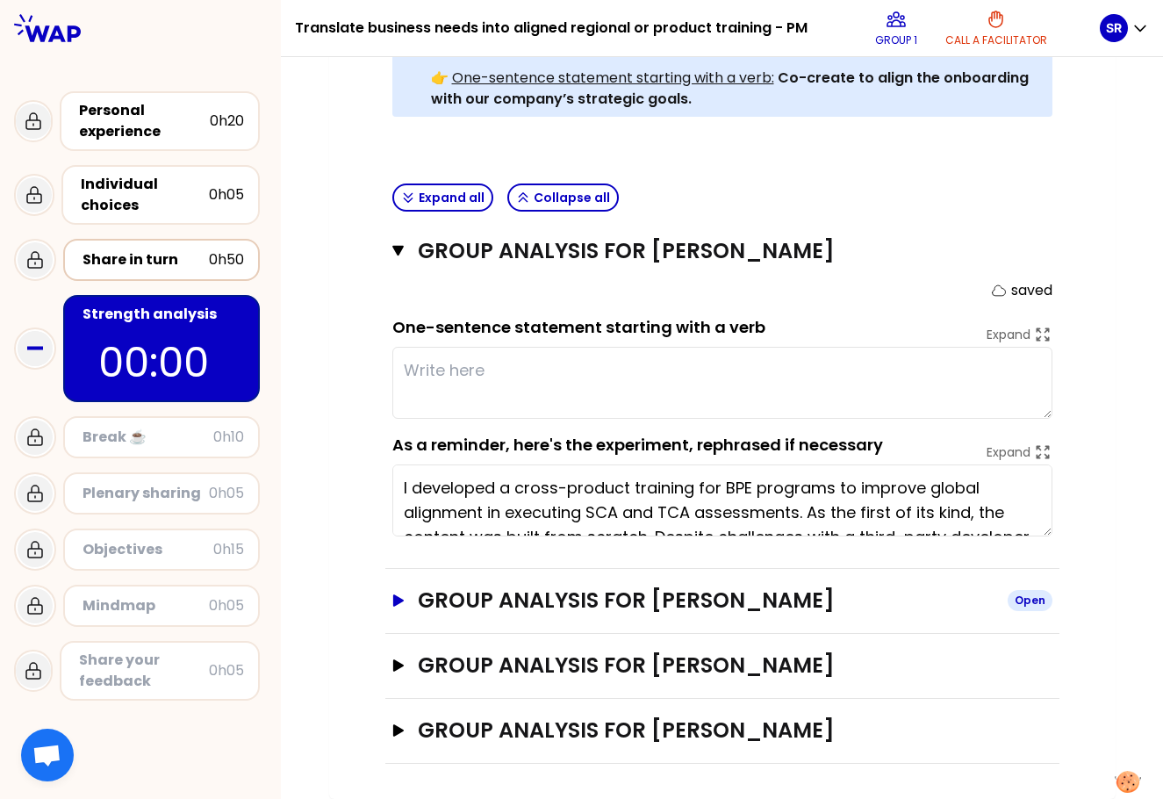
click at [392, 597] on icon "button" at bounding box center [397, 600] width 11 height 12
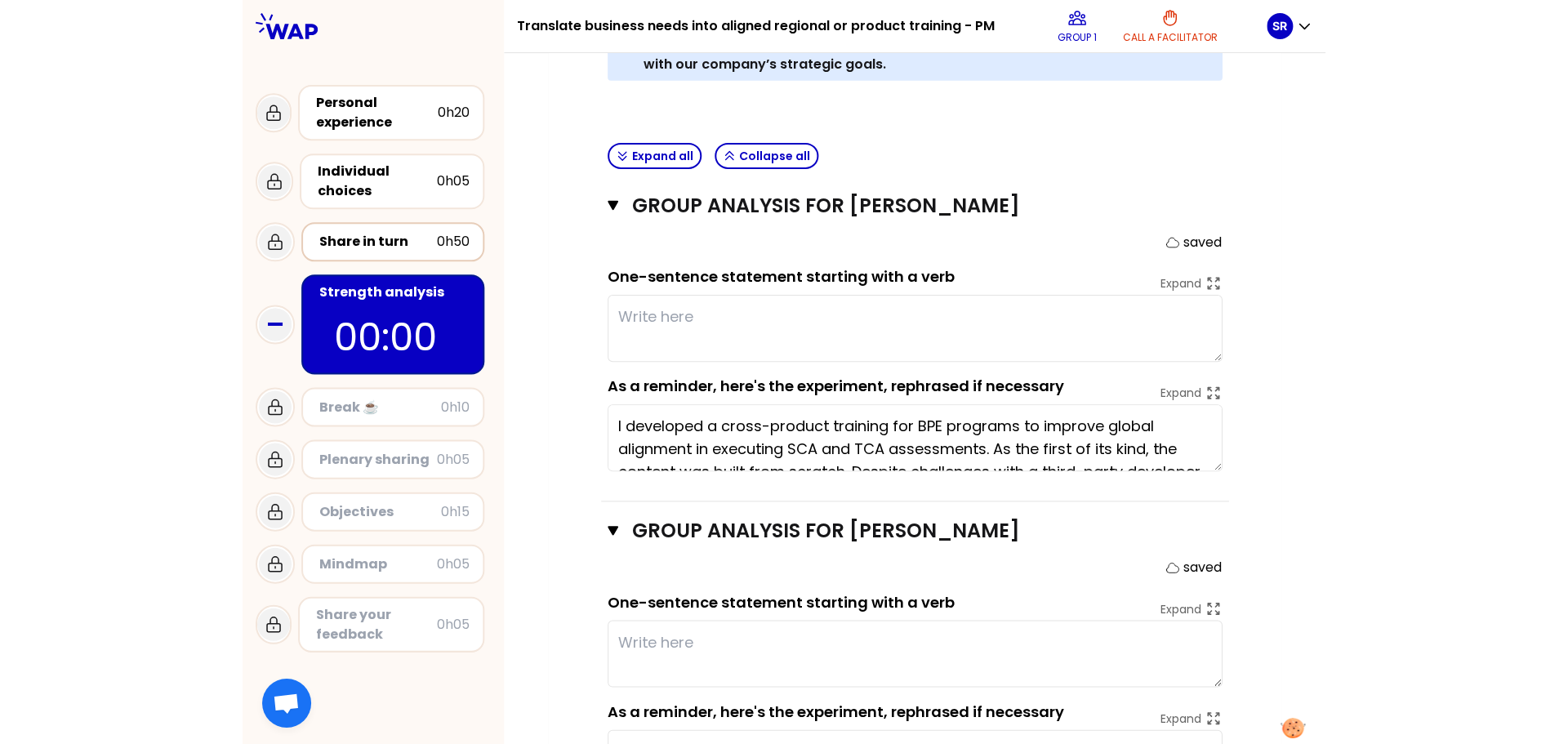
scroll to position [537, 0]
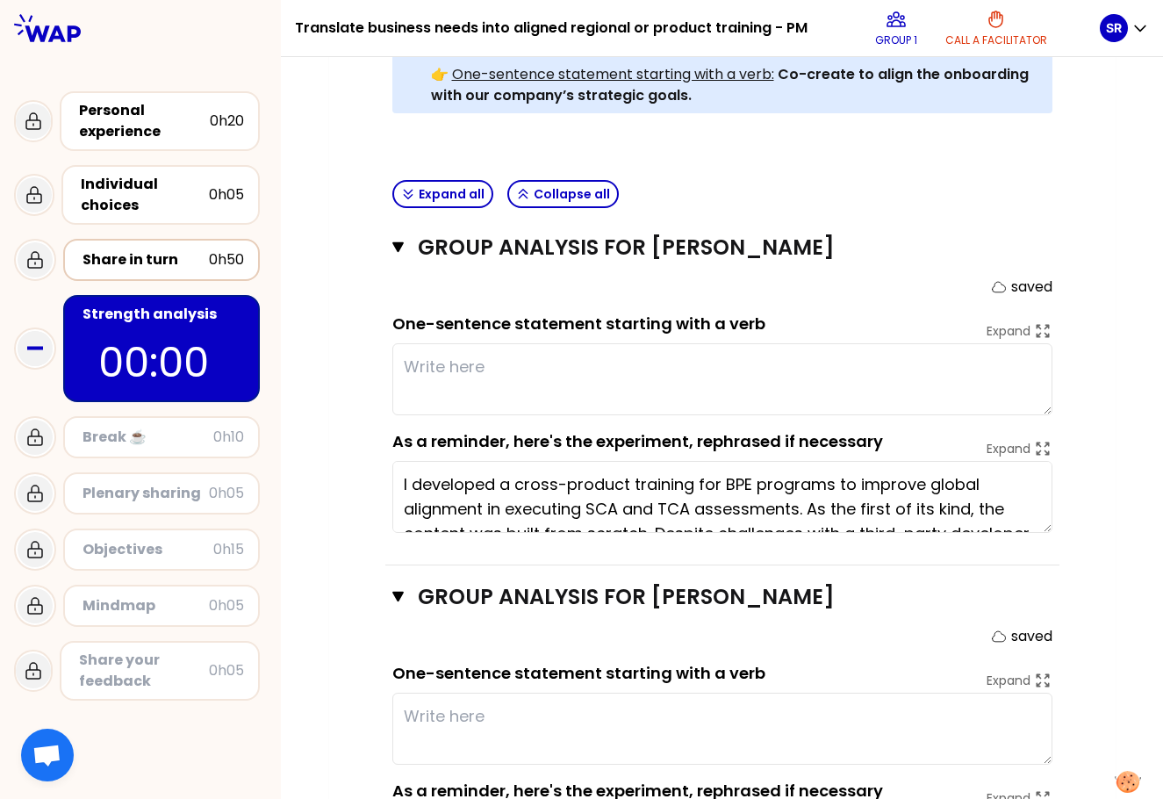
paste textarea "Deliver a first-of-its-kind cross-product training for BPE"
type textarea "Deliver a first-of-its-kind cross-product training for BPE"
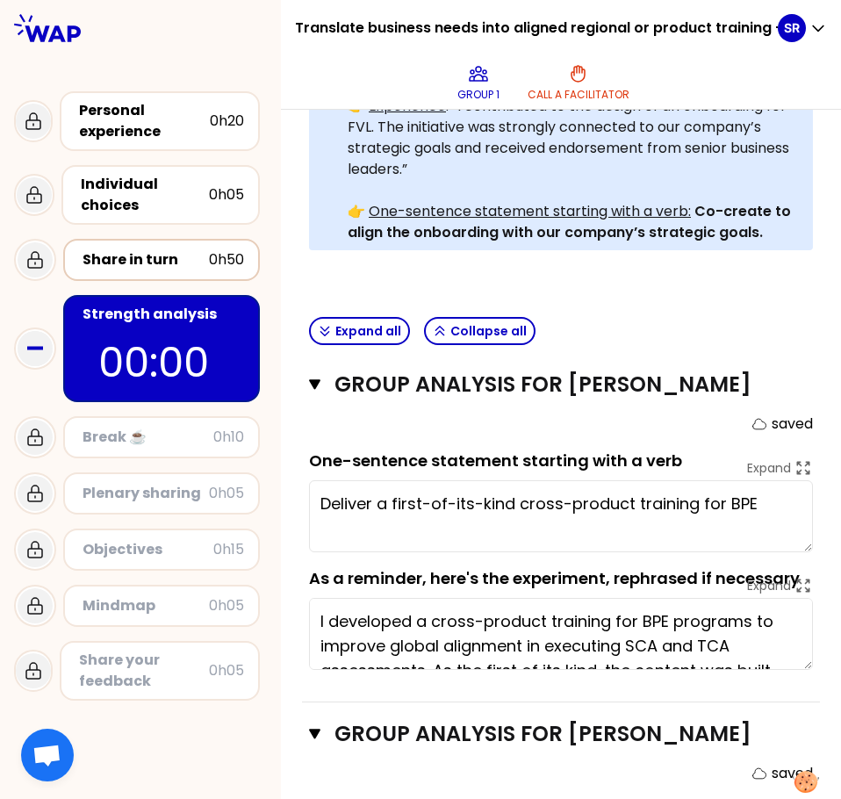
click at [720, 58] on div "Group 1 Call a facilitator" at bounding box center [543, 82] width 469 height 53
drag, startPoint x: 211, startPoint y: 32, endPoint x: 217, endPoint y: 56, distance: 25.3
click at [217, 56] on div "Translate business needs into aligned regional or product training - PM Group 1…" at bounding box center [140, 399] width 281 height 799
click at [202, 44] on div at bounding box center [140, 28] width 281 height 56
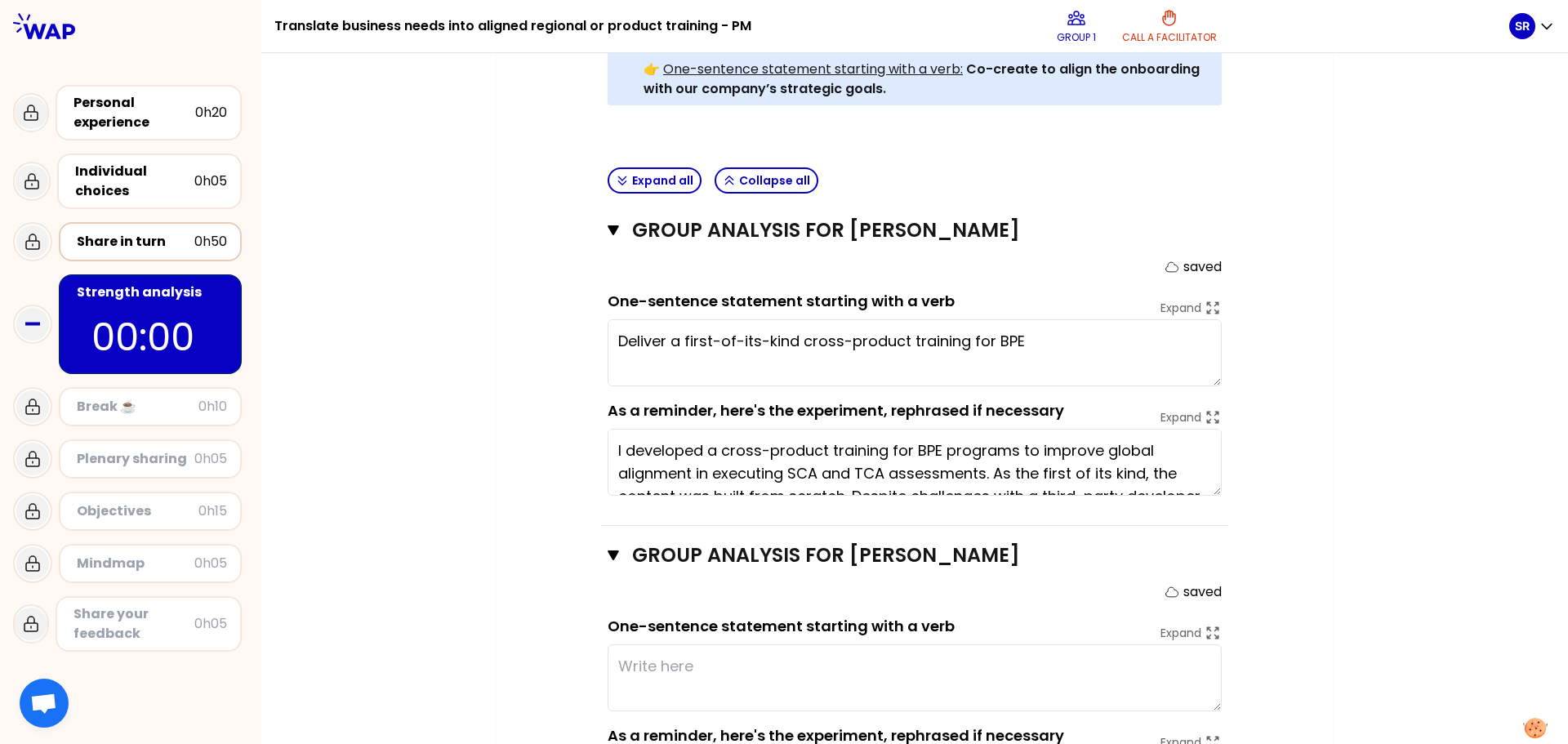
click at [782, 341] on textarea "Deliver a first-of-its-kind cross-product training for BPE" at bounding box center [915, 353] width 614 height 67
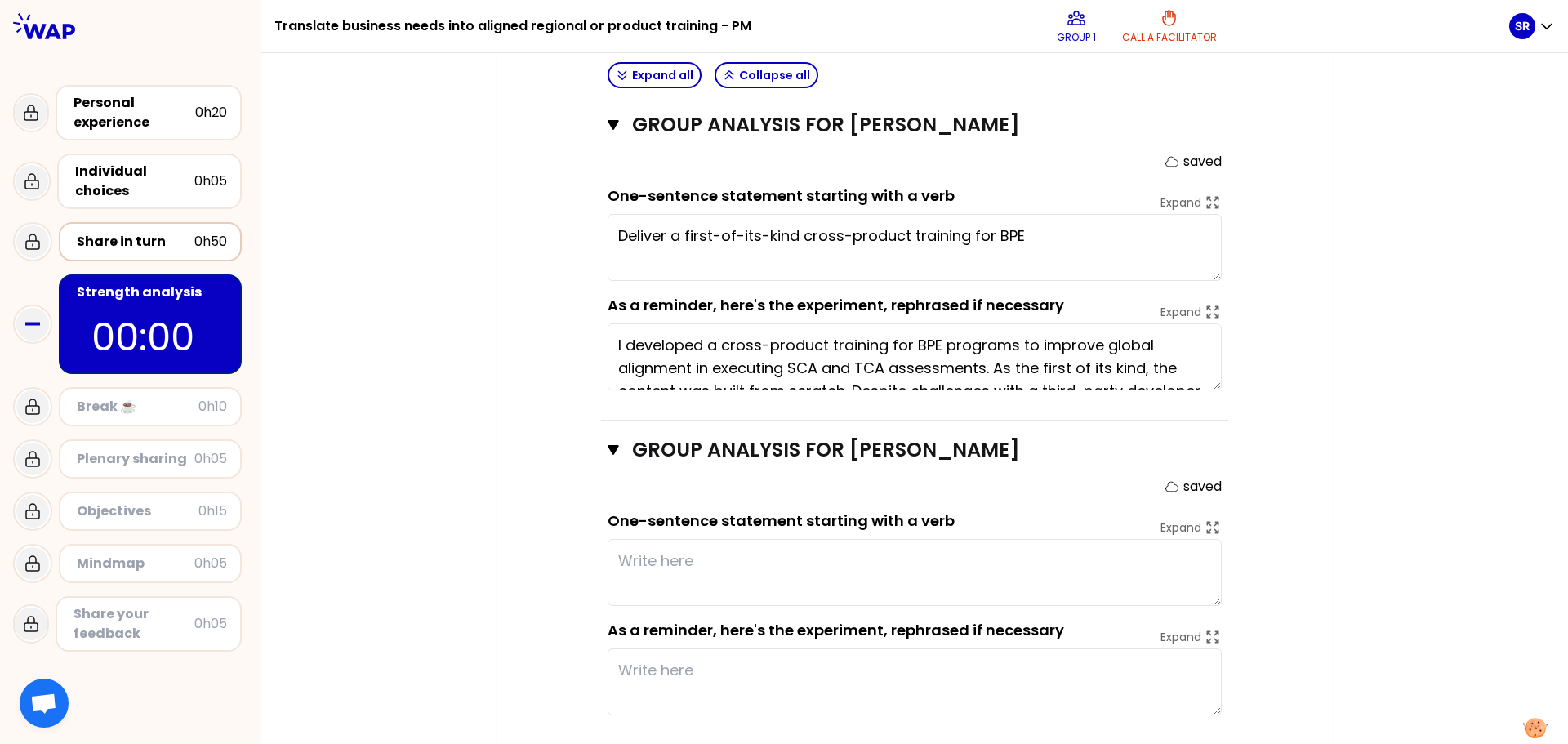
scroll to position [677, 0]
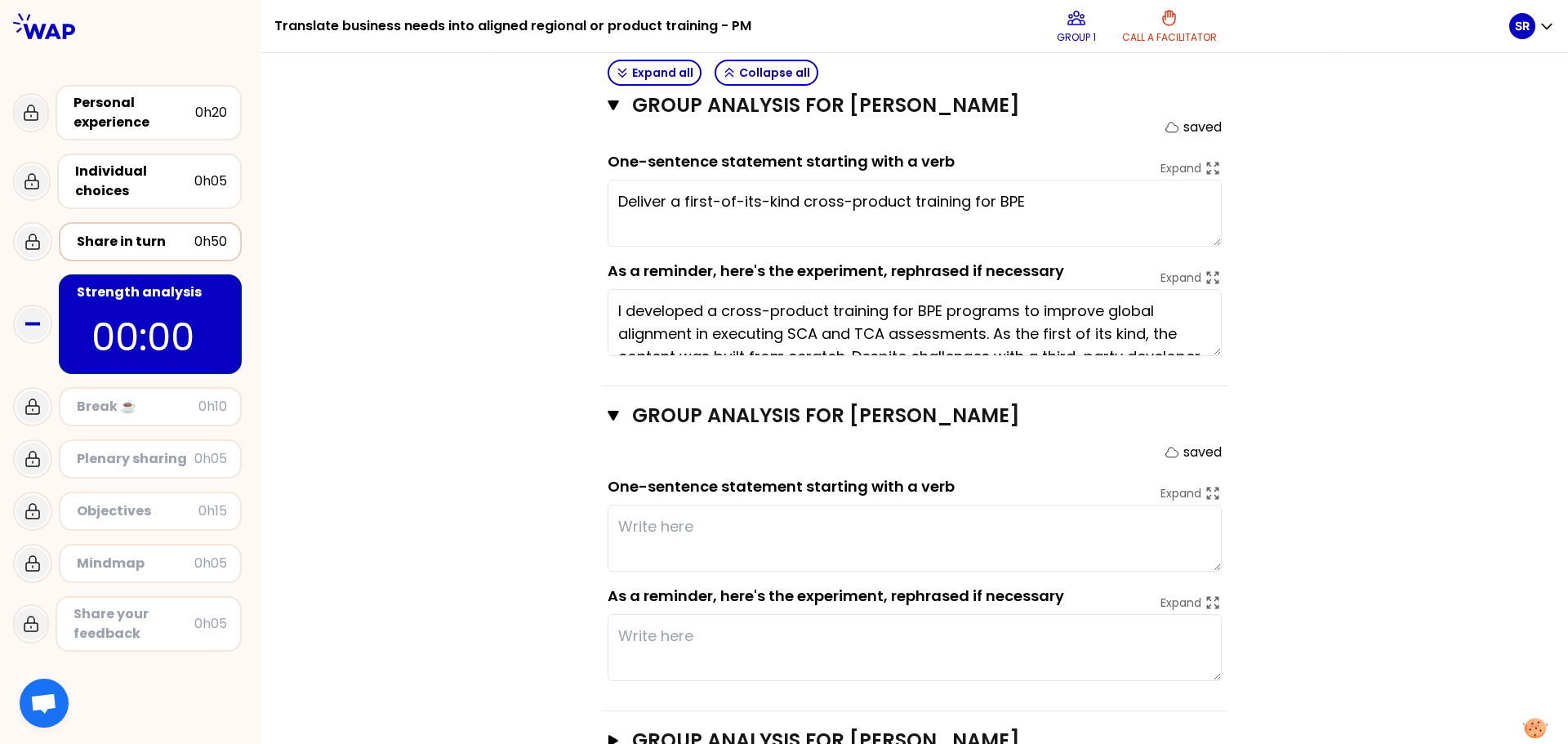
click at [518, 237] on div "My group number: 1 Objectives # As a group, identify the strength behind each e…" at bounding box center [915, 167] width 837 height 1398
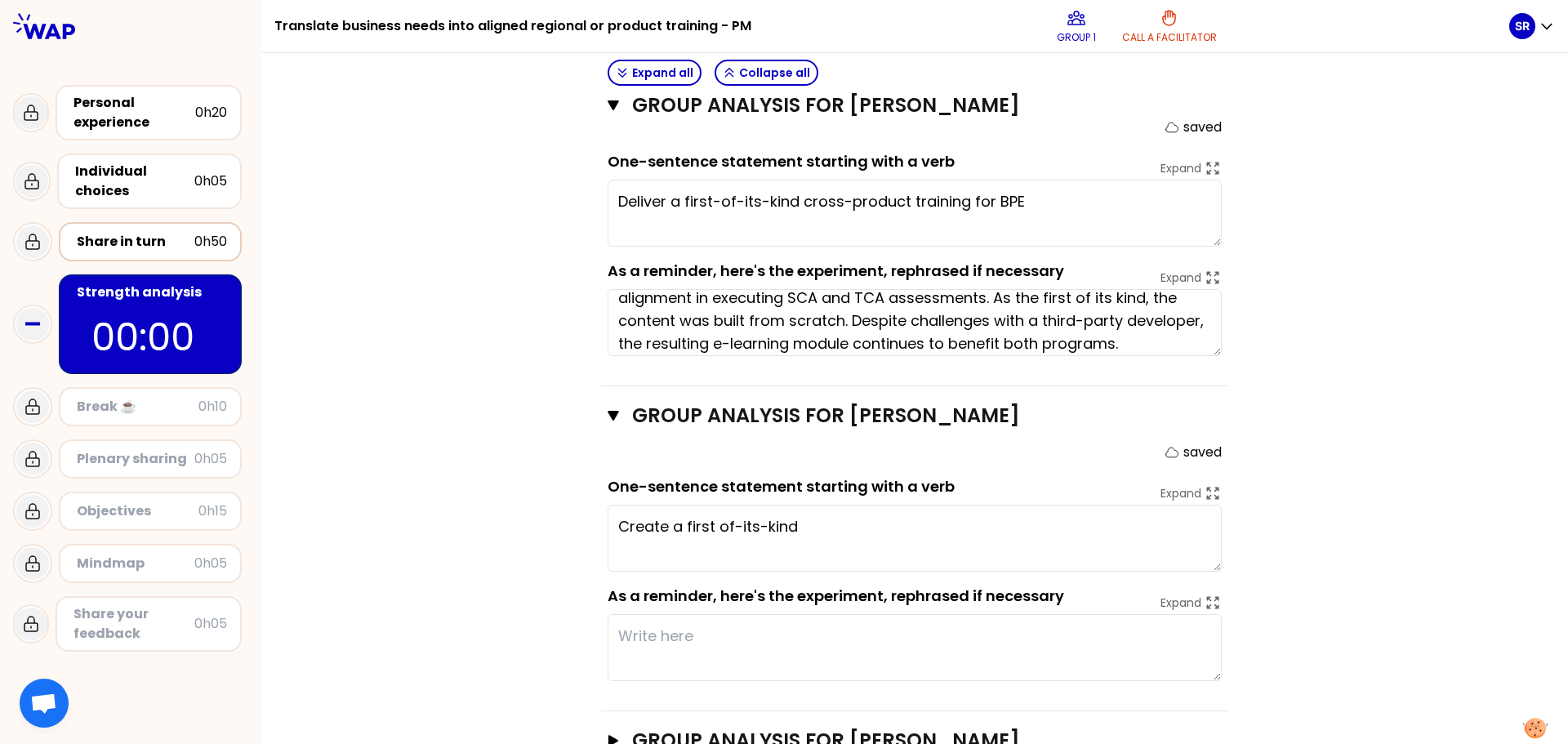
scroll to position [0, 0]
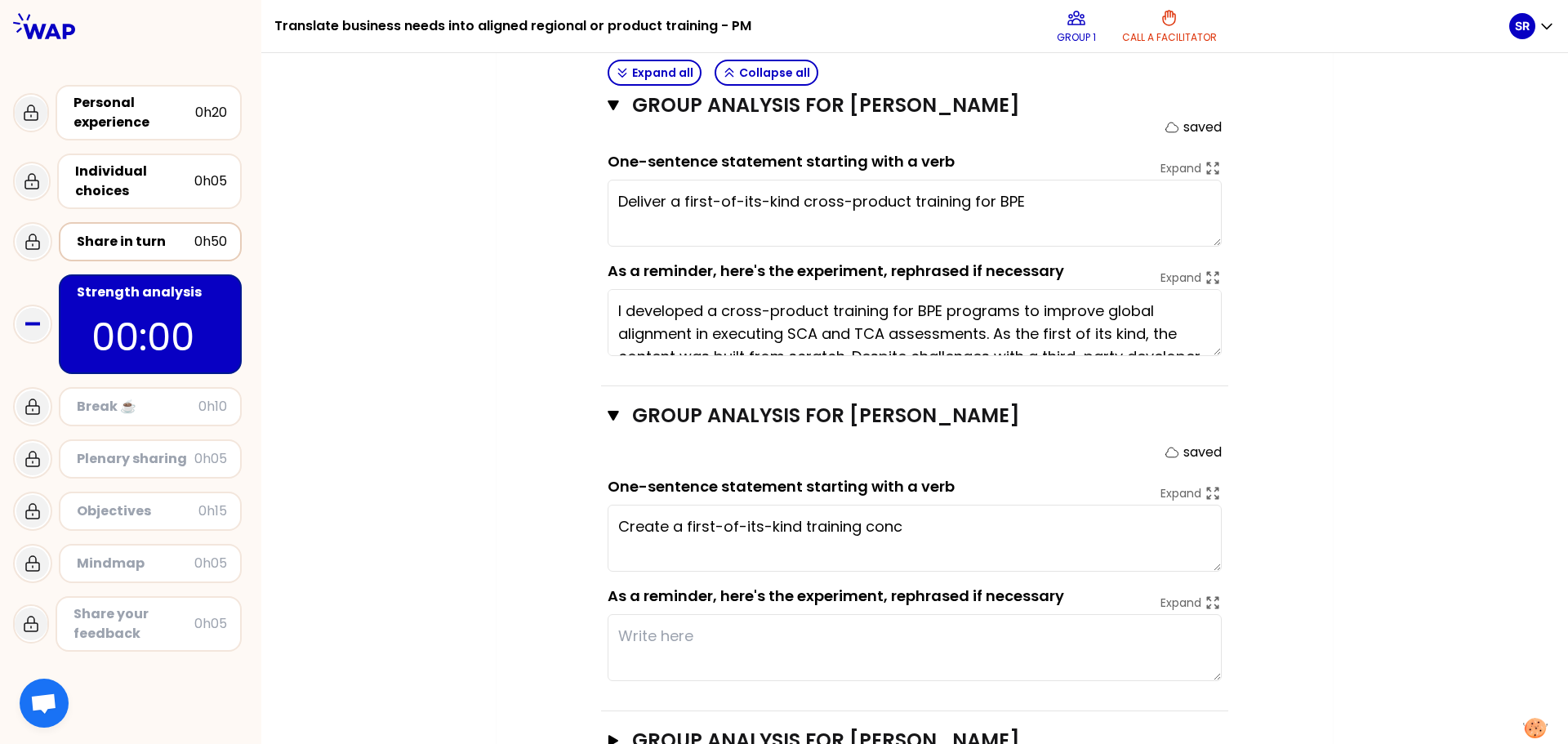
type textarea "Create a first-of-its-kind training concept"
drag, startPoint x: 611, startPoint y: 202, endPoint x: 1082, endPoint y: 198, distance: 471.0
click at [782, 198] on textarea "Deliver a first-of-its-kind cross-product training for BPE" at bounding box center [915, 213] width 614 height 67
type textarea "Build a first-of-its-kind cross product training."
type textarea "[PERSON_NAME] initiated the WinLab learning workshops by first identifying and …"
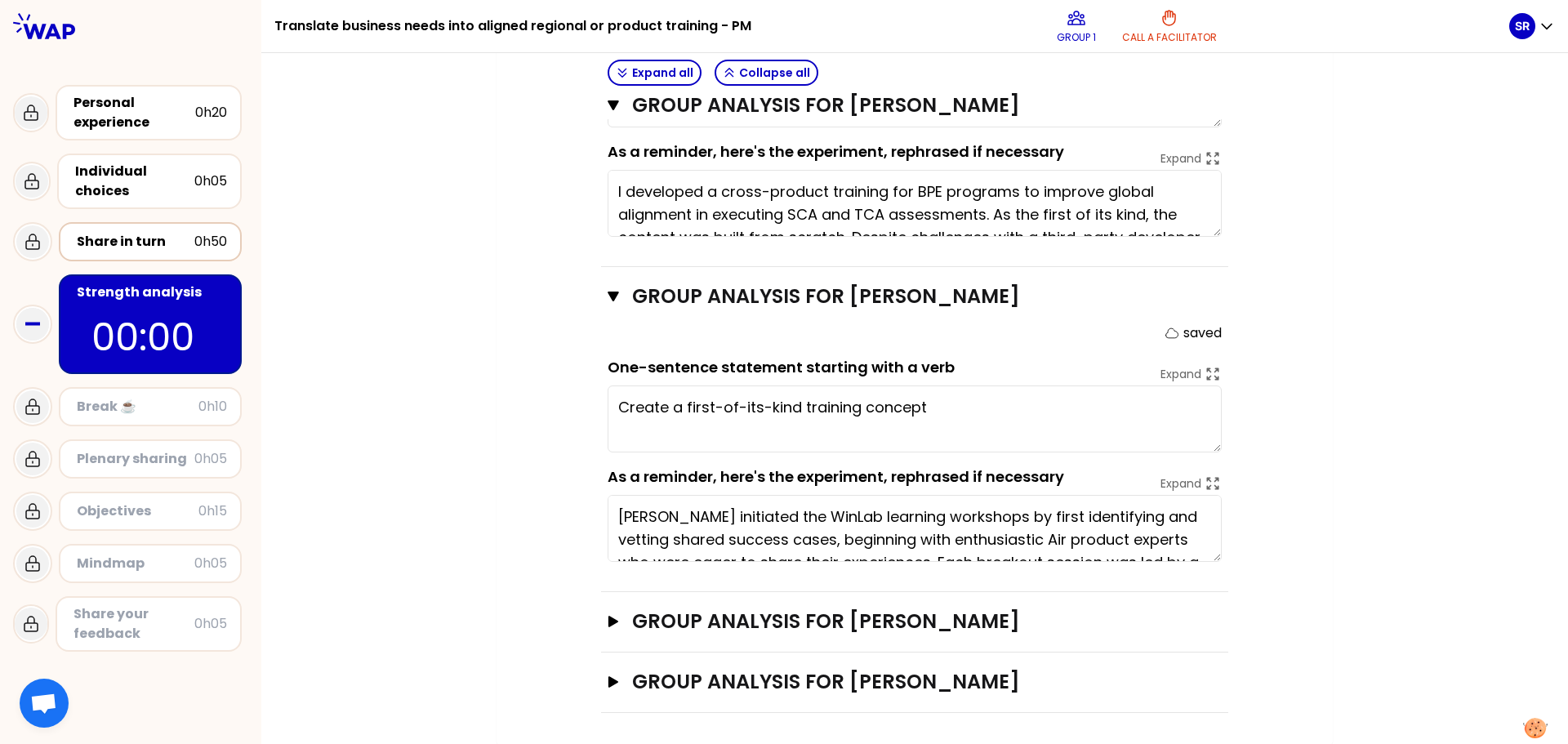
scroll to position [797, 0]
type textarea "Build a first-of-its-kind cross product training."
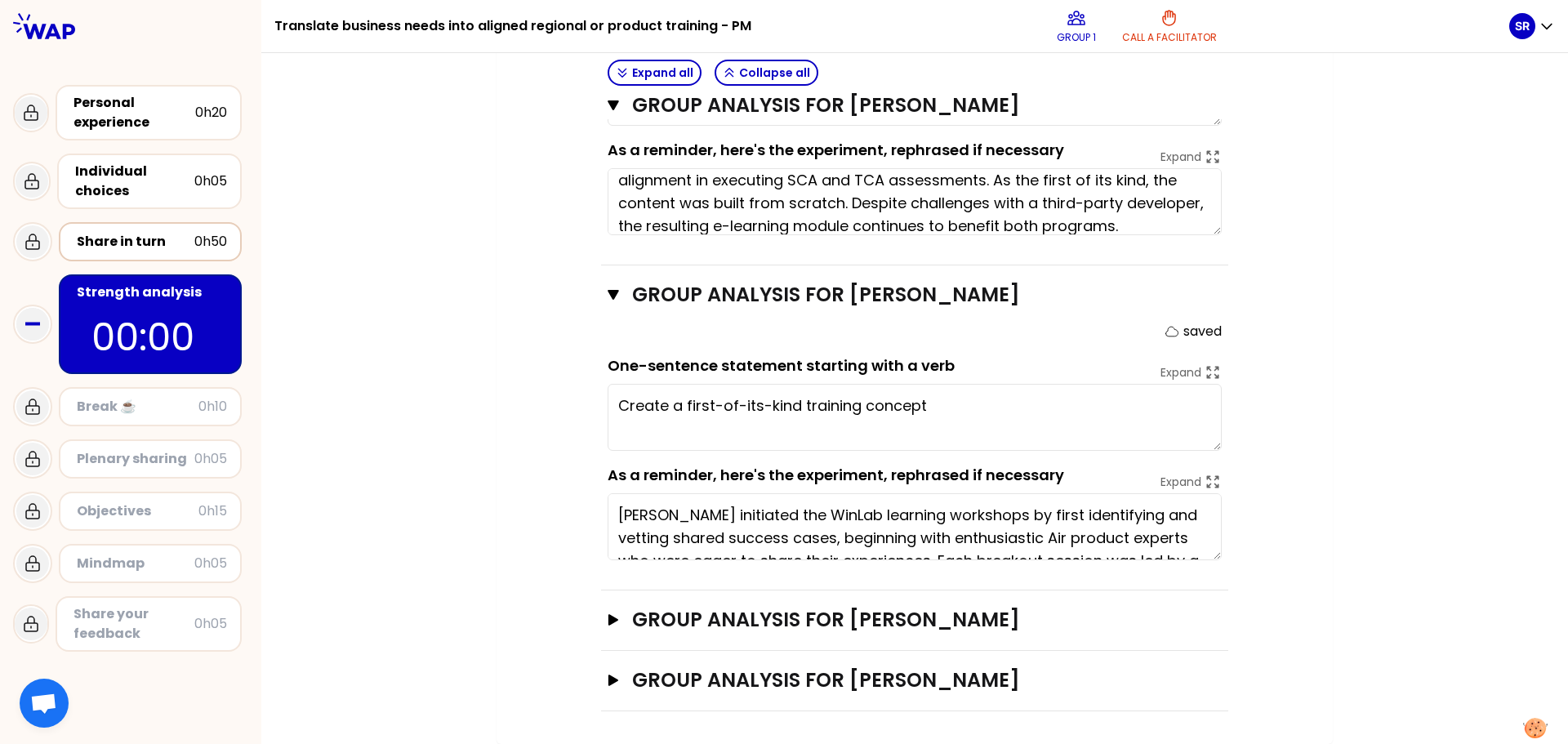
scroll to position [0, 0]
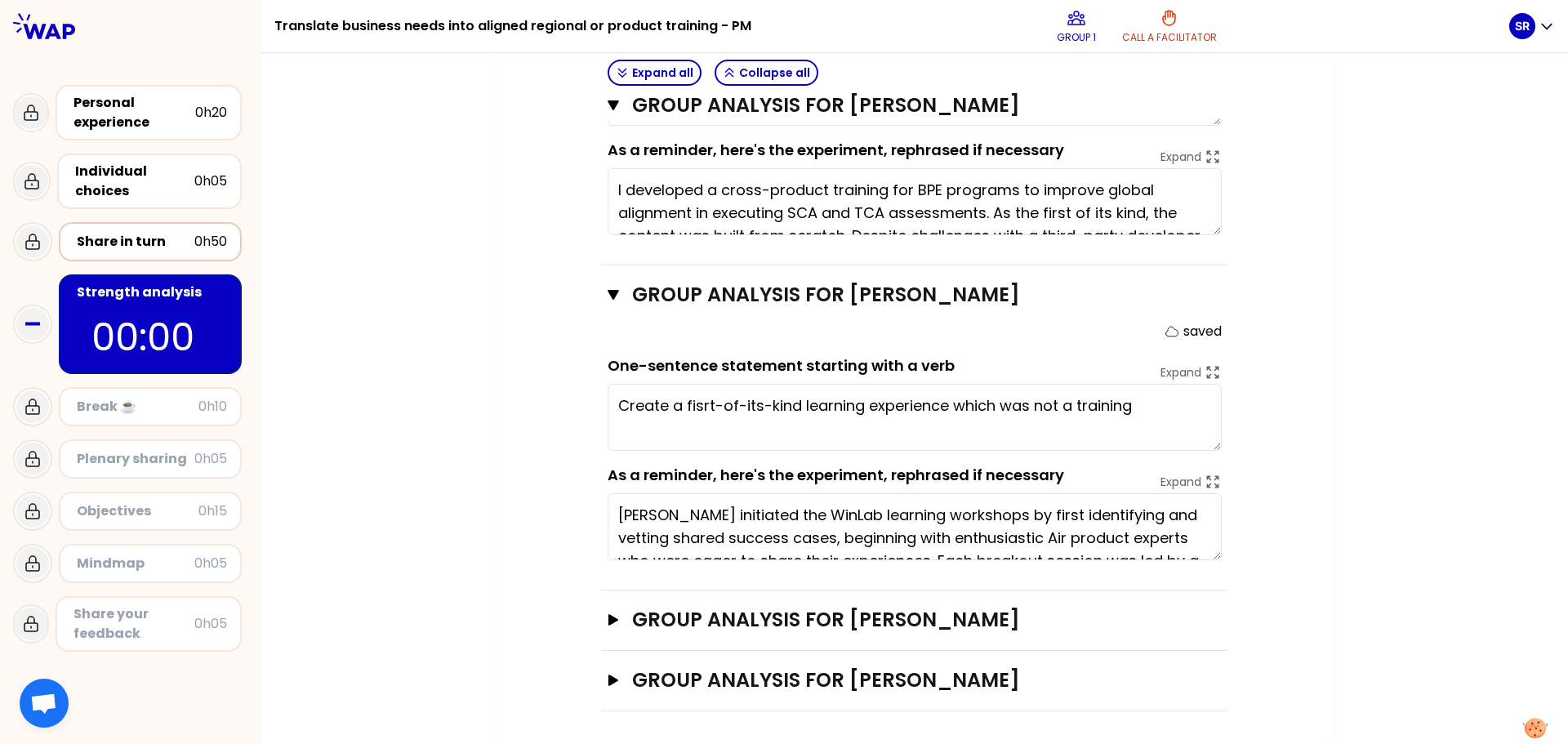
type textarea "Create a fisrt-of-its-kind learning experience which was not a training."
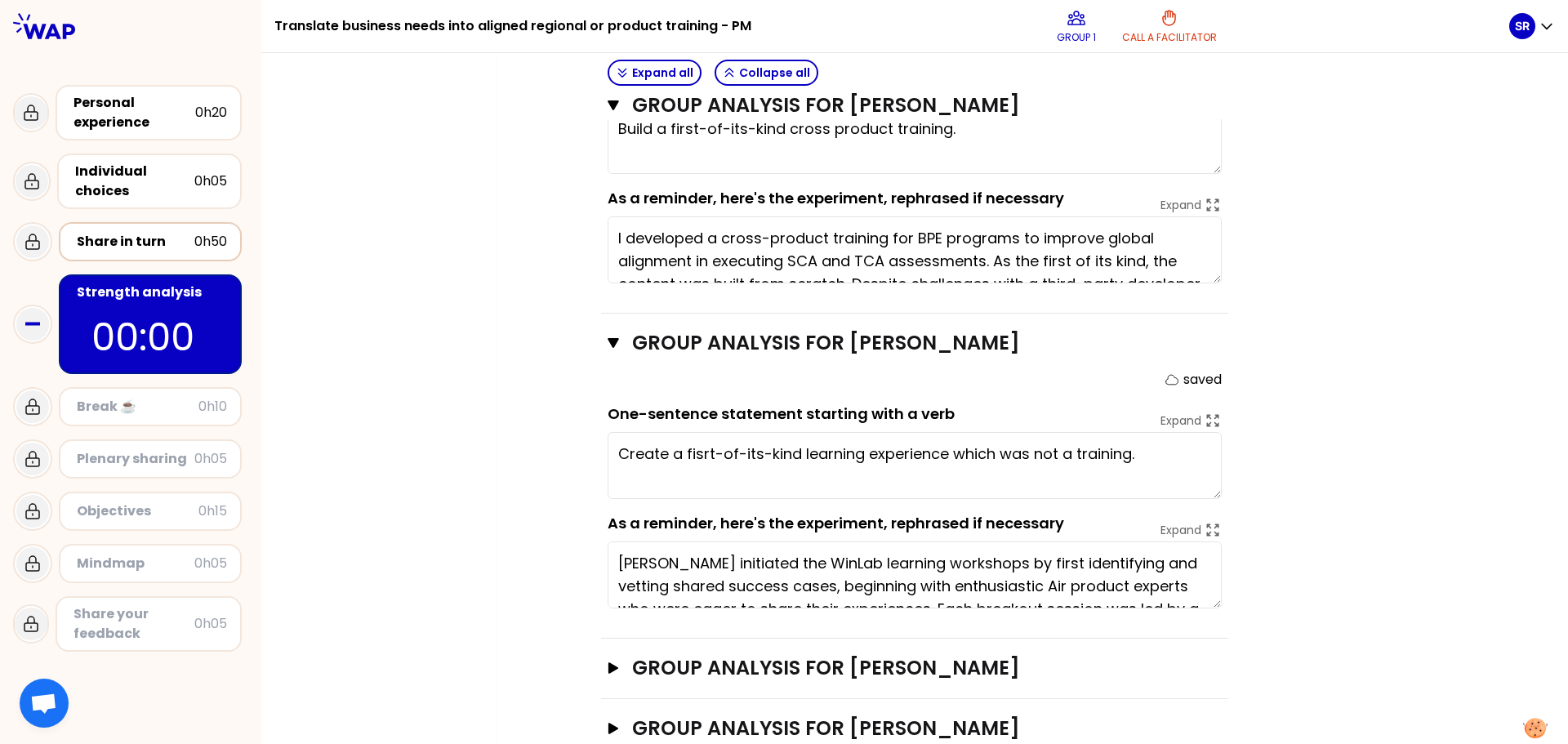
scroll to position [797, 0]
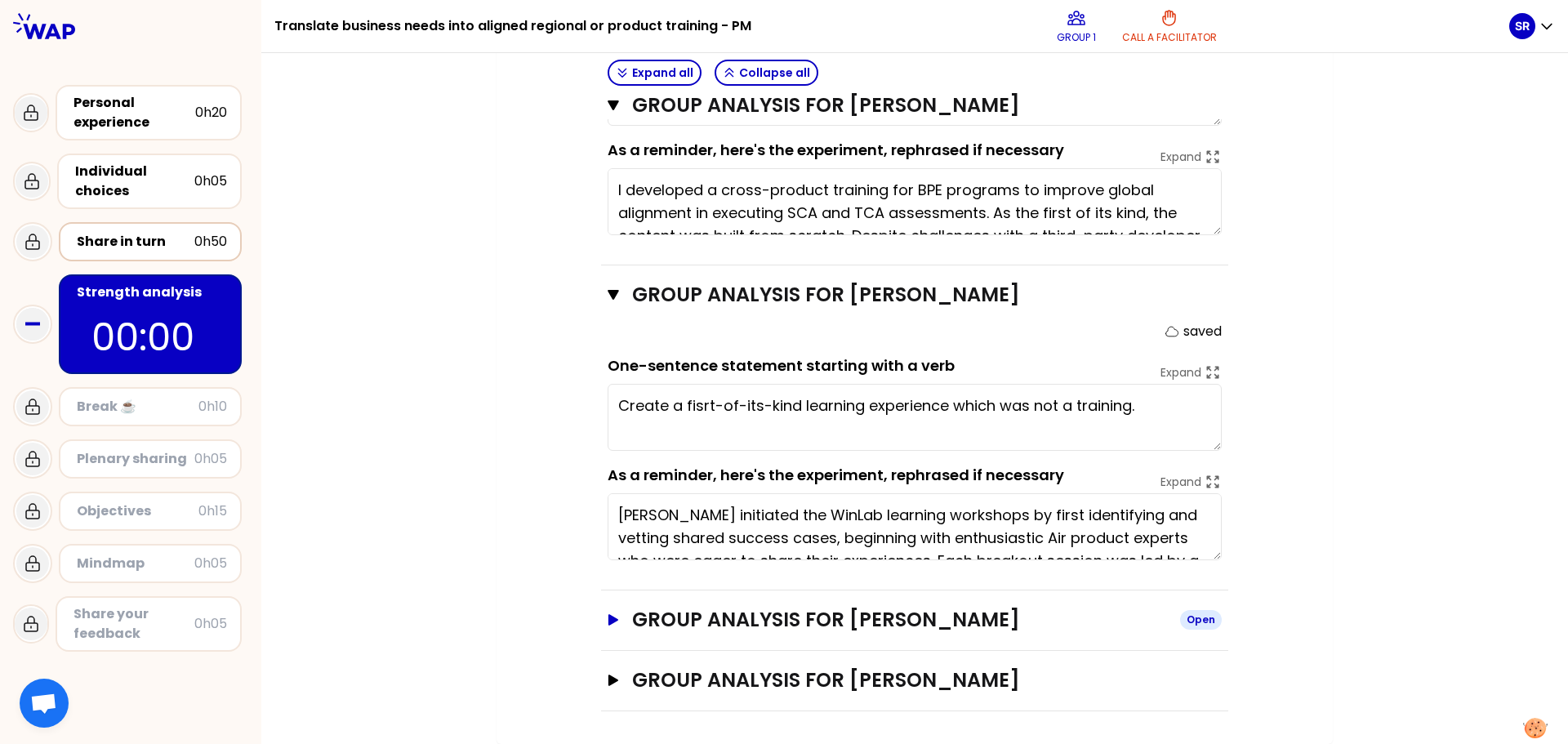
click at [609, 616] on icon "button" at bounding box center [613, 620] width 10 height 11
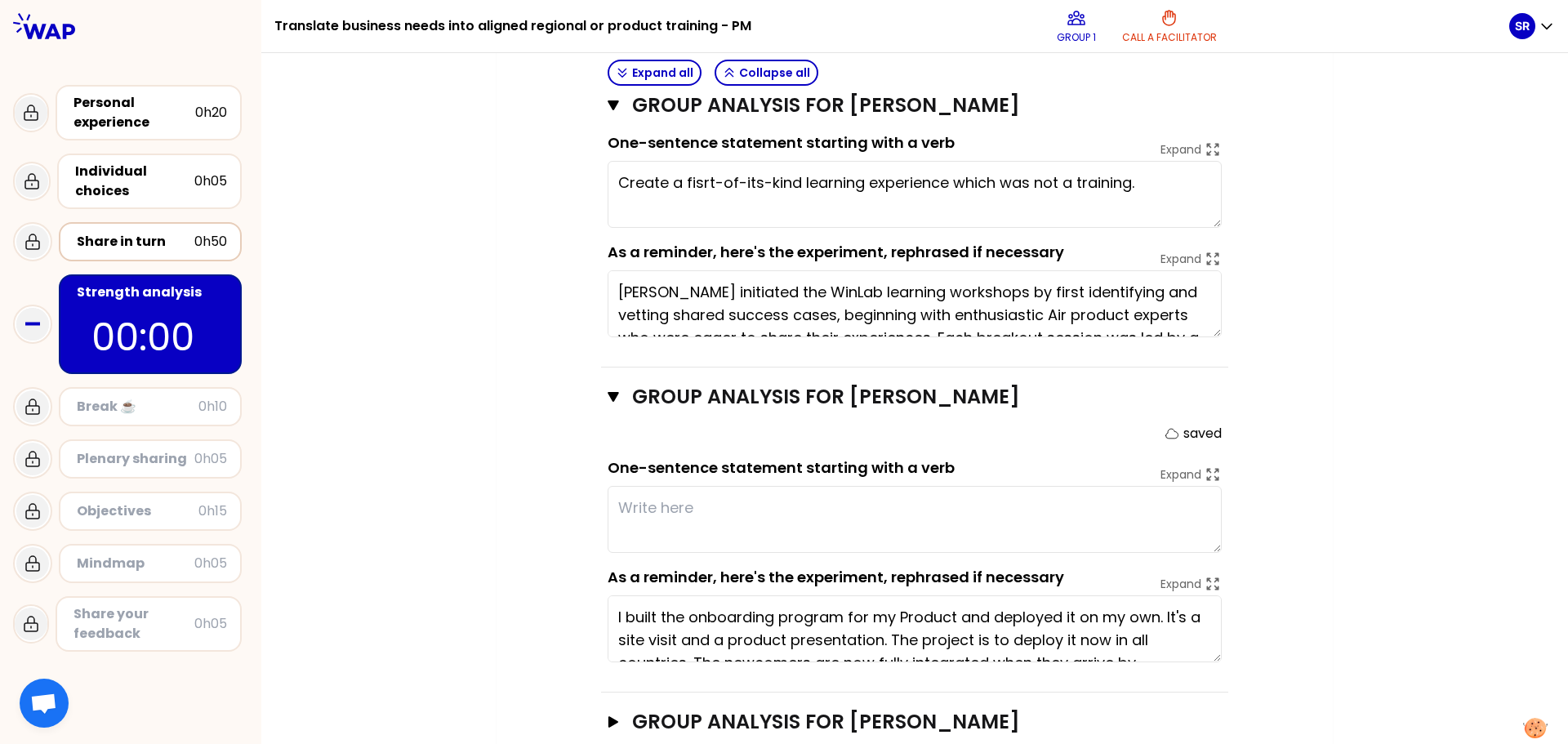
scroll to position [1062, 0]
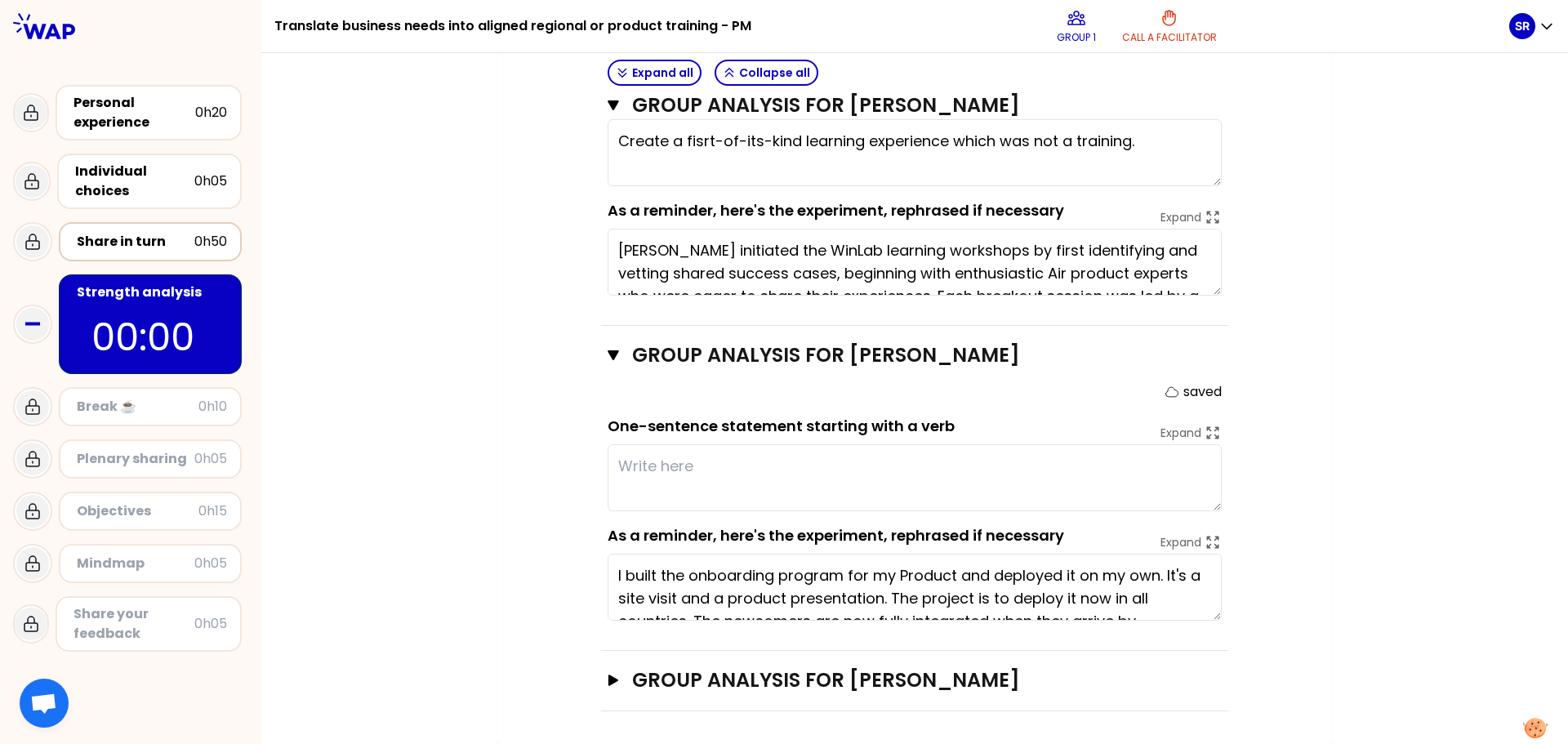
click at [610, 575] on textarea "I built the onboarding program for my Product and deployed it on my own. It's a…" at bounding box center [915, 588] width 614 height 67
click at [646, 467] on textarea at bounding box center [915, 478] width 614 height 67
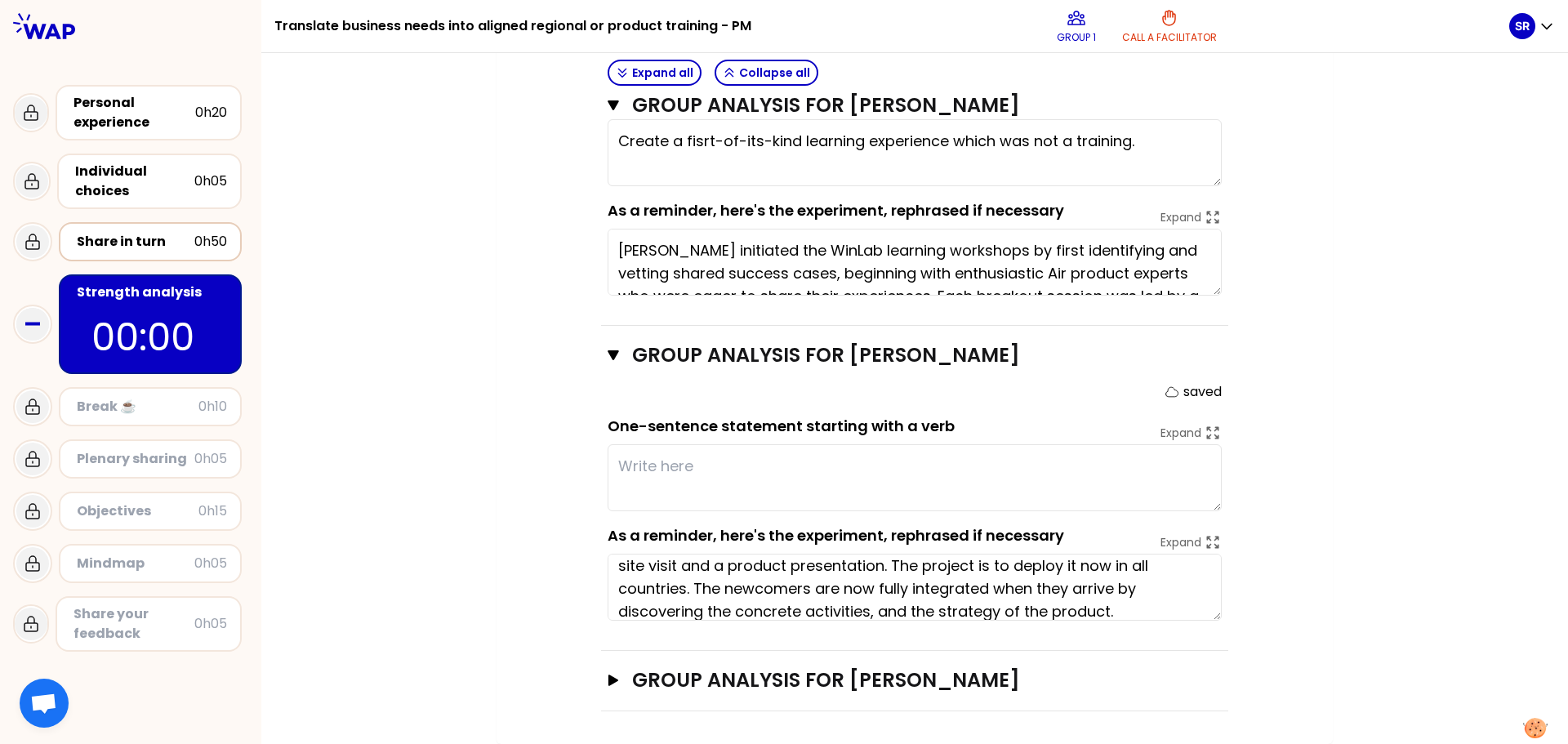
scroll to position [46, 0]
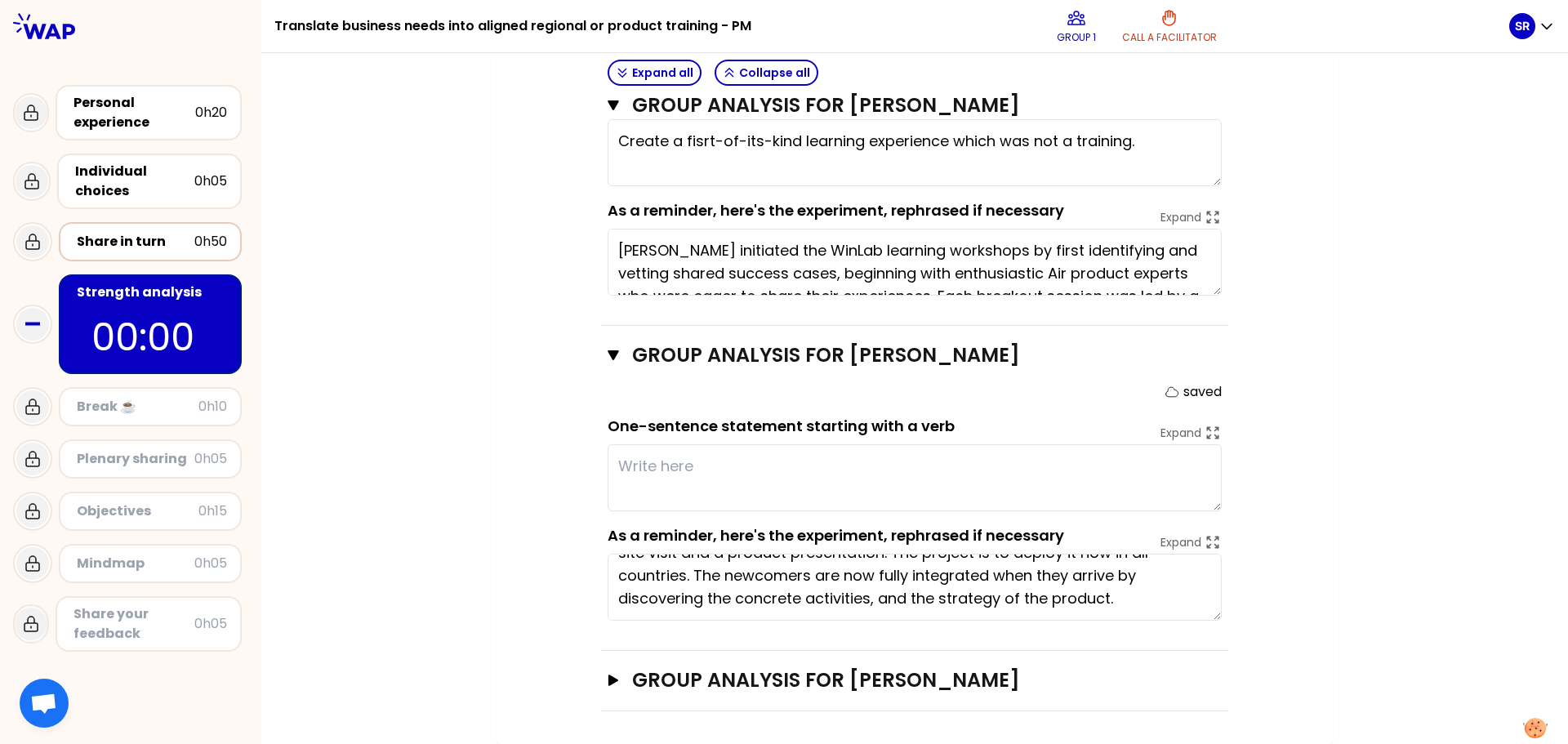
click at [107, 239] on div "Share in turn" at bounding box center [135, 241] width 117 height 20
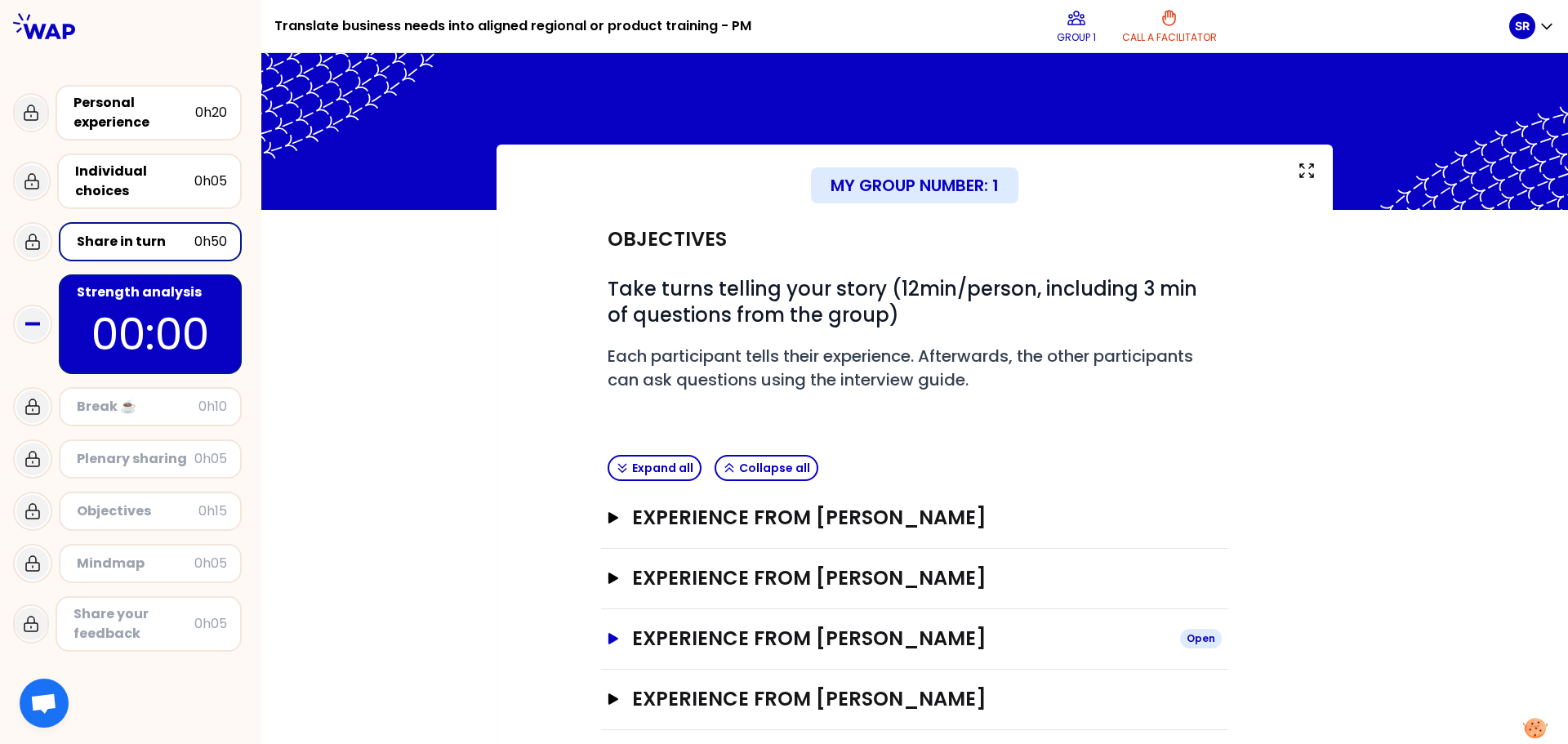
click at [613, 642] on icon "button" at bounding box center [613, 639] width 13 height 11
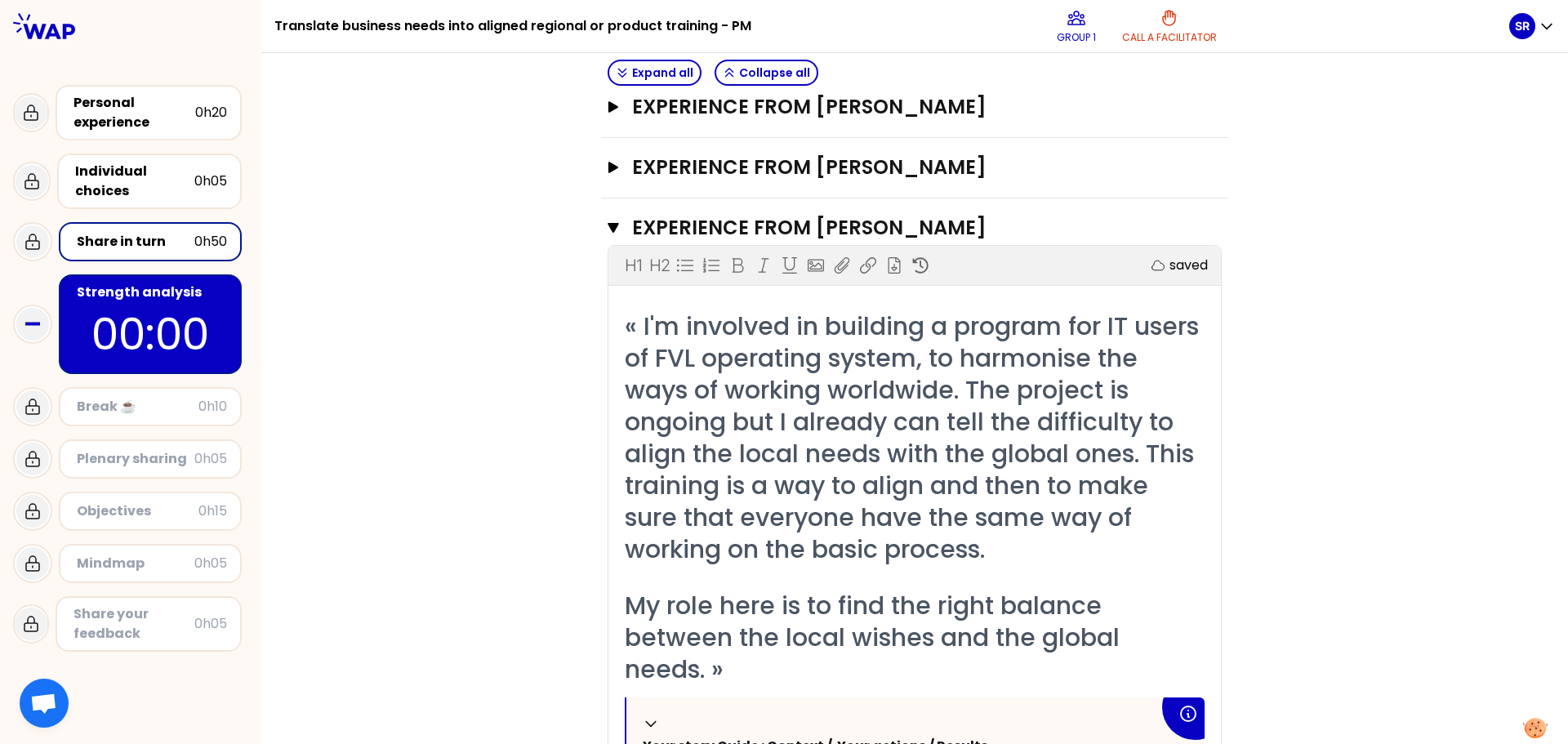
scroll to position [459, 0]
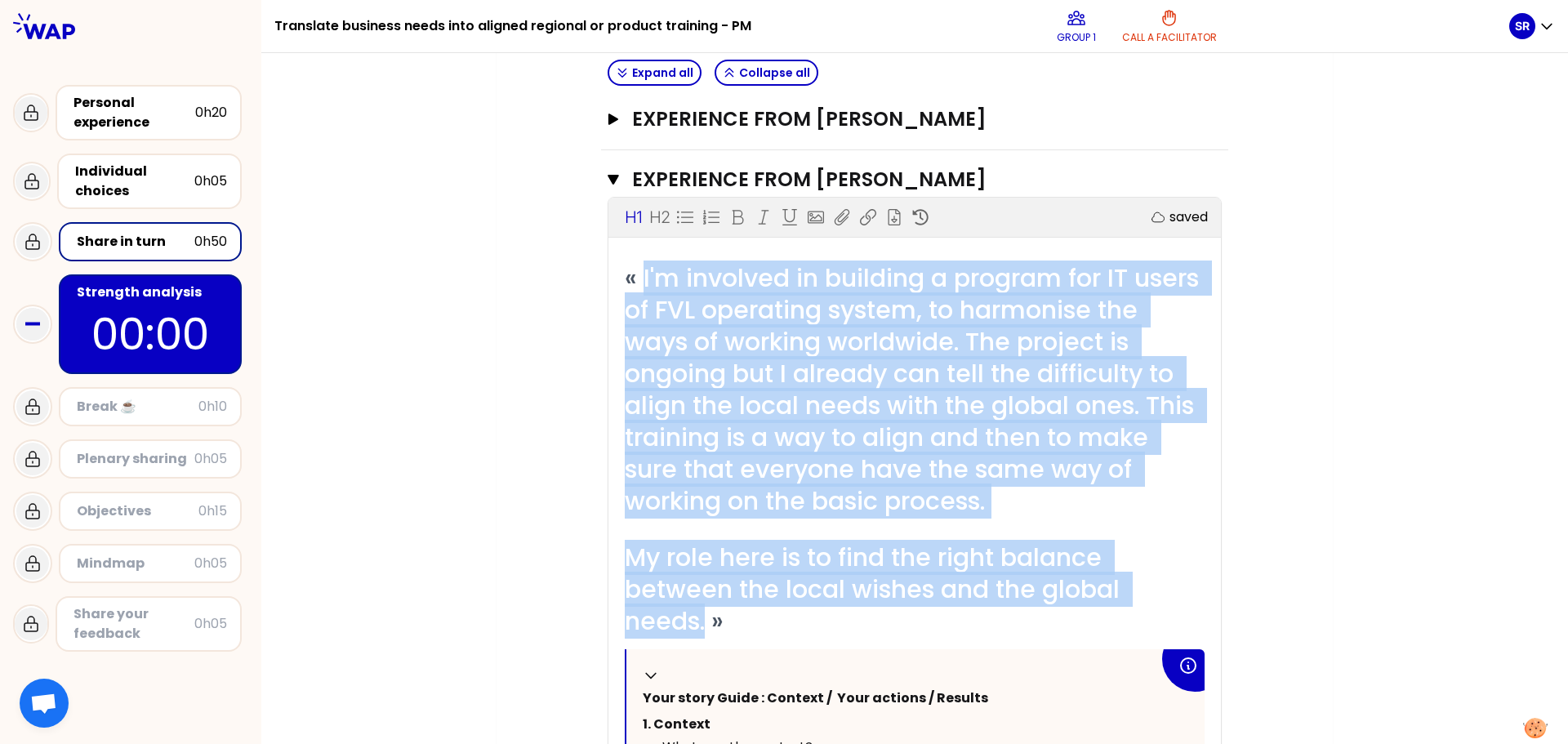
drag, startPoint x: 637, startPoint y: 277, endPoint x: 701, endPoint y: 617, distance: 346.0
copy div "I'm involved in building a program for IT users of FVL operating system, to har…"
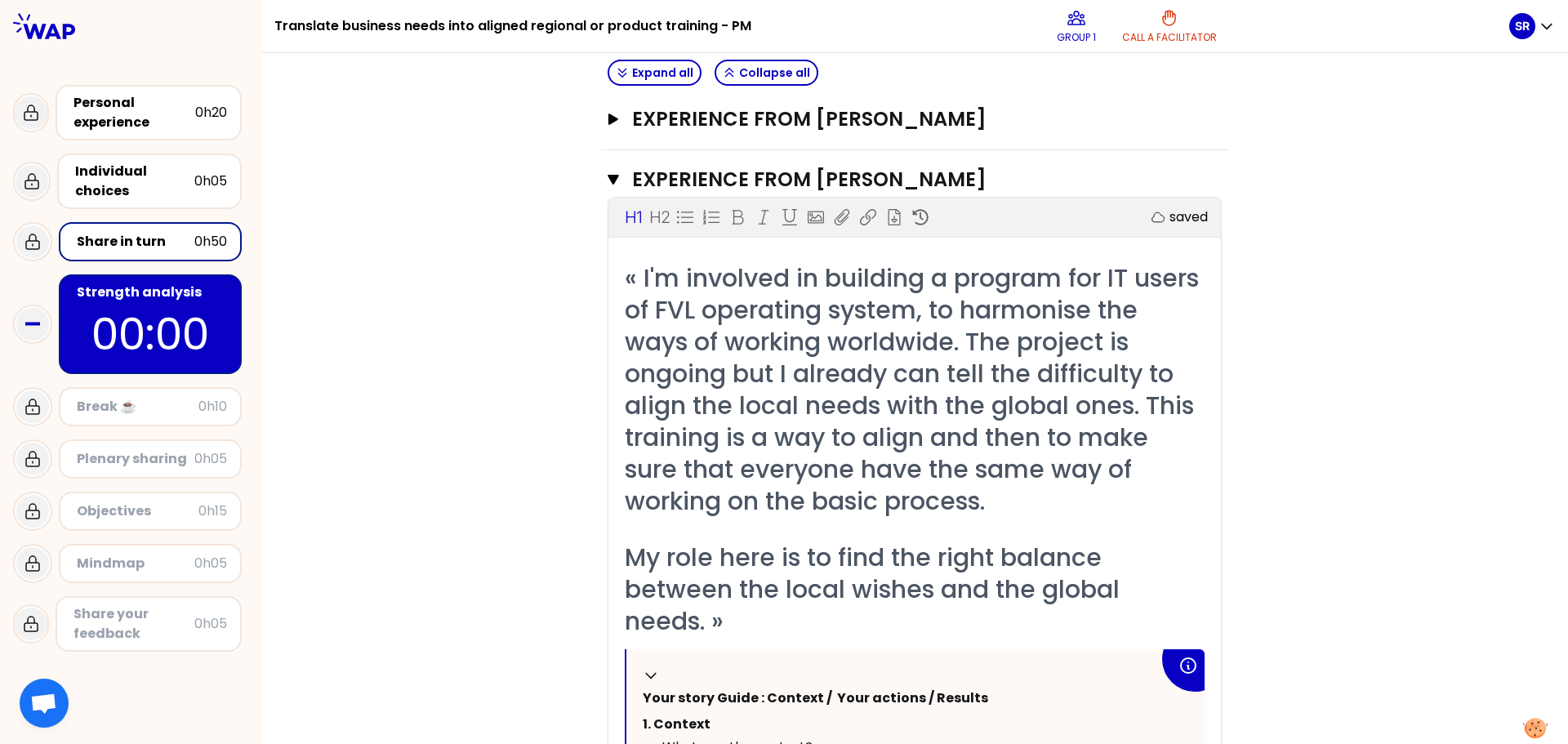
click at [217, 302] on div "Strength analysis" at bounding box center [151, 292] width 150 height 20
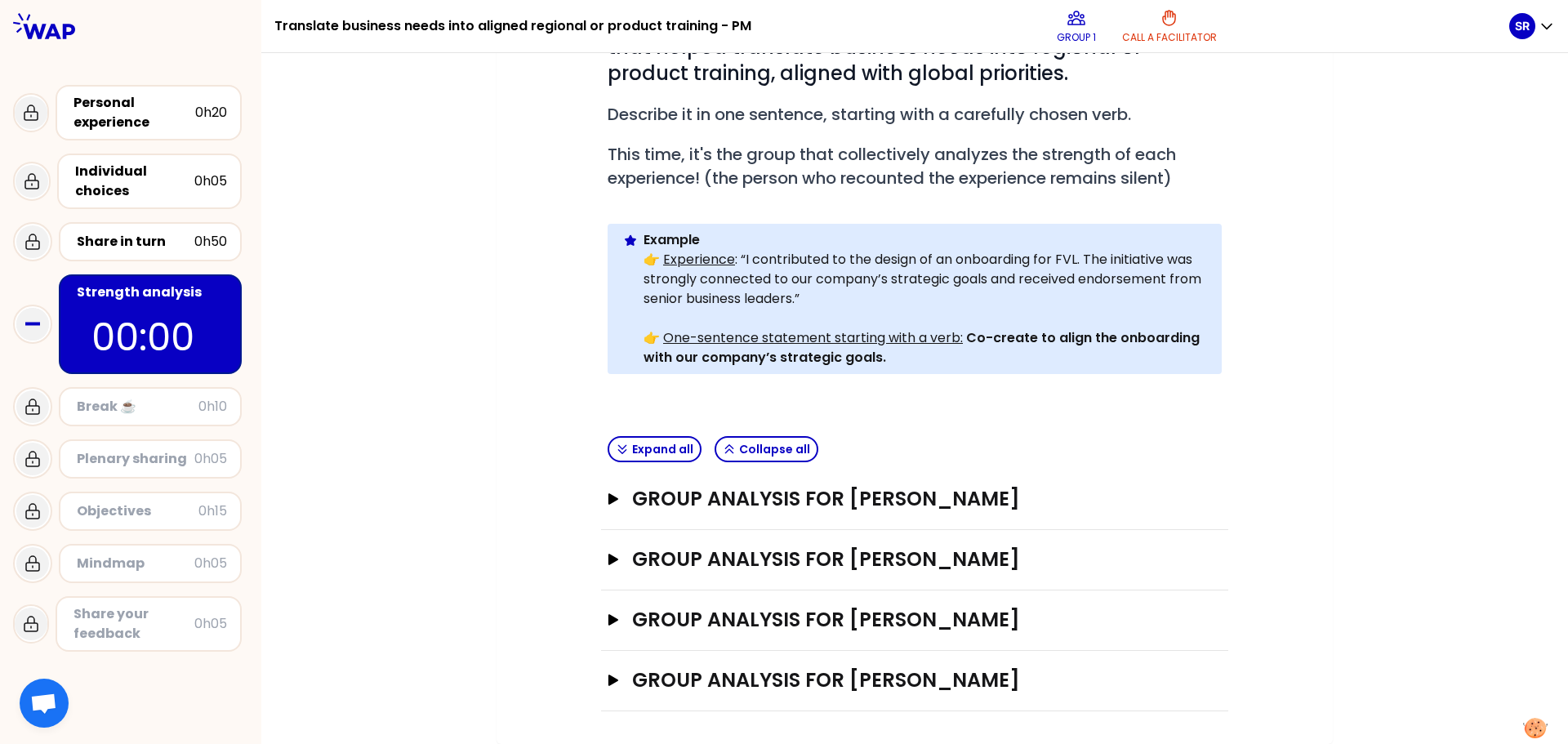
scroll to position [268, 0]
click at [609, 620] on icon "button" at bounding box center [613, 620] width 10 height 11
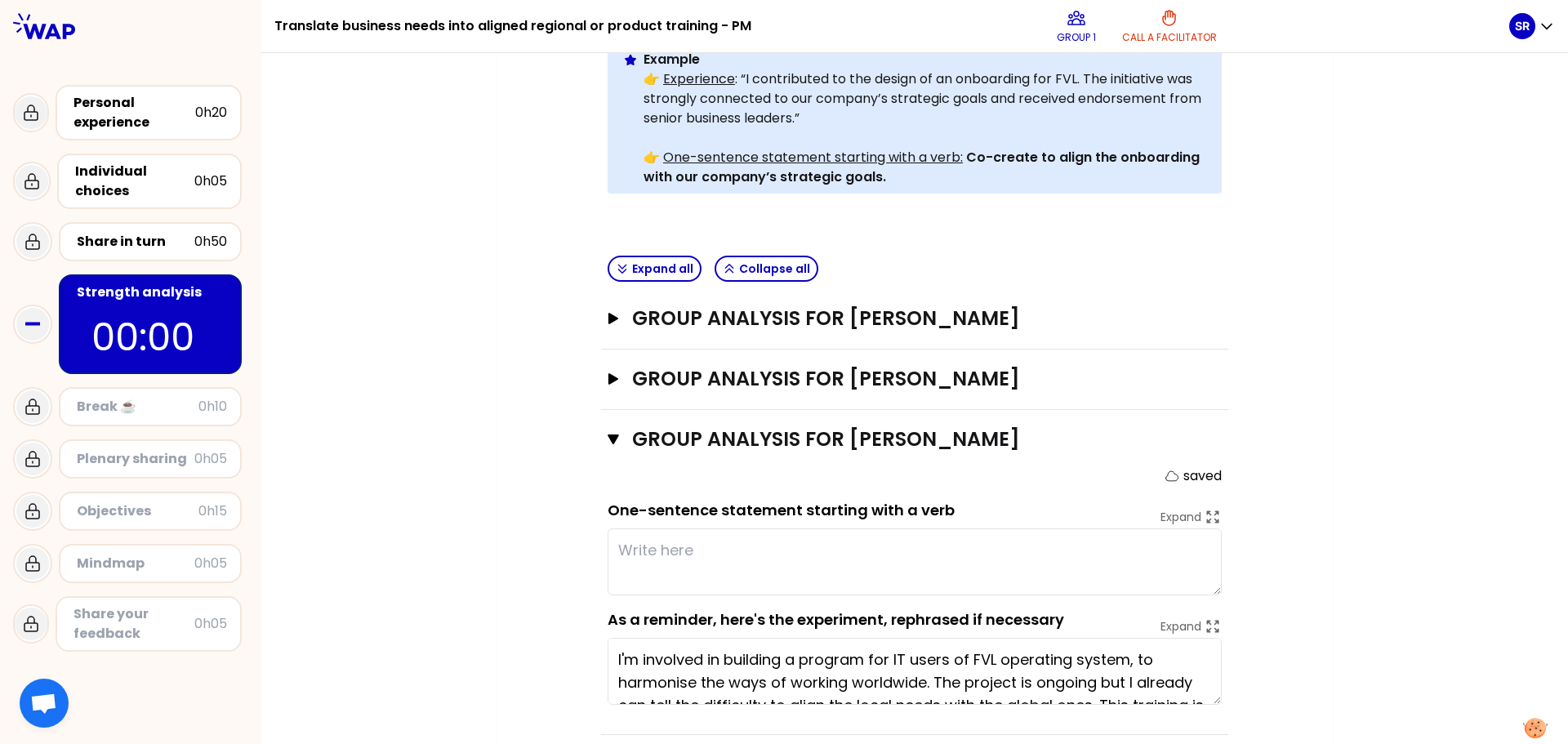
scroll to position [467, 0]
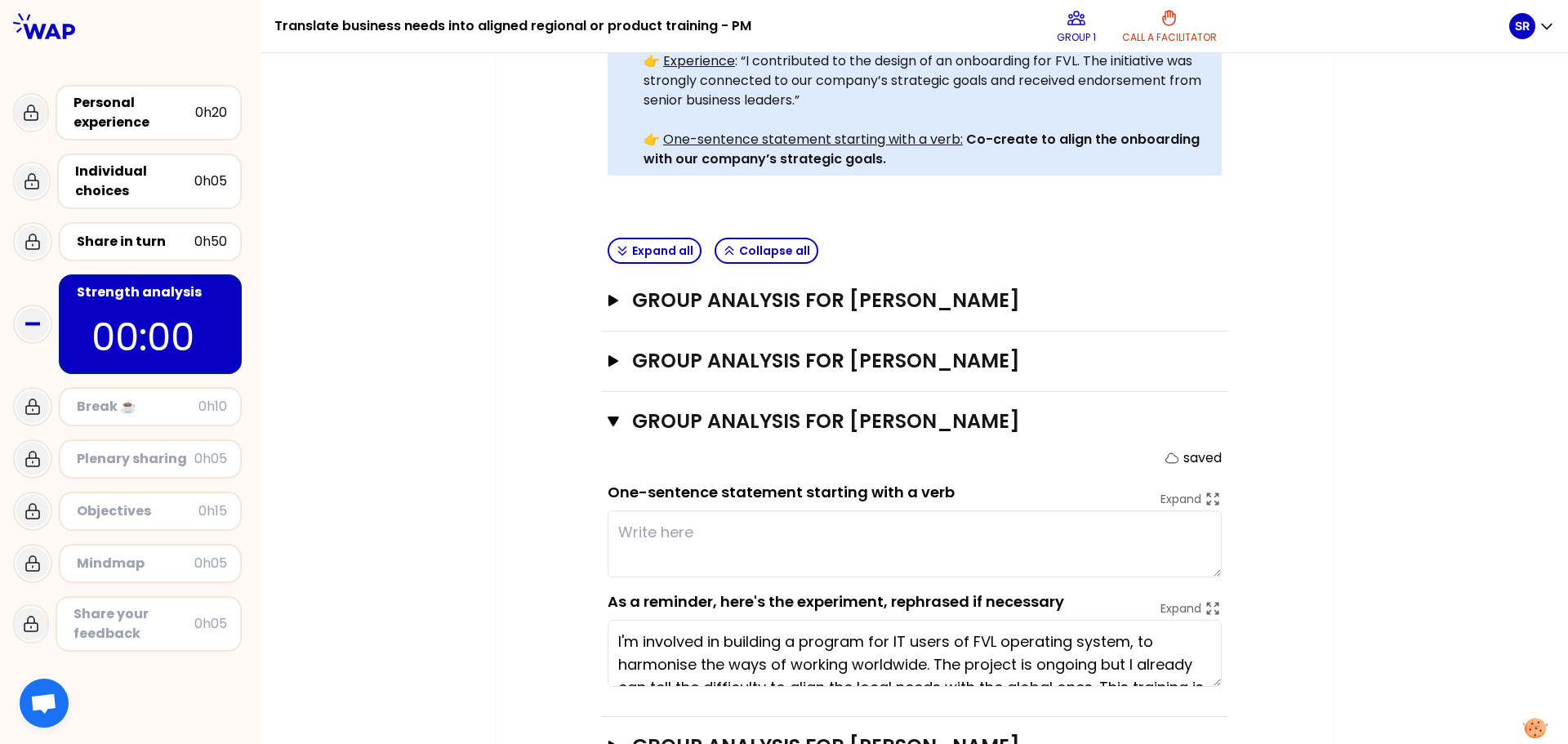
paste textarea "Align global and local FVL processes through targeted IT training."
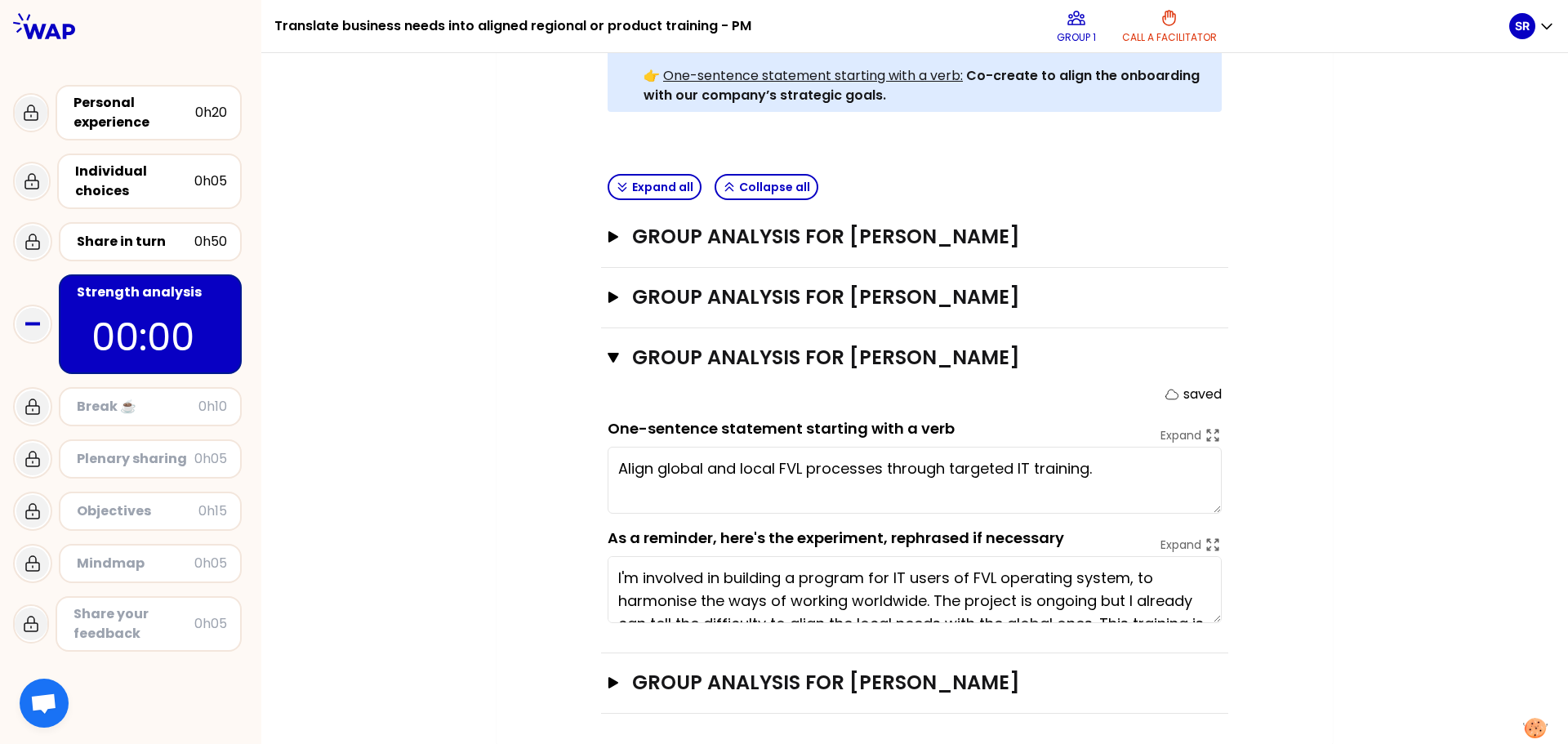
scroll to position [533, 0]
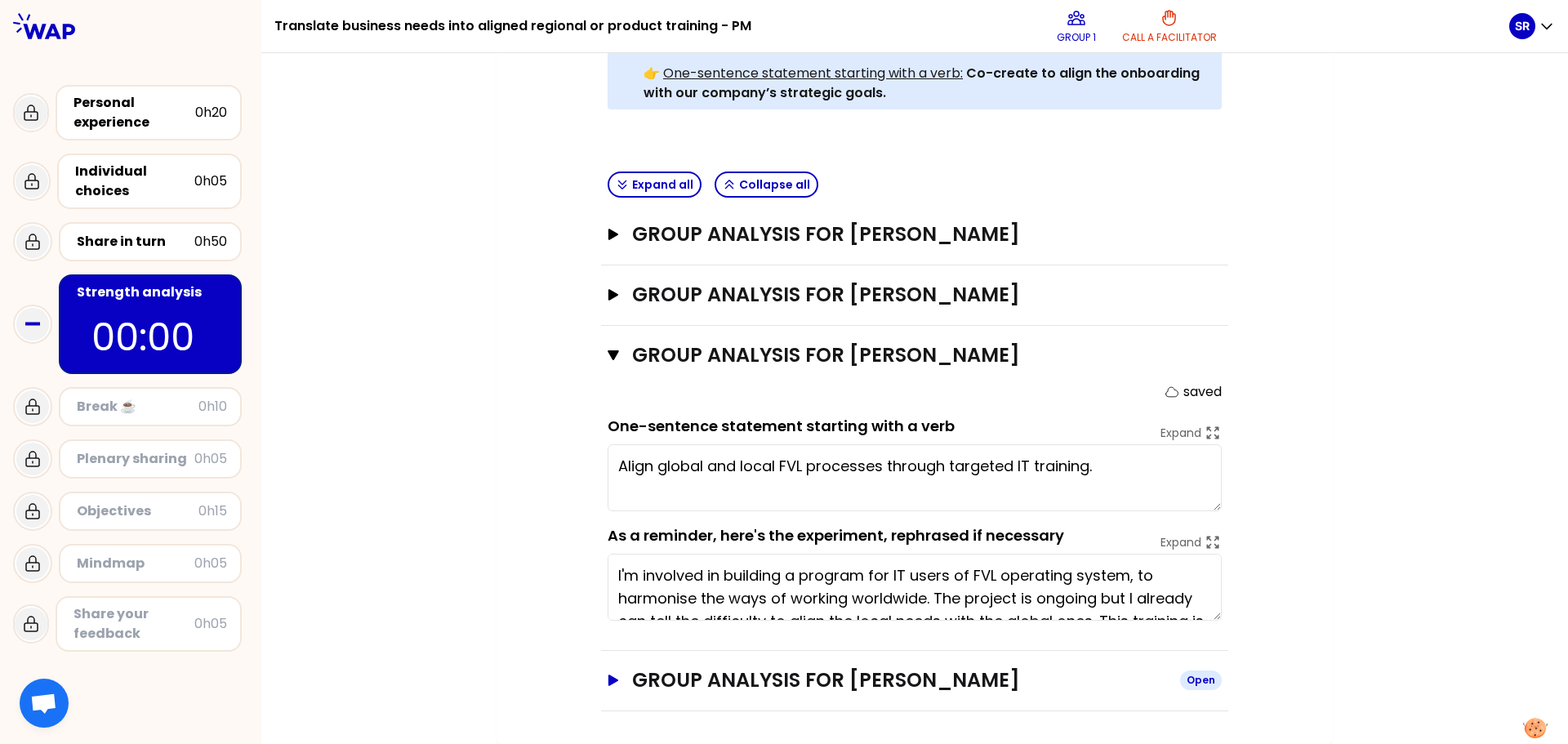
type textarea "Align global and local FVL processes through targeted IT training."
click at [609, 683] on icon "button" at bounding box center [613, 681] width 10 height 11
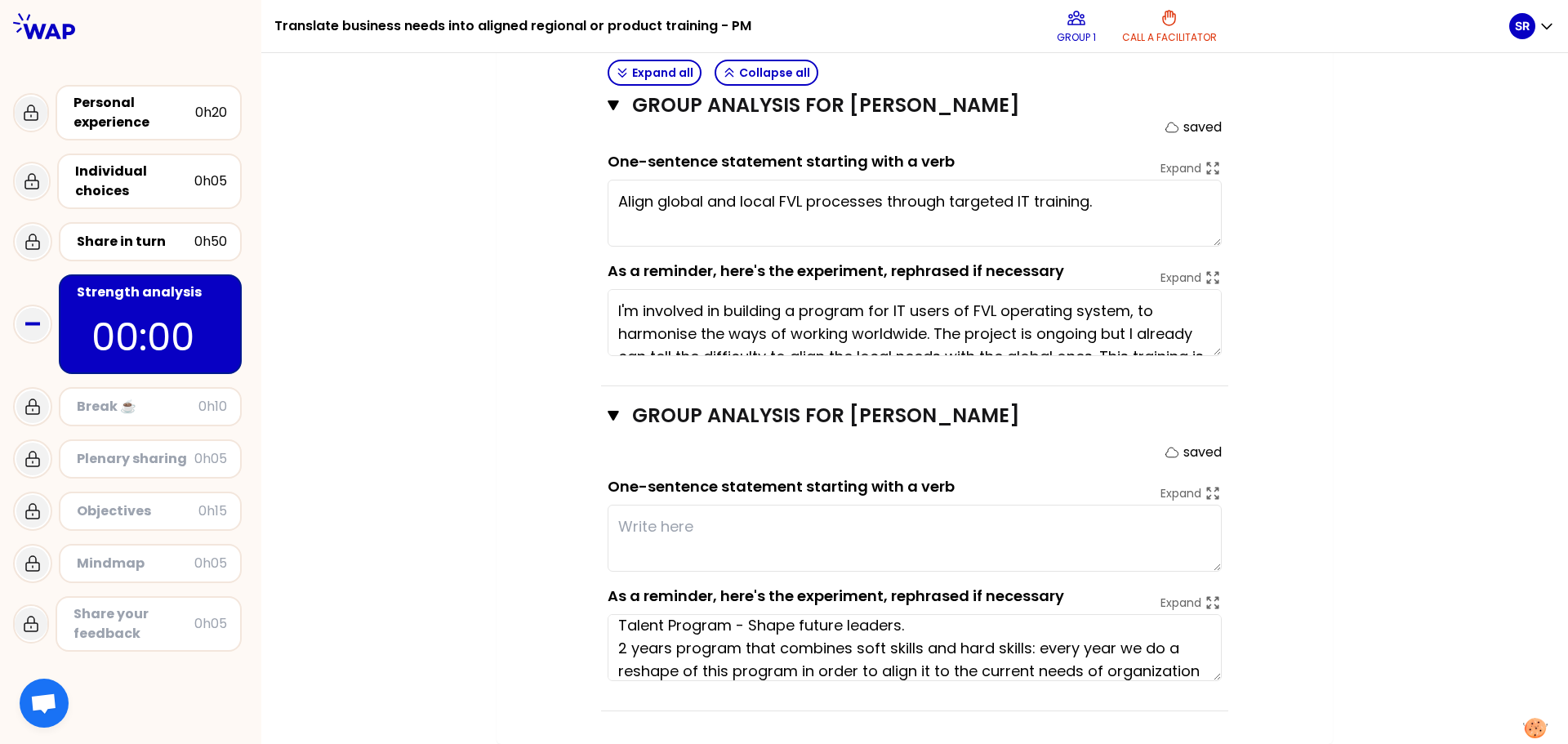
scroll to position [0, 0]
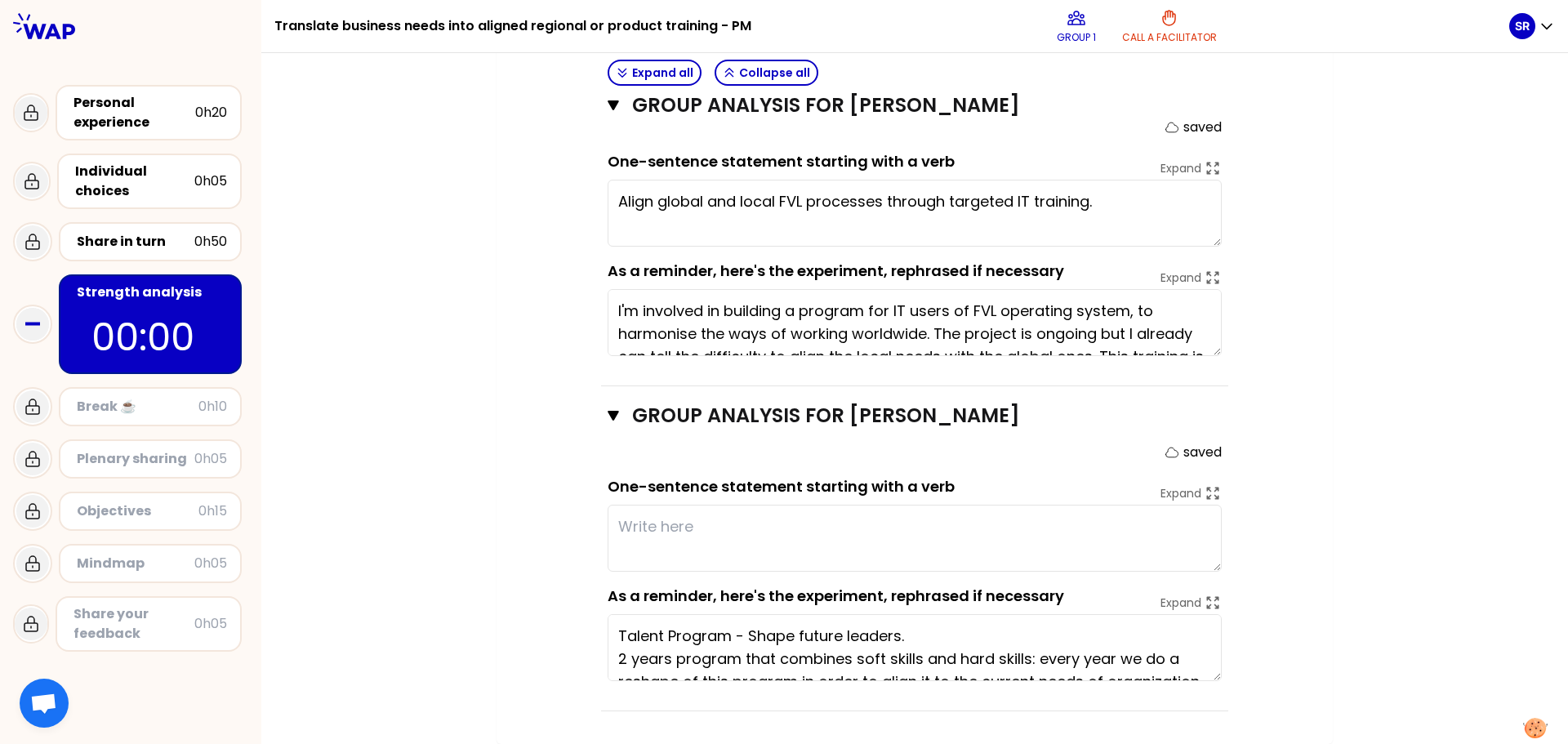
click at [633, 524] on textarea at bounding box center [915, 538] width 614 height 67
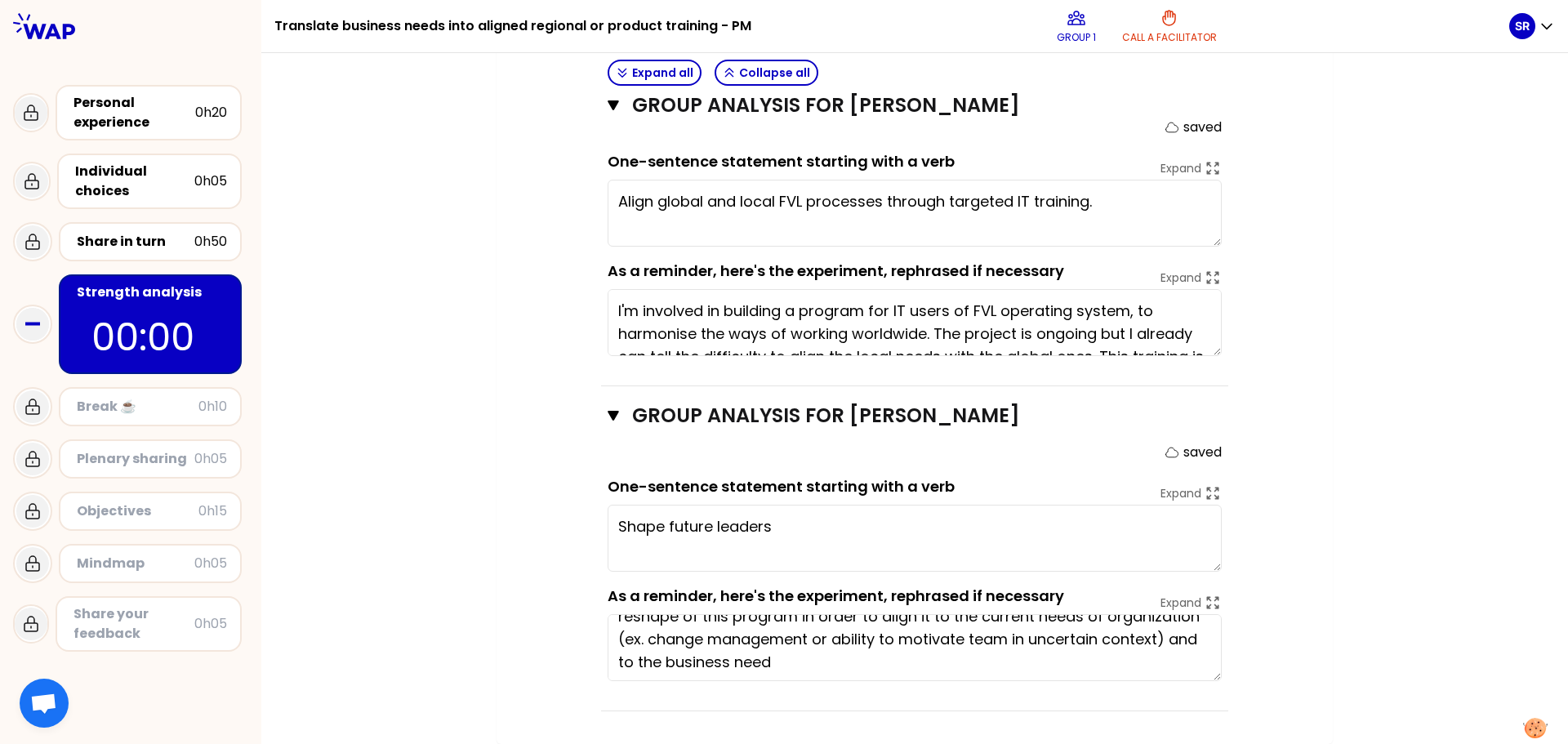
scroll to position [33, 0]
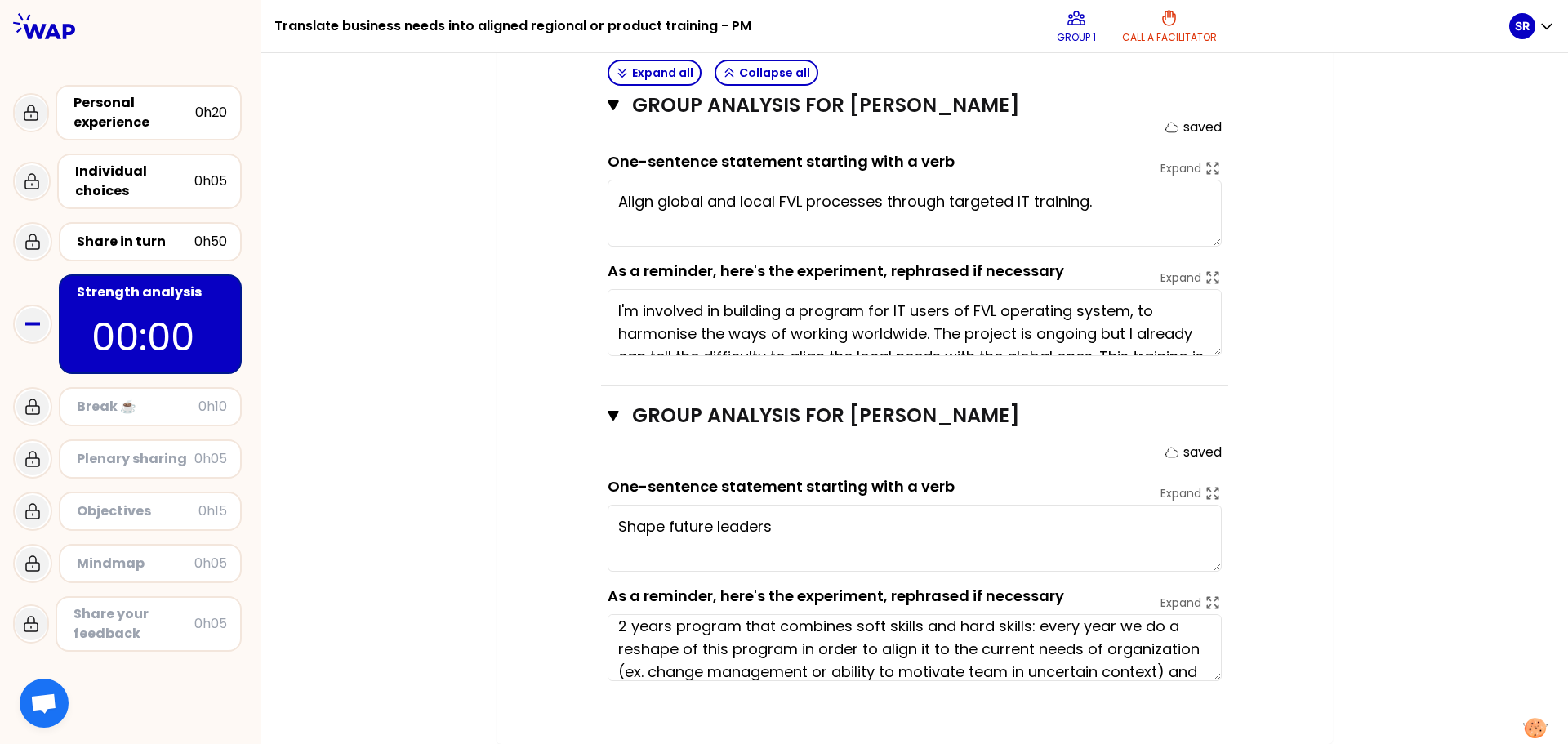
click at [782, 529] on textarea "Shape future leaders" at bounding box center [915, 538] width 614 height 67
type textarea "Shape future leaders through an adaptive talent program."
click at [401, 370] on div "My group number: 1 Objectives # As a group, identify the strength behind each e…" at bounding box center [915, 46] width 1307 height 1398
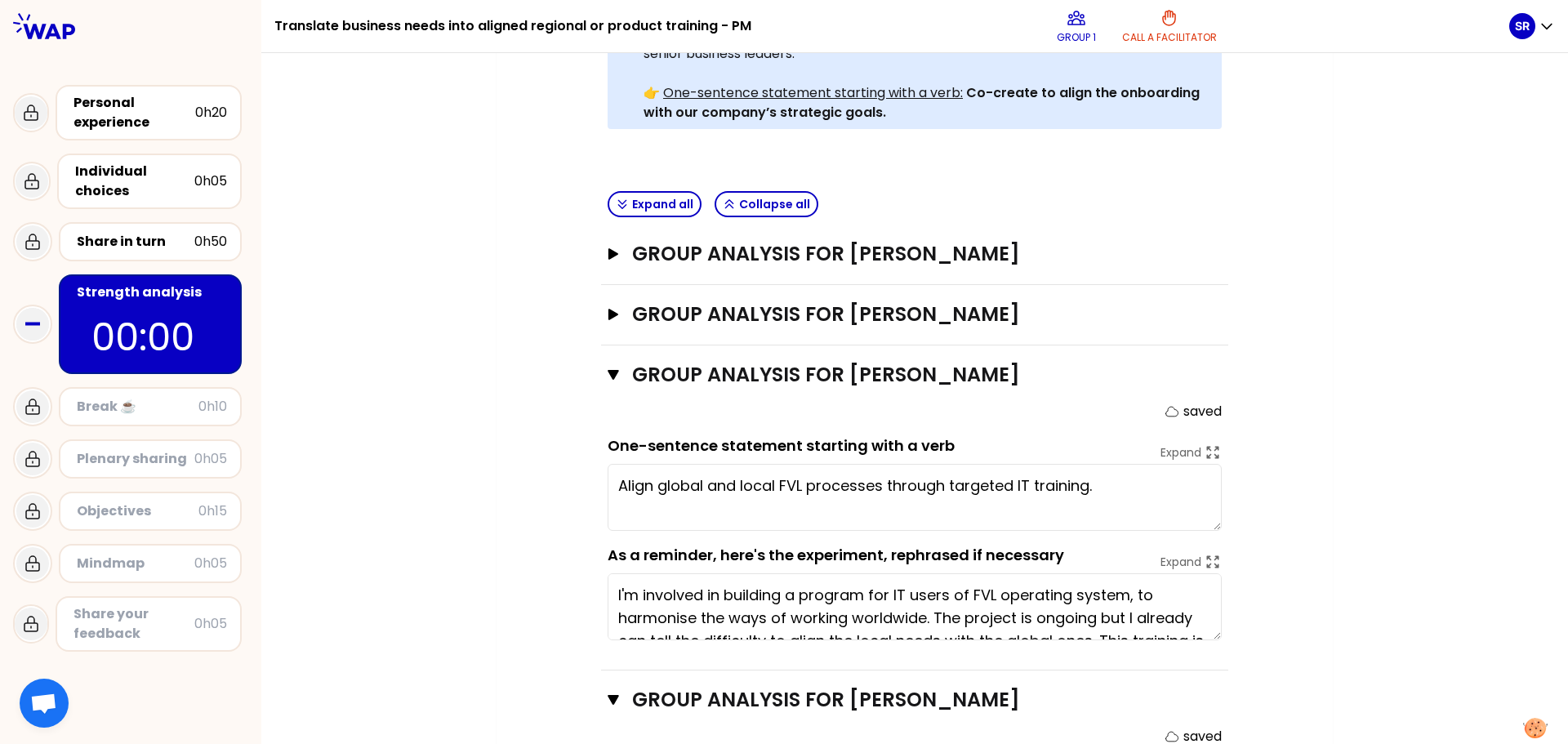
scroll to position [504, 0]
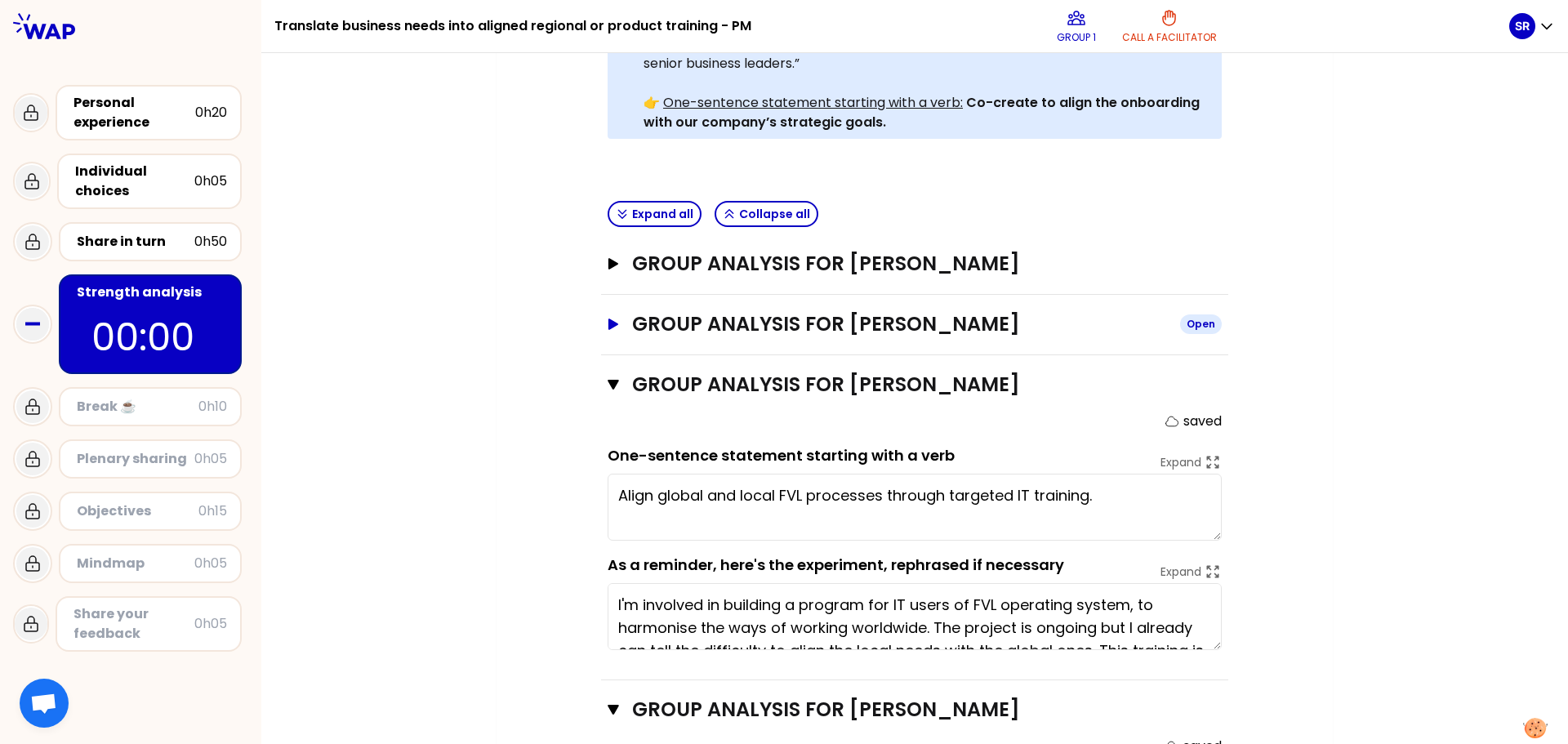
click at [610, 326] on icon "button" at bounding box center [613, 324] width 10 height 11
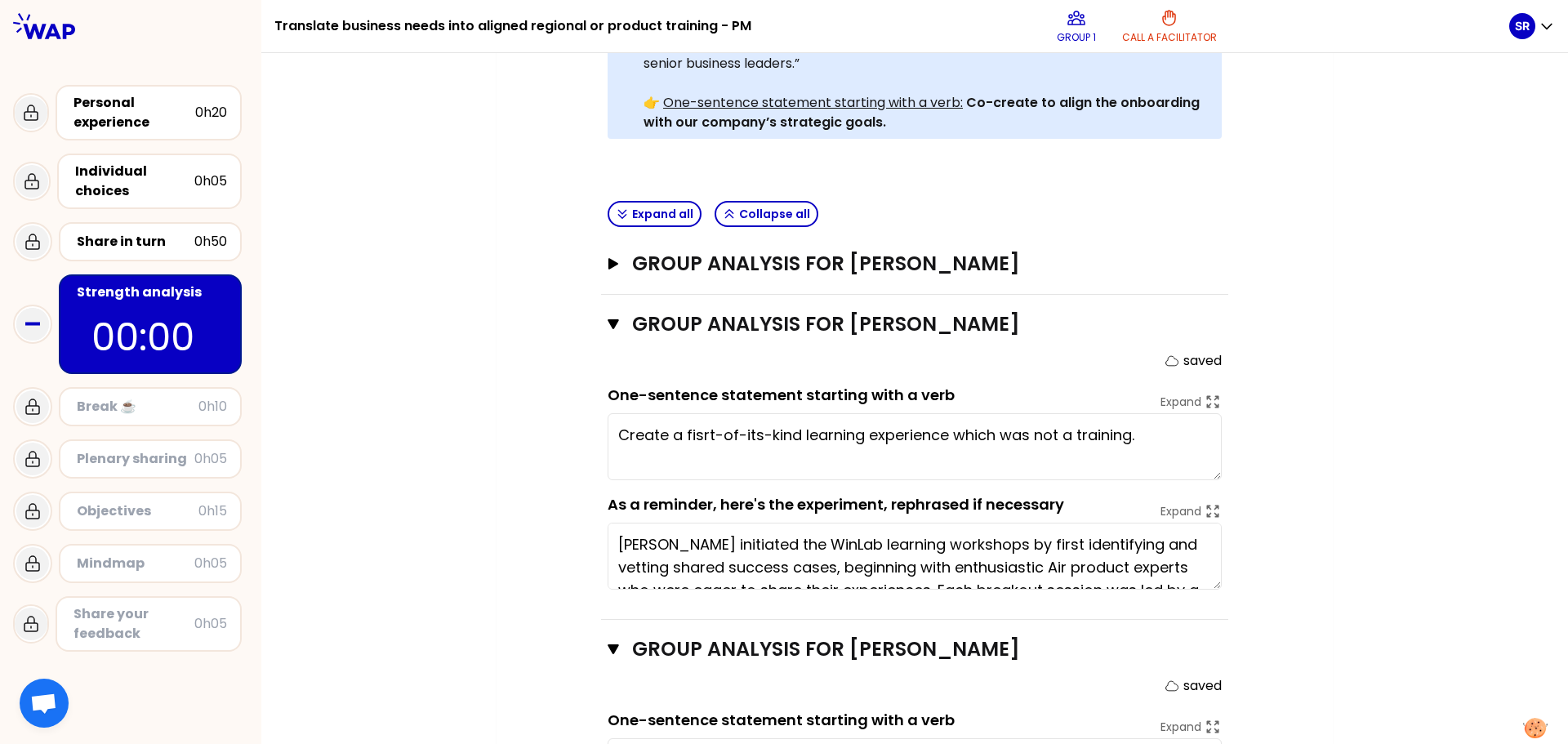
click at [613, 432] on textarea "Create a fisrt-of-its-kind learning experience which was not a training." at bounding box center [915, 447] width 614 height 67
click at [694, 435] on textarea "Create a fisrt-of-its-kind learning experience which was not a training." at bounding box center [915, 447] width 614 height 67
click at [782, 435] on textarea "Create a first-of-its-kind learning experience which was not a training." at bounding box center [915, 447] width 614 height 67
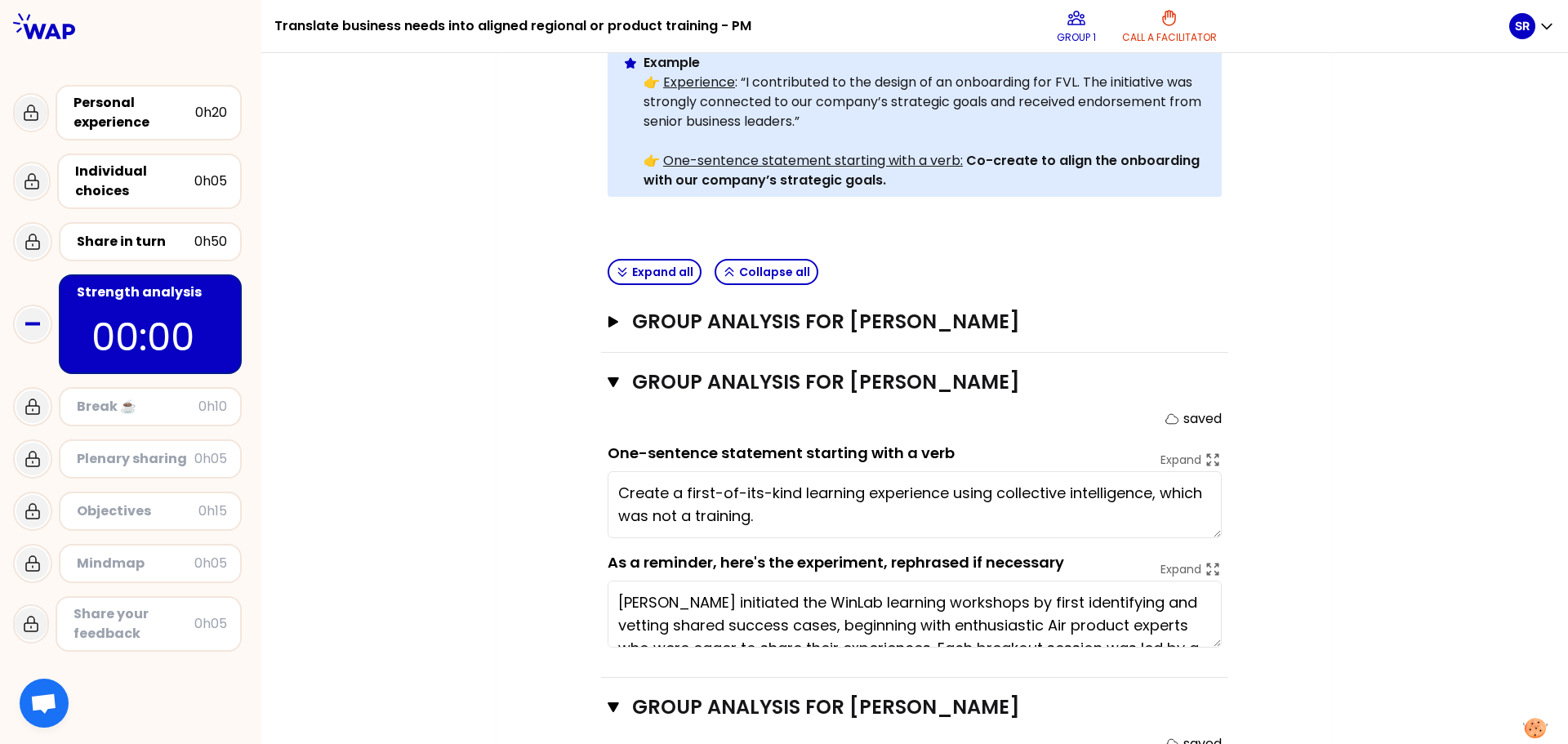
scroll to position [438, 0]
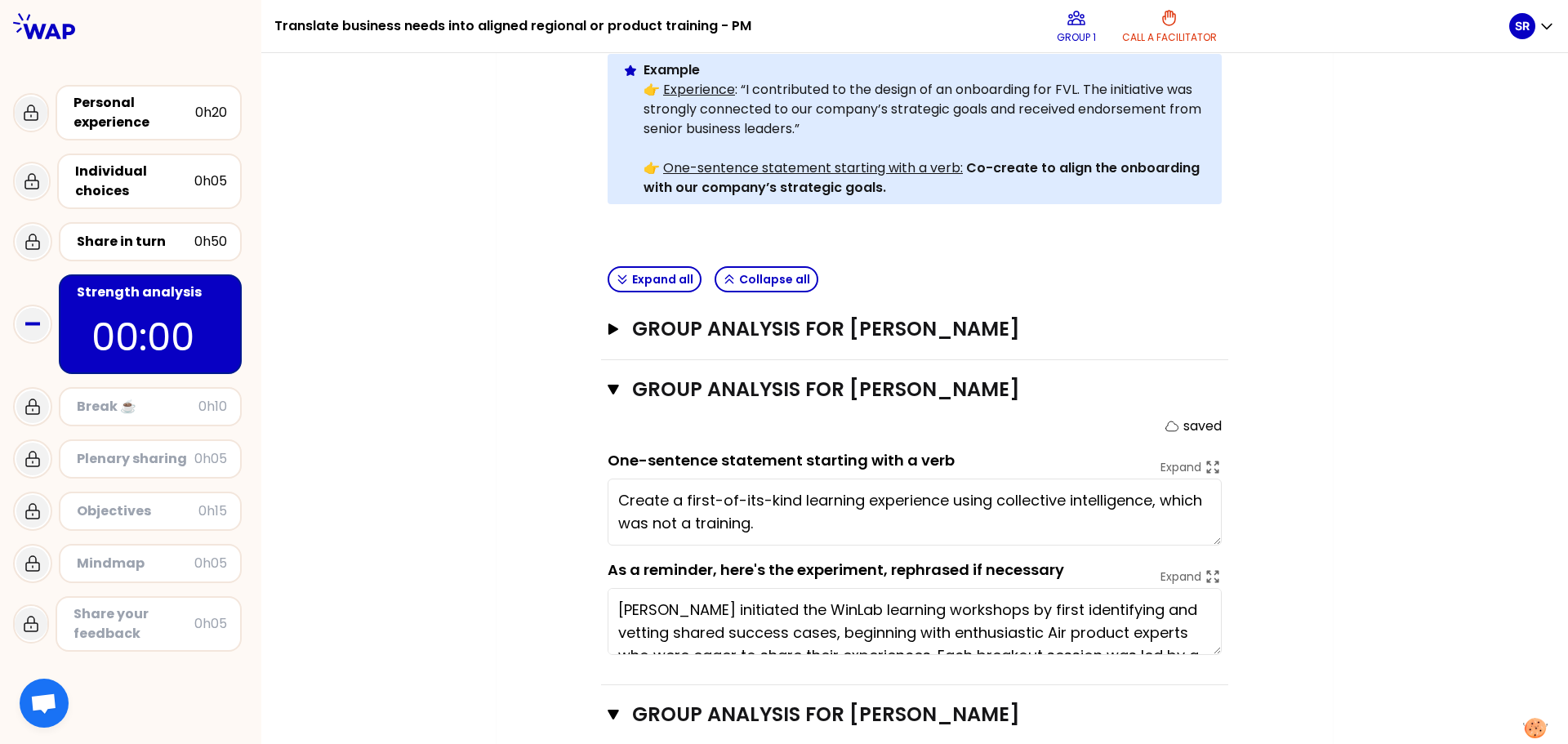
click at [781, 531] on textarea "Create a first-of-its-kind learning experience using collective intelligence, w…" at bounding box center [915, 512] width 614 height 67
type textarea "Create a first-of-its-kind learning experience using collective intelligence, w…"
click at [460, 427] on div "My group number: 1 Objectives # As a group, identify the strength behind each e…" at bounding box center [915, 537] width 1307 height 1662
click at [611, 390] on icon "button" at bounding box center [613, 390] width 11 height 13
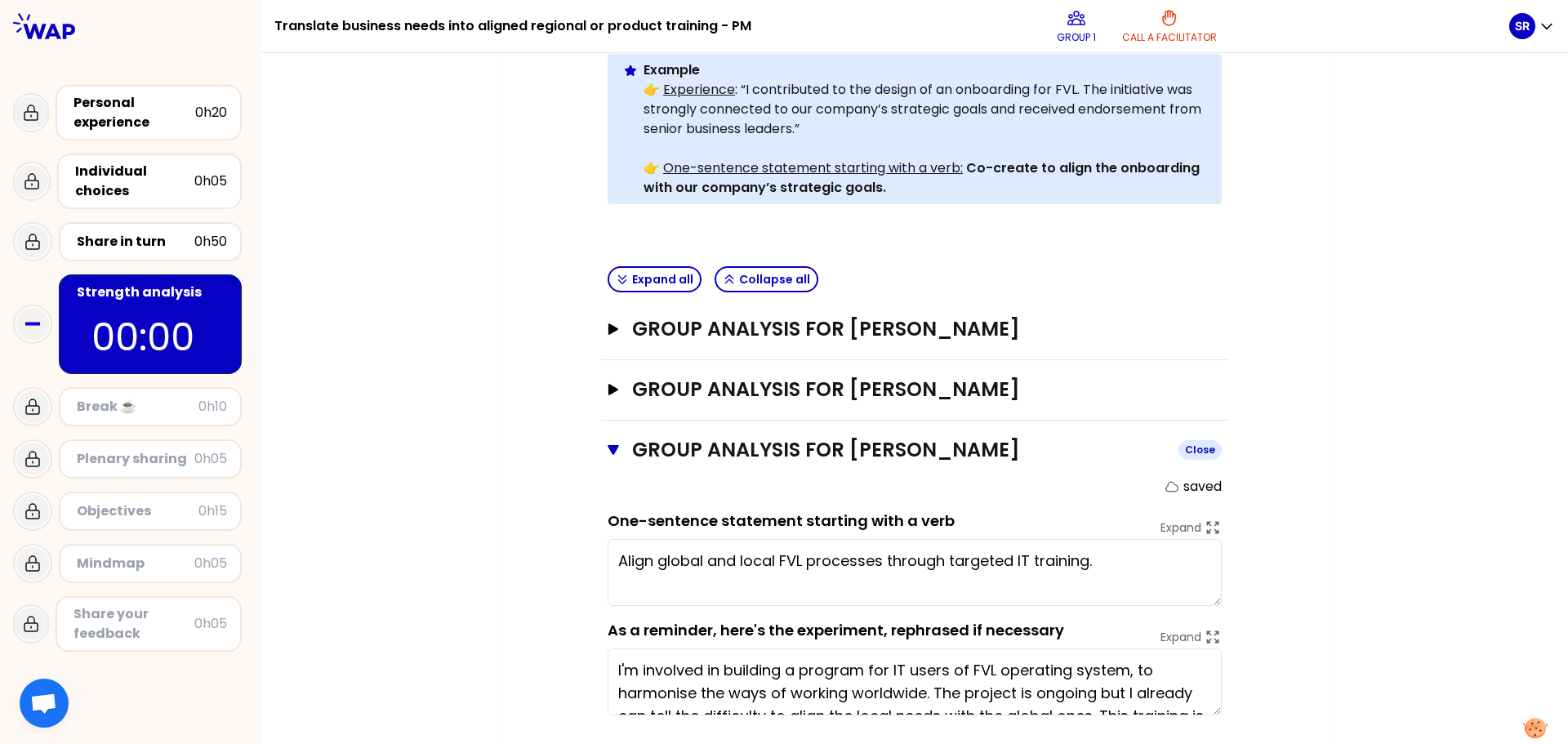
click at [610, 448] on icon "button" at bounding box center [613, 450] width 11 height 10
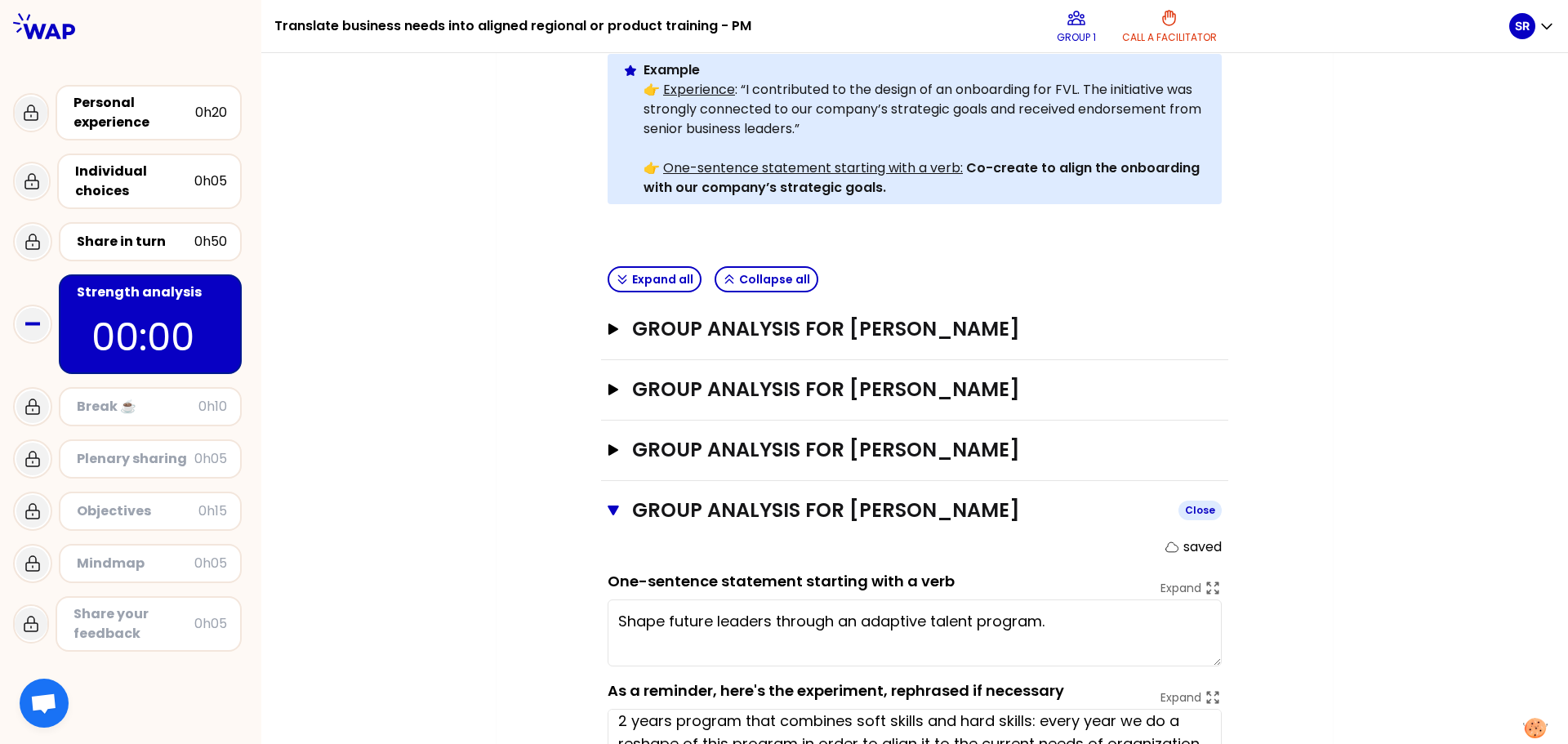
click at [609, 510] on icon "button" at bounding box center [613, 510] width 11 height 10
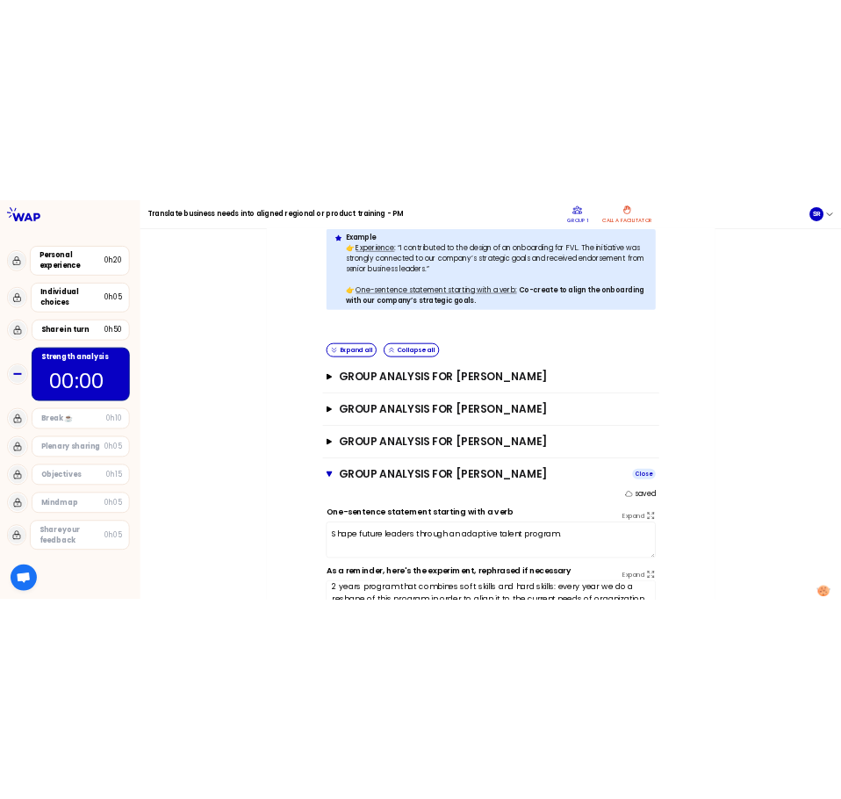
scroll to position [288, 0]
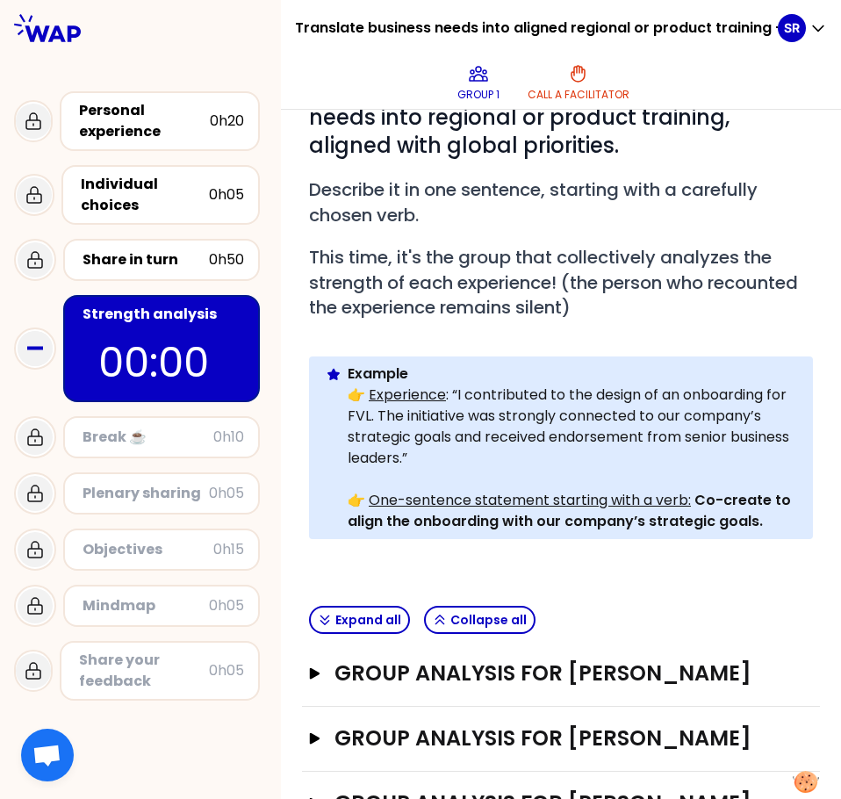
click at [150, 21] on div at bounding box center [140, 28] width 281 height 56
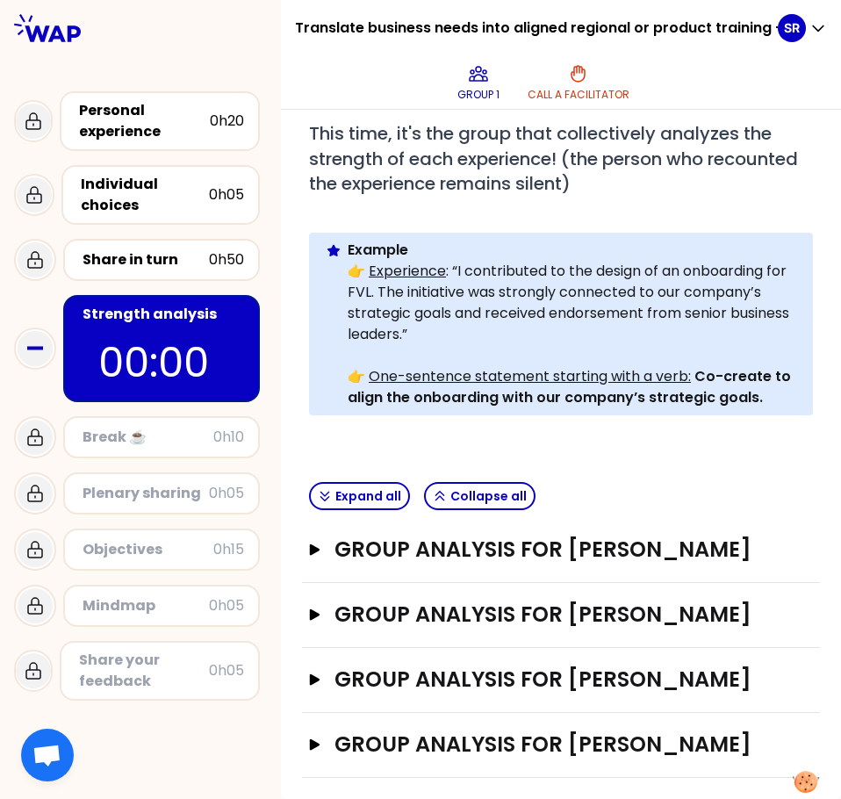
scroll to position [440, 0]
click at [147, 496] on div "Plenary sharing" at bounding box center [145, 493] width 126 height 21
click at [154, 486] on div "Plenary sharing" at bounding box center [145, 493] width 126 height 21
click at [154, 433] on div "Break ☕️" at bounding box center [147, 436] width 131 height 21
click at [316, 608] on icon "button" at bounding box center [315, 613] width 11 height 11
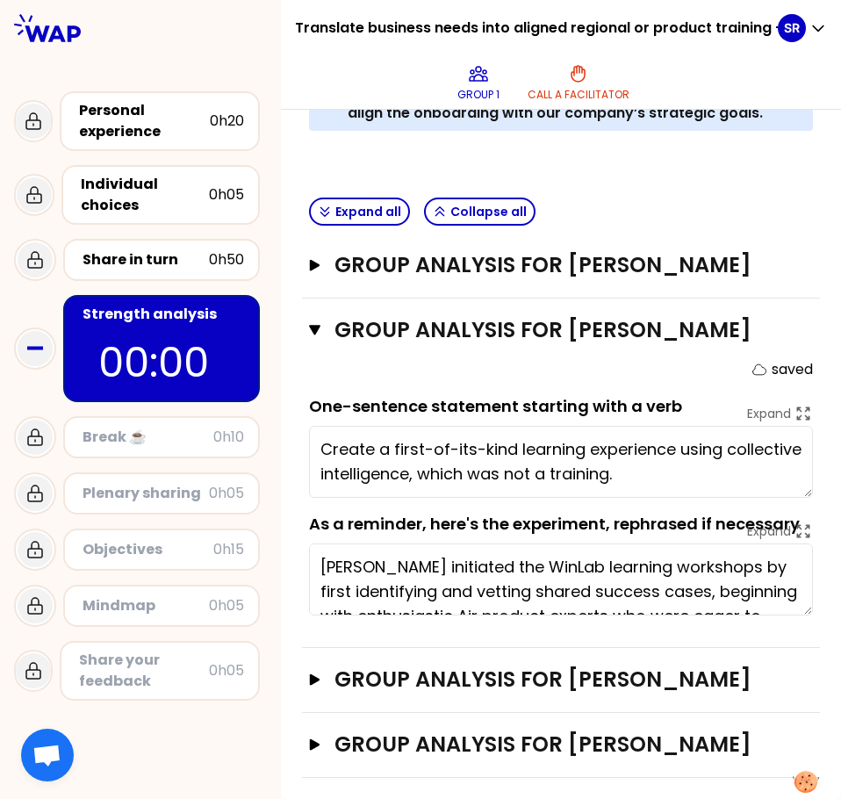
scroll to position [724, 0]
click at [314, 325] on icon "button" at bounding box center [314, 330] width 11 height 11
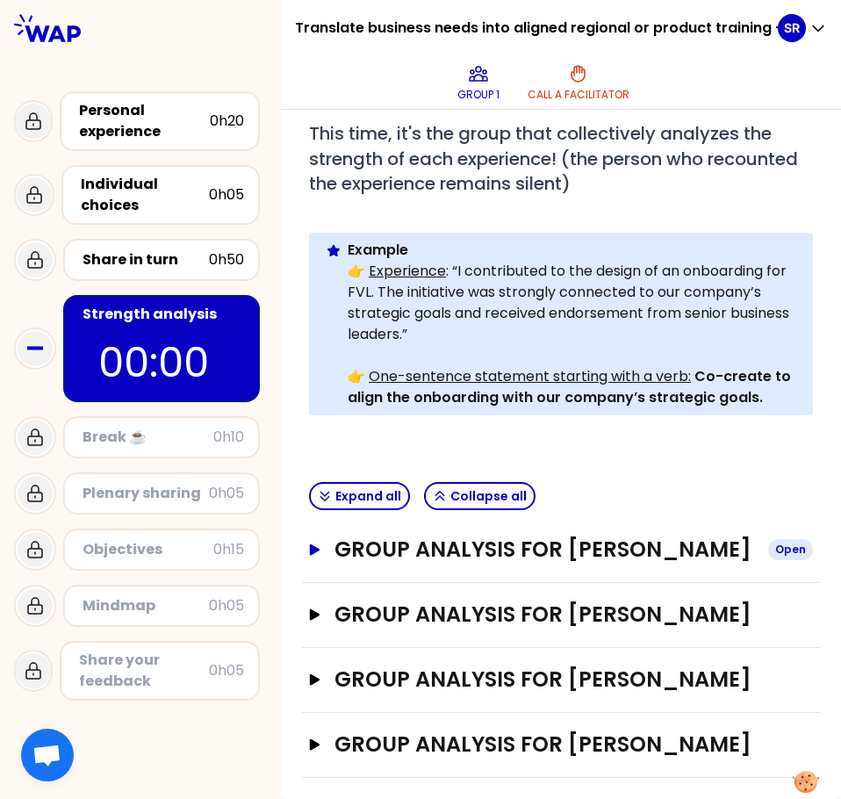
click at [311, 543] on icon "button" at bounding box center [315, 548] width 14 height 11
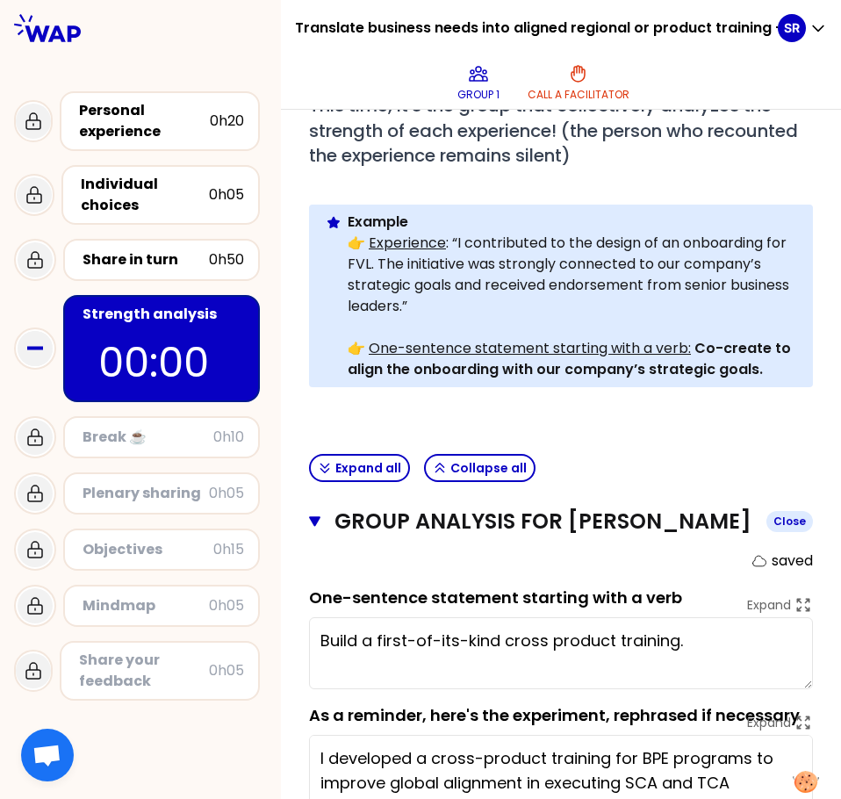
click at [312, 521] on icon "button" at bounding box center [314, 521] width 11 height 11
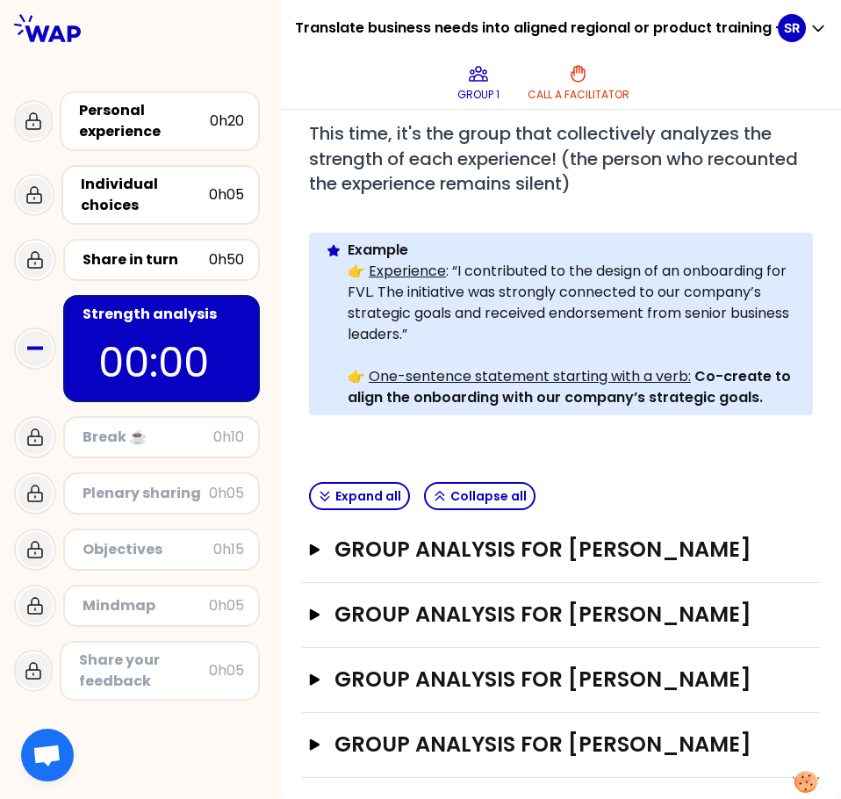
click at [32, 436] on icon at bounding box center [35, 437] width 14 height 16
click at [40, 492] on icon at bounding box center [35, 493] width 14 height 16
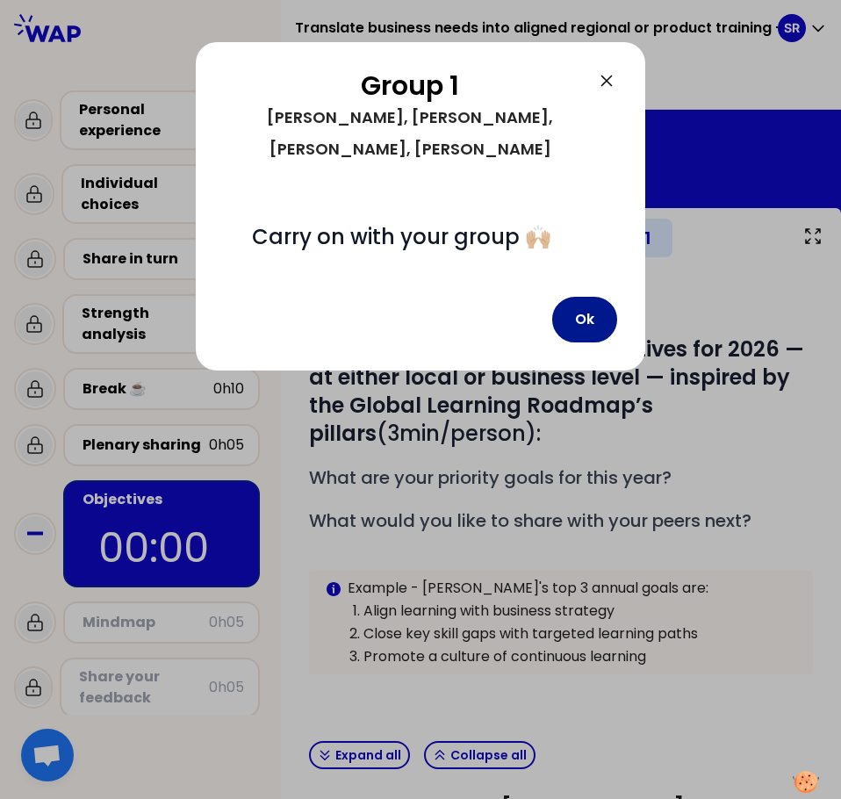
click at [597, 297] on button "Ok" at bounding box center [584, 320] width 65 height 46
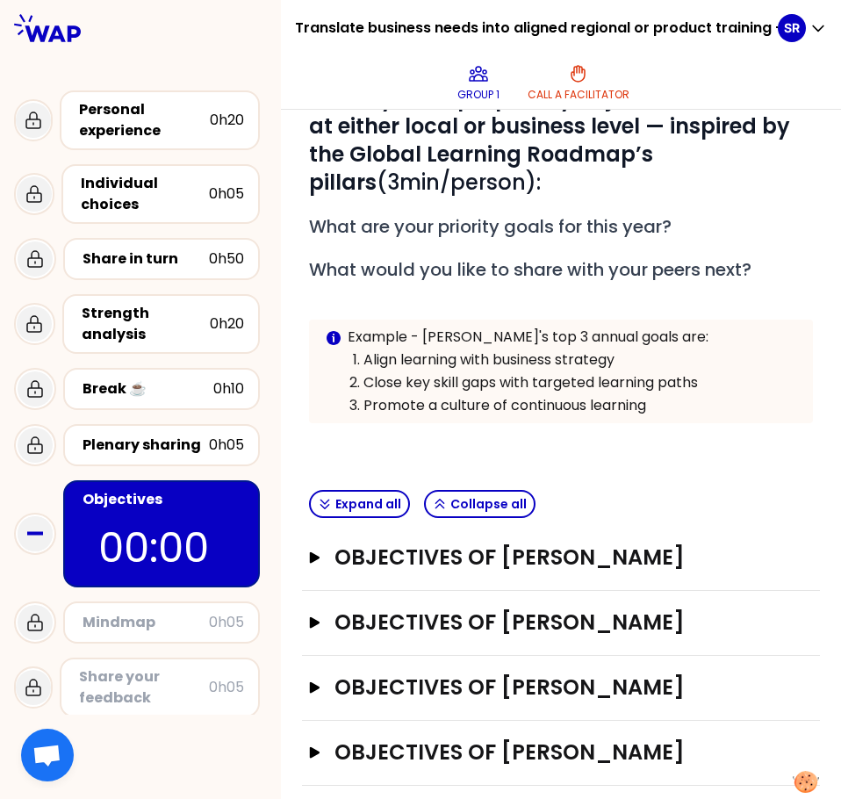
scroll to position [259, 0]
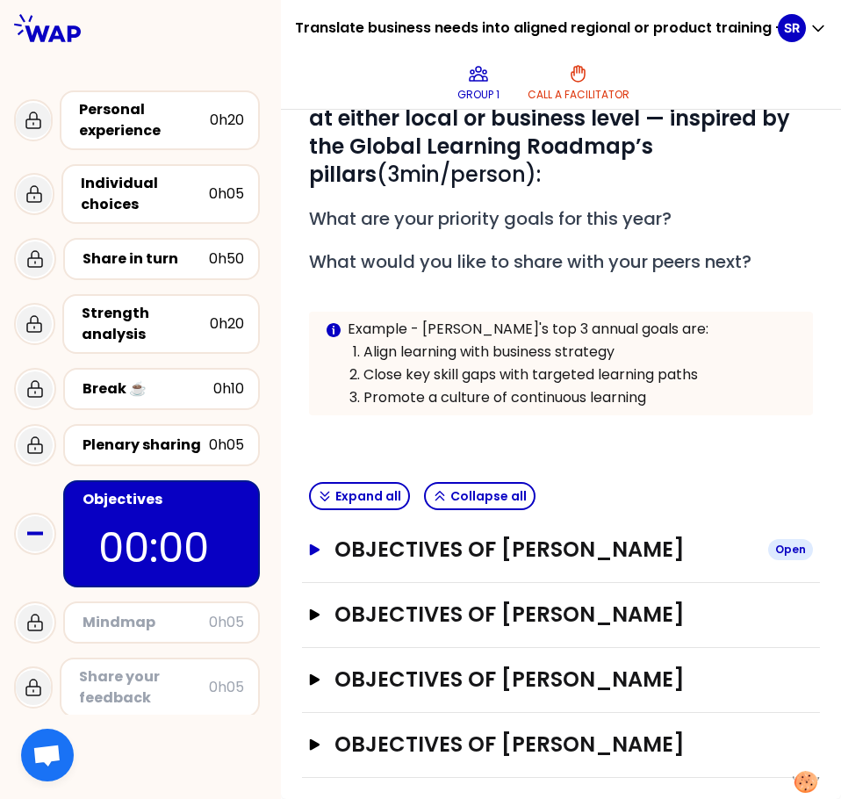
click at [320, 548] on icon "button" at bounding box center [315, 548] width 11 height 11
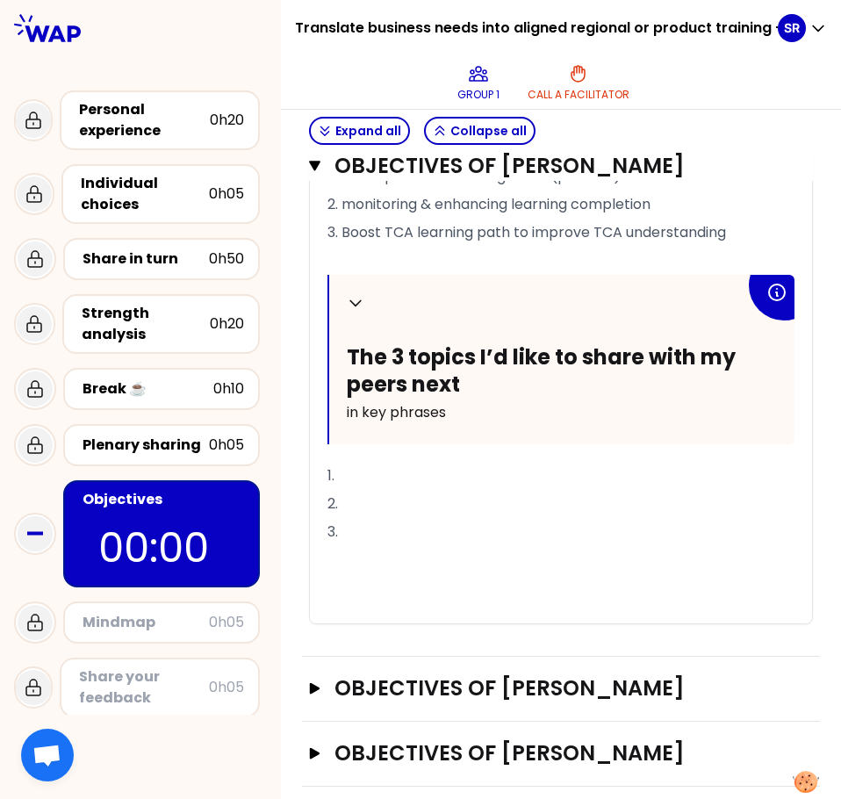
scroll to position [922, 0]
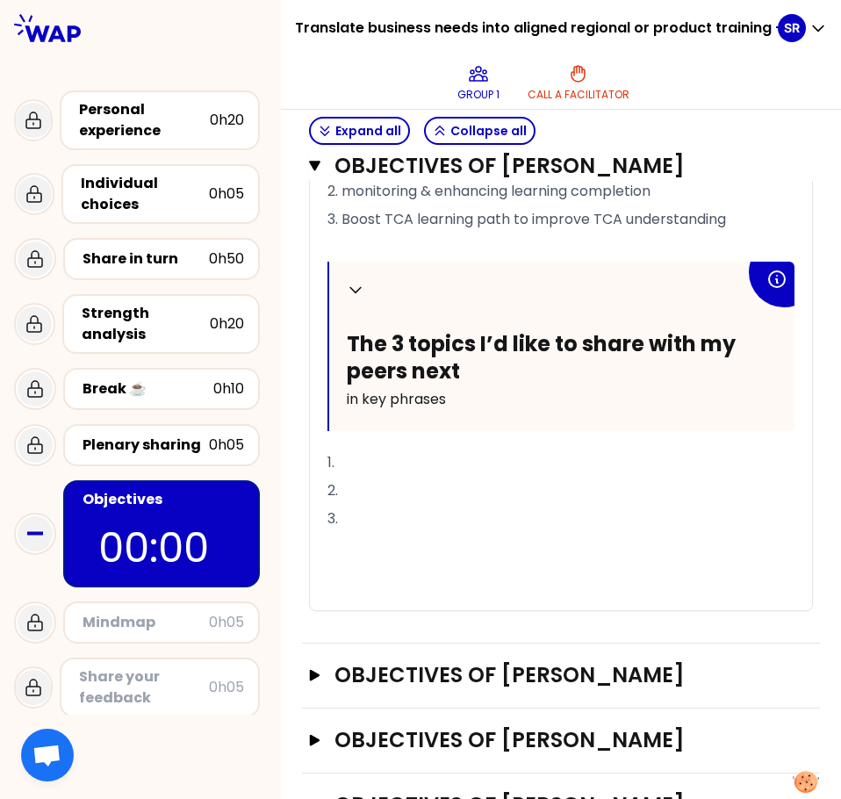
click at [367, 458] on p "1." at bounding box center [560, 462] width 467 height 28
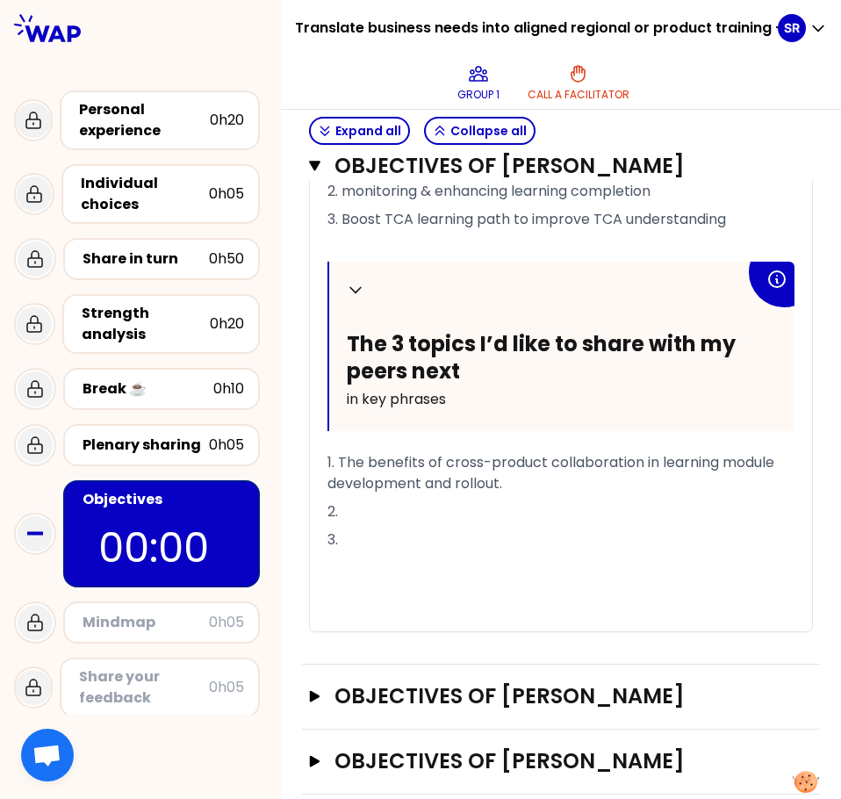
click at [370, 509] on p "2." at bounding box center [560, 512] width 467 height 28
click at [576, 484] on p "1. The benefits of cross-product collaboration in learning module development a…" at bounding box center [560, 472] width 467 height 49
click at [379, 508] on p "2." at bounding box center [560, 512] width 467 height 28
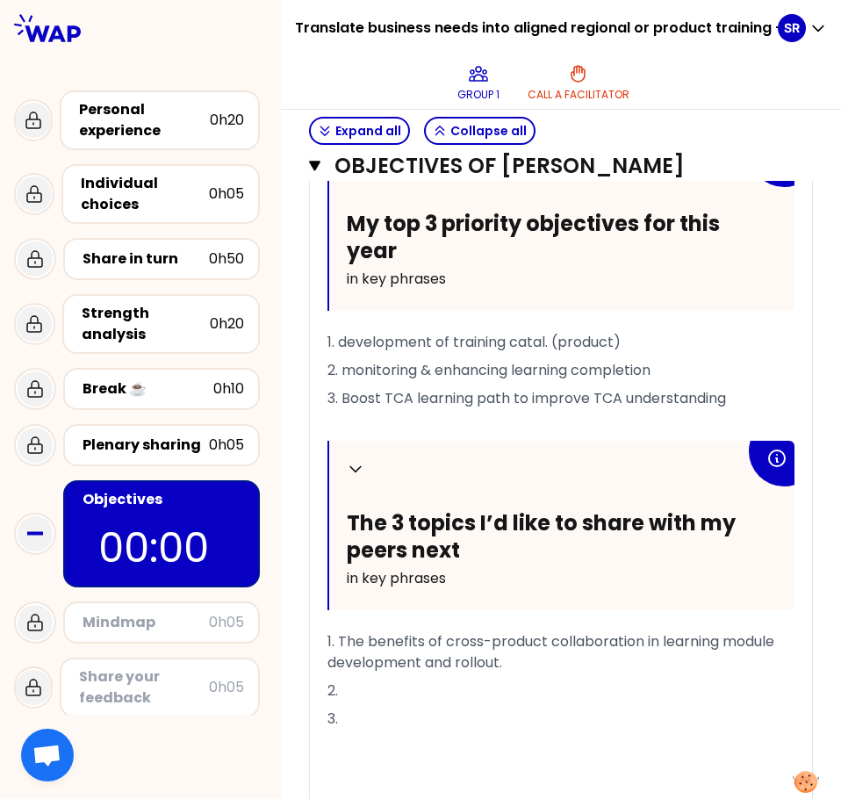
scroll to position [762, 0]
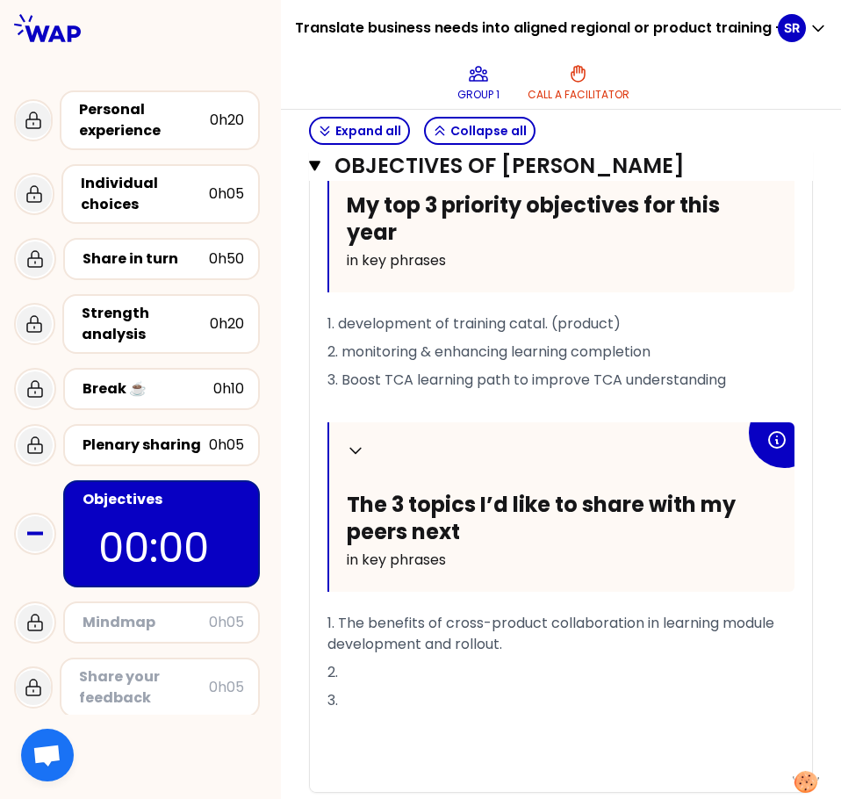
click at [354, 322] on span "1. development of training catal. (product)" at bounding box center [473, 323] width 293 height 20
click at [613, 322] on span "1. Further development of training catal. (product)" at bounding box center [501, 323] width 348 height 20
click at [358, 351] on span "2. monitoring & enhancing learning completion" at bounding box center [488, 351] width 323 height 20
click at [530, 348] on span "2. monitoring & enhancing learning completion" at bounding box center [488, 351] width 323 height 20
click at [357, 347] on span "2. monitoring & enhancing learning completion" at bounding box center [488, 351] width 323 height 20
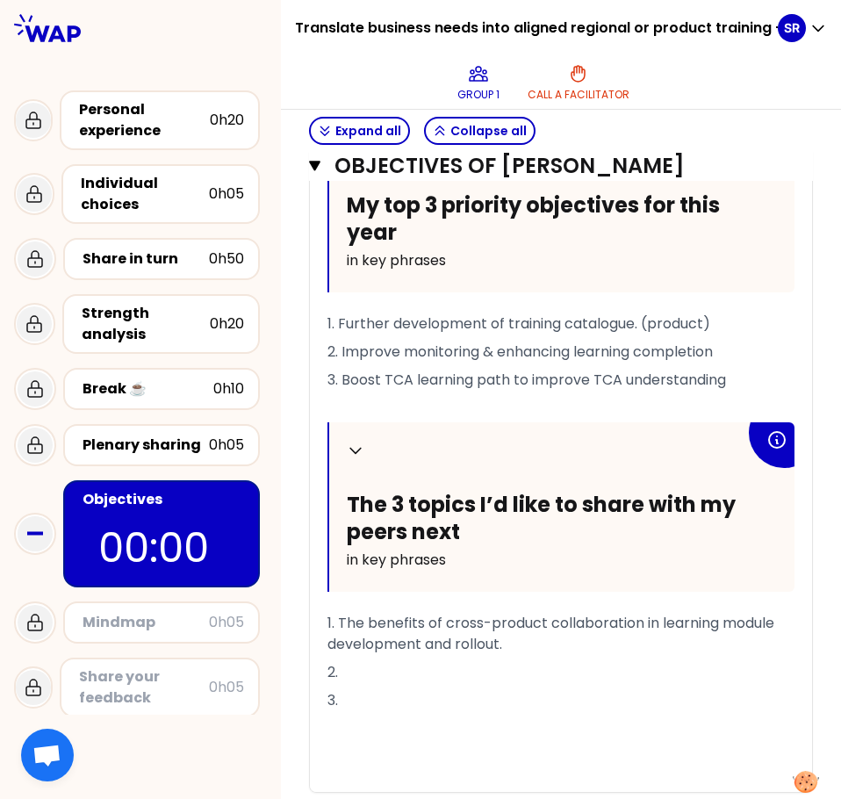
click at [734, 351] on p "2. Improve monitoring & enhancing learning completion" at bounding box center [560, 352] width 467 height 28
click at [592, 350] on span "2. Improve monitoring & enhancing learning completion" at bounding box center [519, 351] width 385 height 20
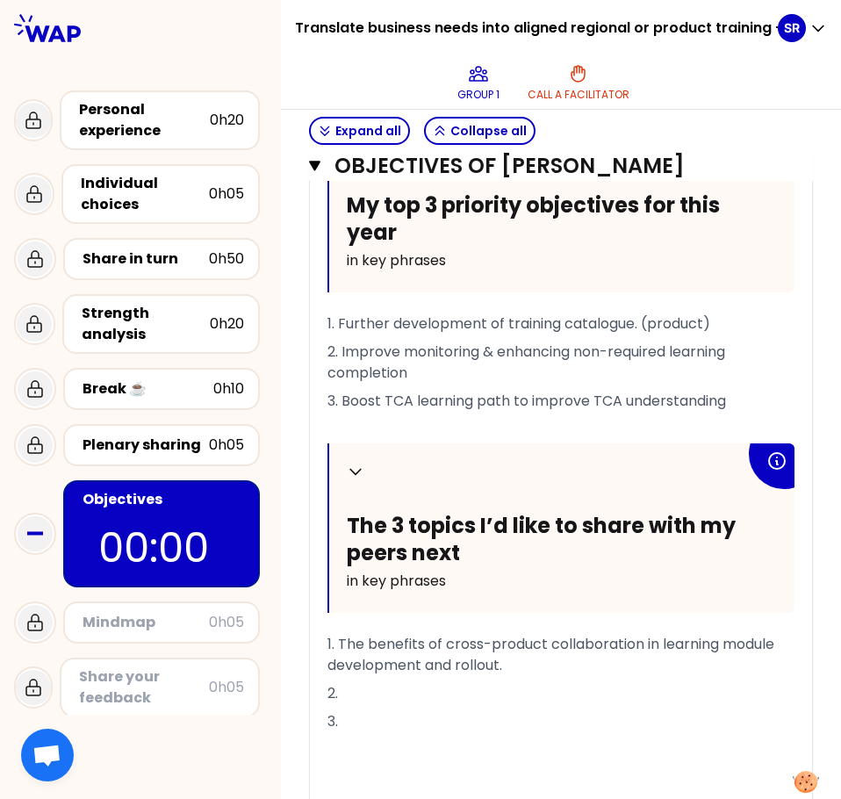
click at [752, 346] on p "2. Improve monitoring & enhancing non-required learning completion" at bounding box center [560, 362] width 467 height 49
click at [356, 350] on span "2. Improve monitoring & enhancing non-required learning module completion" at bounding box center [555, 361] width 456 height 41
click at [484, 369] on p "2. Improve monitoring & enhancing non-required learning module completion" at bounding box center [560, 362] width 467 height 49
drag, startPoint x: 512, startPoint y: 352, endPoint x: 588, endPoint y: 348, distance: 75.5
click at [588, 348] on span "2. Improve monitoring & enhancing non-required learning module completion" at bounding box center [555, 361] width 456 height 41
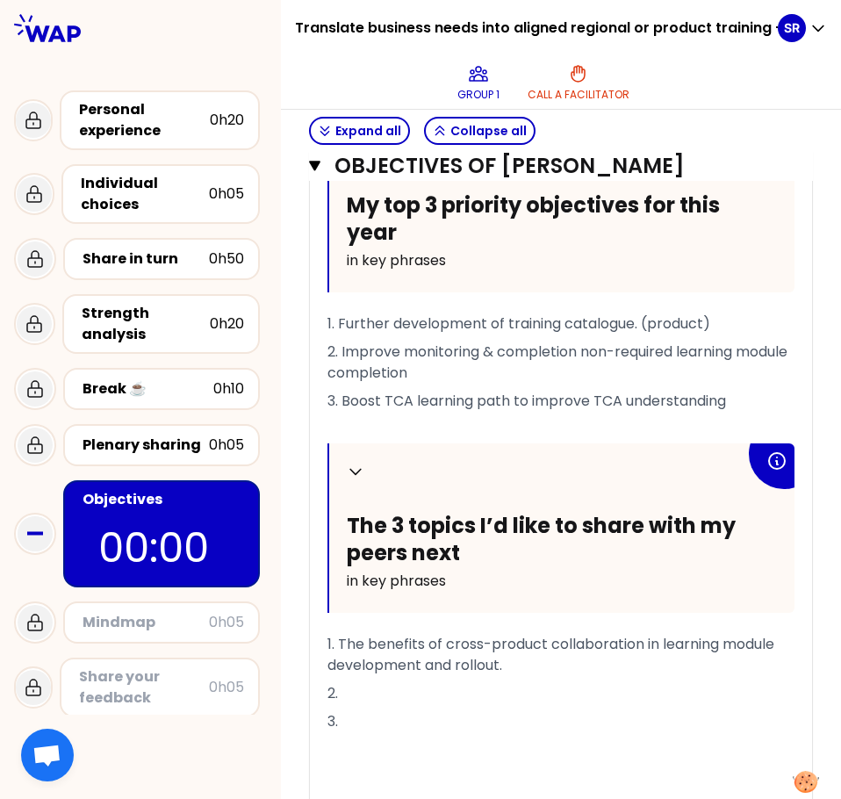
click at [476, 375] on span "2. Improve monitoring & completion non-required learning module completion" at bounding box center [558, 361] width 463 height 41
drag, startPoint x: 355, startPoint y: 349, endPoint x: 420, endPoint y: 347, distance: 65.0
click at [420, 347] on span "2. Improve monitoring & completion non-required learning module completion" at bounding box center [558, 361] width 463 height 41
click at [498, 370] on p "2. Improve monitoring & completion non-required learning module completion" at bounding box center [560, 362] width 467 height 49
drag, startPoint x: 416, startPoint y: 352, endPoint x: 512, endPoint y: 353, distance: 95.7
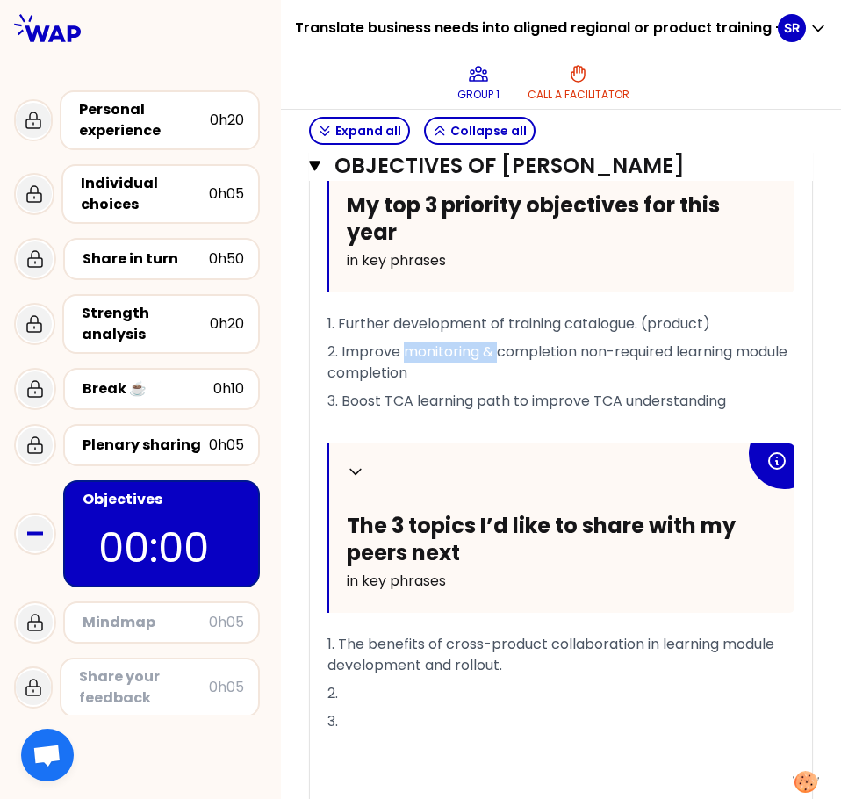
click at [512, 353] on span "2. Improve monitoring & completion non-required learning module completion" at bounding box center [558, 361] width 463 height 41
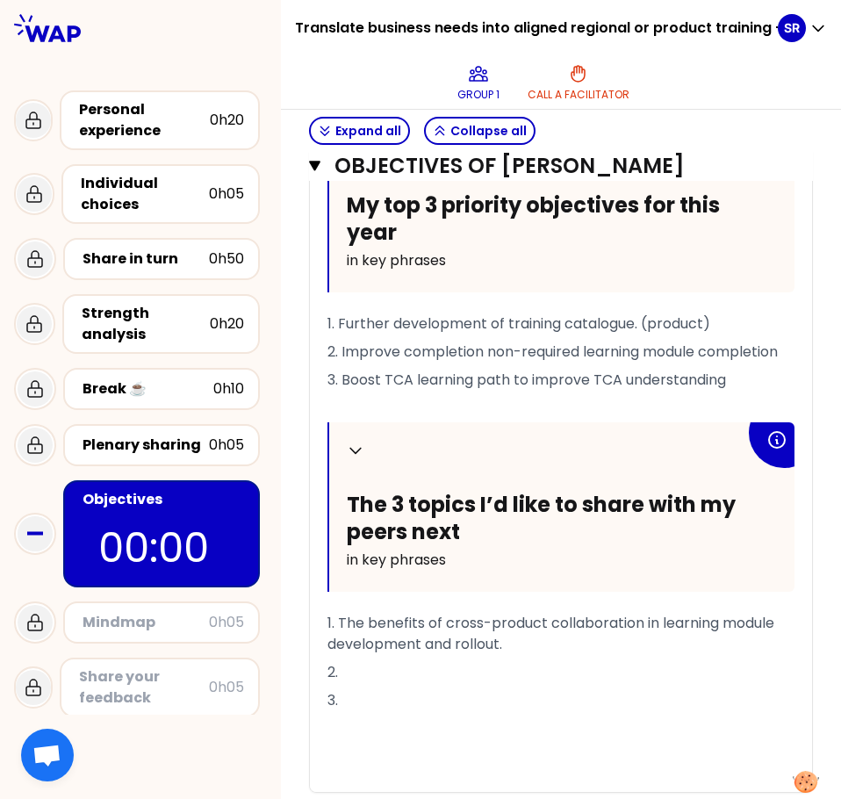
click at [503, 346] on span "2. Improve completion non-required learning module completion" at bounding box center [552, 351] width 450 height 20
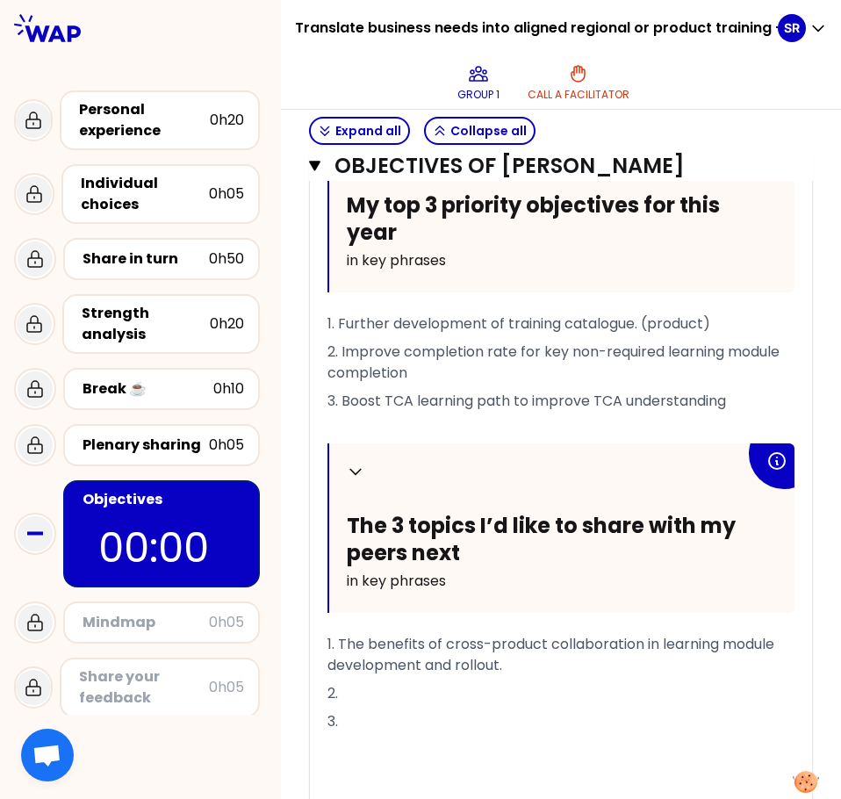
click at [390, 372] on span "2. Improve completion rate for key non-required learning module completion" at bounding box center [554, 361] width 455 height 41
drag, startPoint x: 409, startPoint y: 373, endPoint x: 497, endPoint y: 376, distance: 87.8
click at [497, 376] on p "2. Improve completion rate for key non-required learning modules completion" at bounding box center [560, 362] width 467 height 49
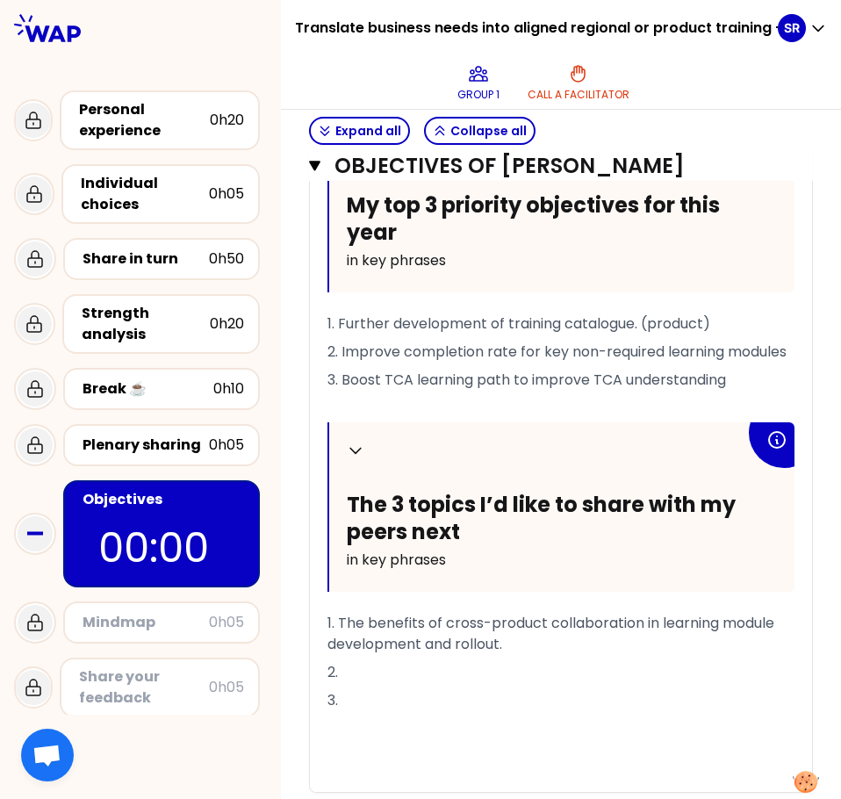
click at [355, 347] on span "2. Improve completion rate for key non-required learning modules" at bounding box center [556, 351] width 459 height 20
click at [417, 366] on p "2. Improve completion rate for key non-required learning modules" at bounding box center [560, 352] width 467 height 28
click at [355, 349] on span "2. Improve completion rate for key non-required learning modules" at bounding box center [556, 351] width 459 height 20
click at [417, 354] on span "2. Improve completion rate for key non-required learning modules" at bounding box center [556, 351] width 459 height 20
click at [403, 362] on span "2. Improve completion rate for key non-required learning modules" at bounding box center [556, 351] width 459 height 20
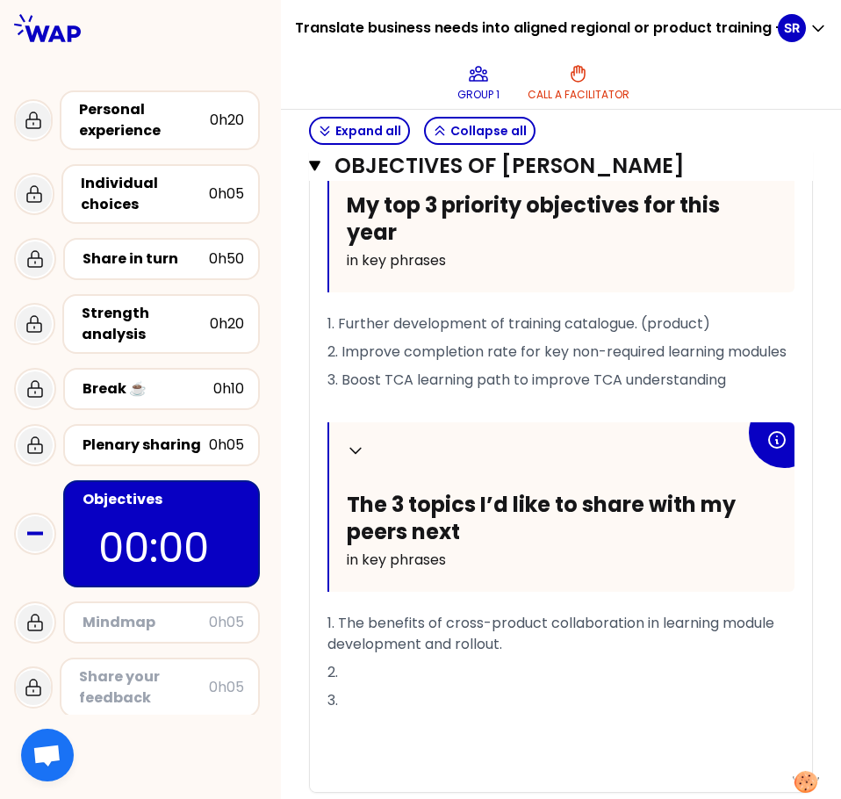
click at [527, 390] on span "3. Boost TCA learning path to improve TCA understanding" at bounding box center [526, 379] width 398 height 20
click at [429, 390] on span "3. Boost TCA learning path to improve TCA understanding" at bounding box center [526, 379] width 398 height 20
click at [355, 390] on span "3. Boost TCA learning path to improve TCA understanding" at bounding box center [526, 379] width 398 height 20
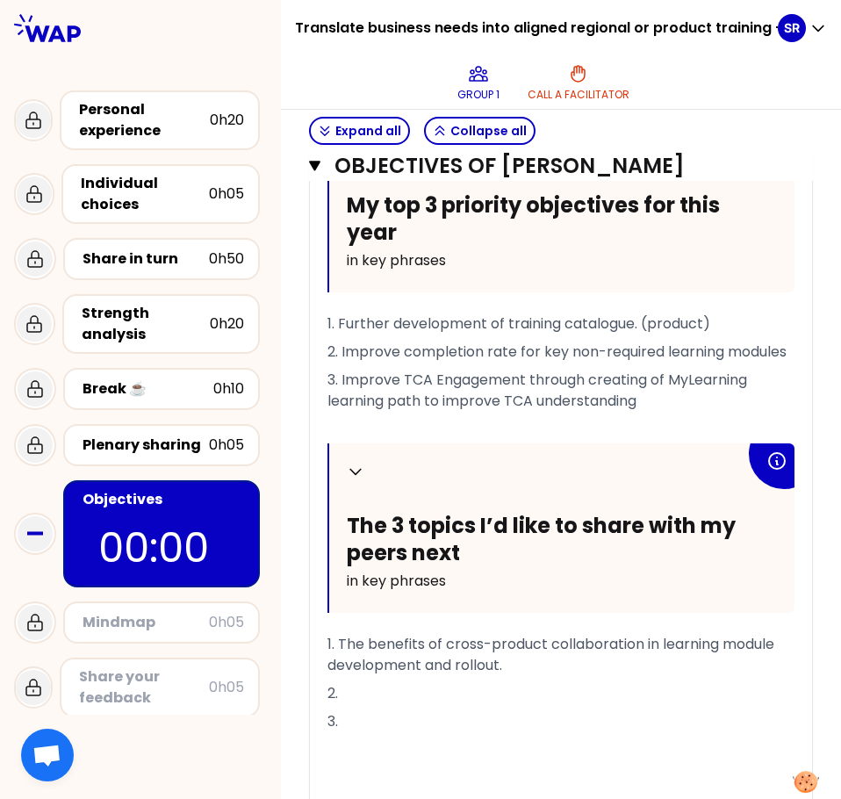
click at [448, 399] on span "3. Improve TCA Engagement through creating of MyLearning learning path to impro…" at bounding box center [540, 389] width 426 height 41
click at [656, 415] on p "3. Improve TCA engagement through creating of MyLearning learning path to impro…" at bounding box center [560, 390] width 467 height 49
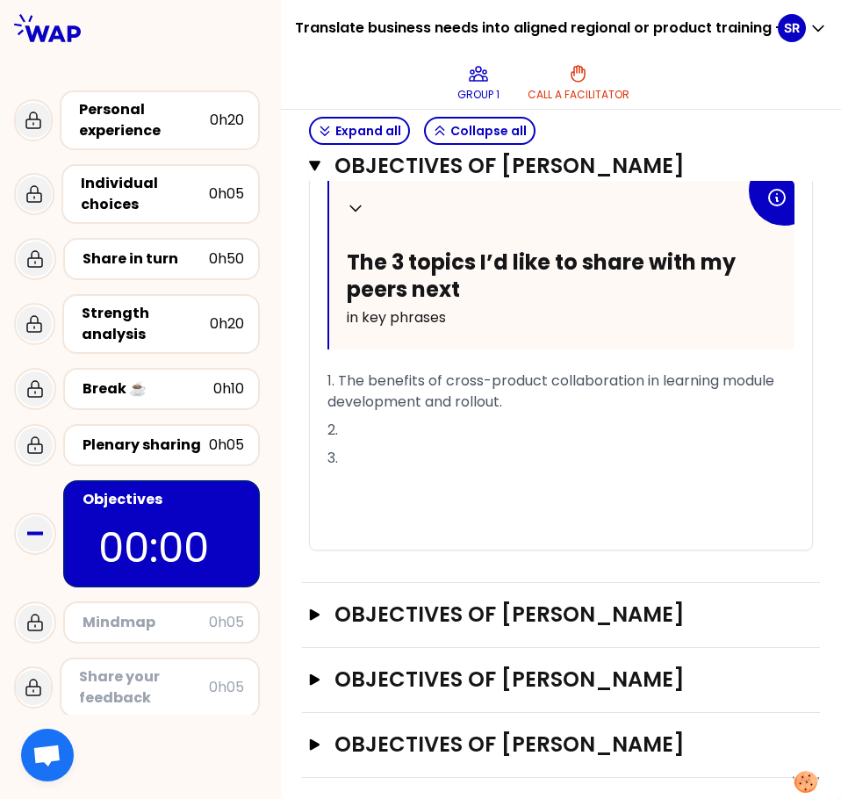
scroll to position [1046, 0]
click at [375, 428] on p "2." at bounding box center [560, 430] width 467 height 28
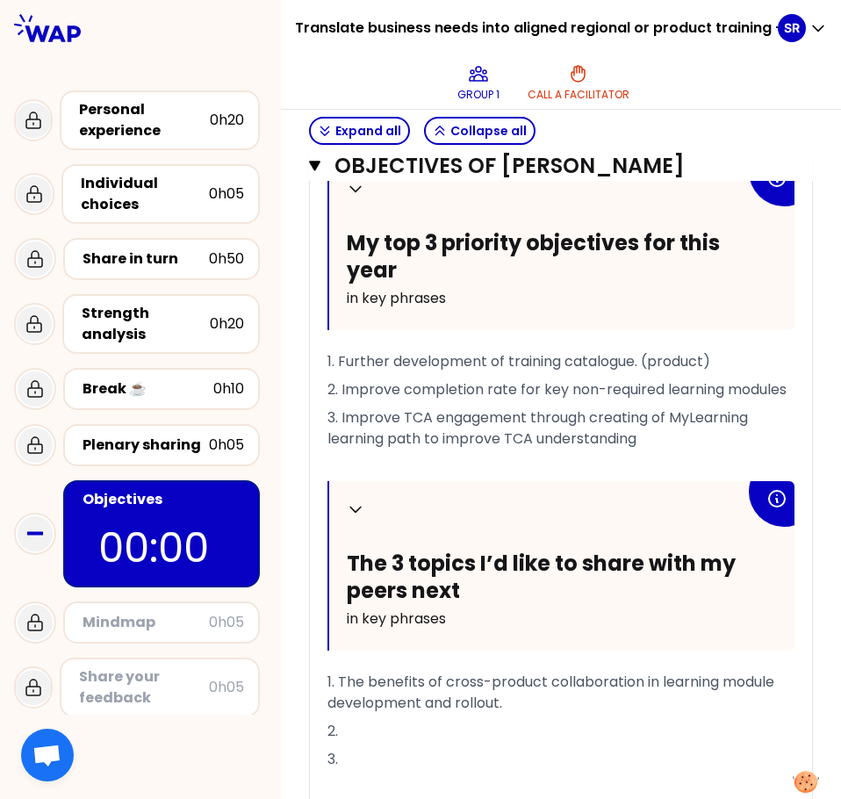
scroll to position [736, 0]
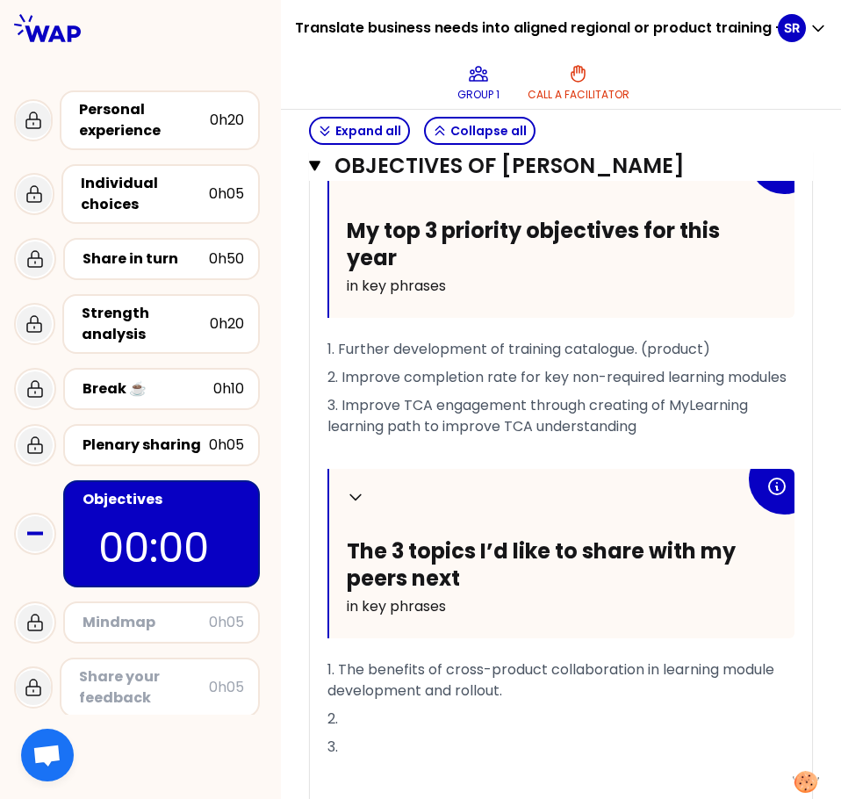
click at [521, 350] on span "1. Further development of training catalogue. (product)" at bounding box center [518, 349] width 383 height 20
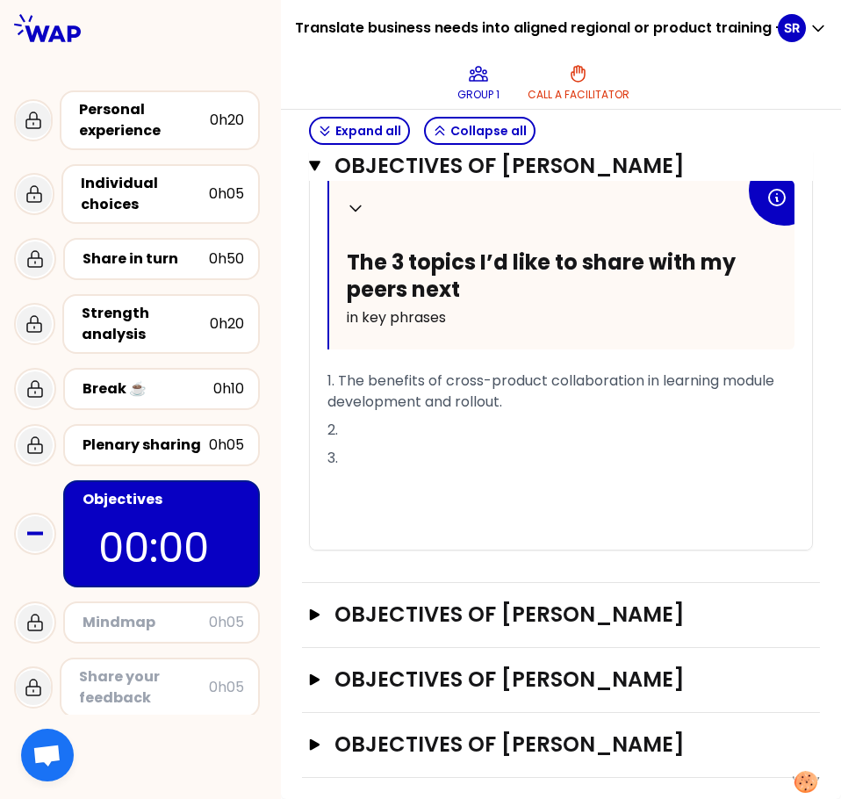
scroll to position [1036, 0]
click at [371, 435] on p "2." at bounding box center [560, 430] width 467 height 28
click at [374, 464] on p "3." at bounding box center [560, 458] width 467 height 28
click at [388, 455] on p "3." at bounding box center [560, 458] width 467 height 28
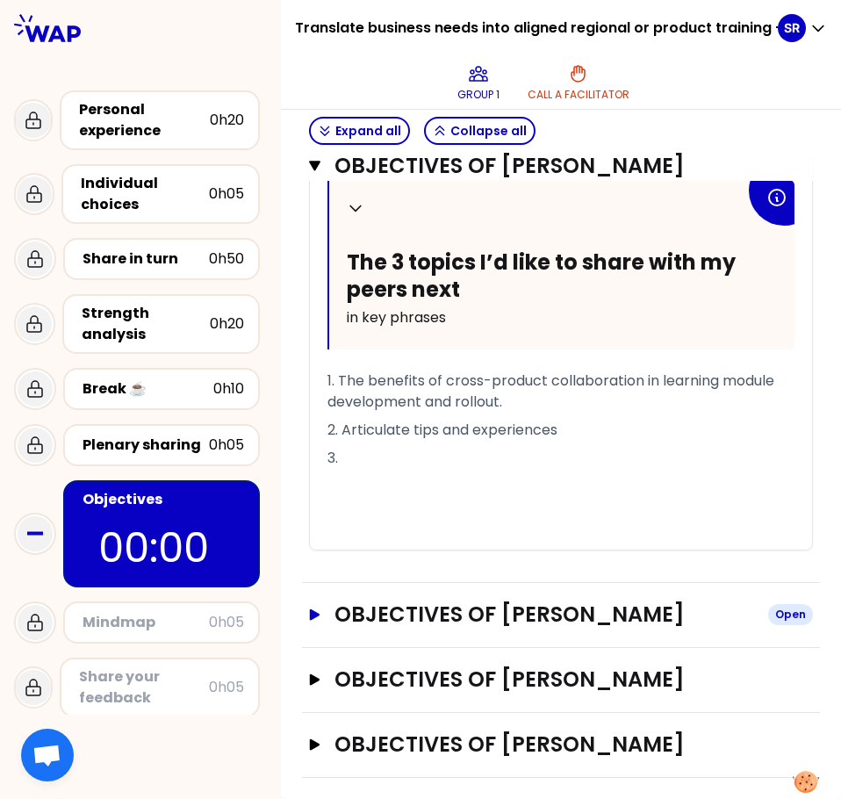
click at [320, 613] on icon "button" at bounding box center [315, 613] width 11 height 11
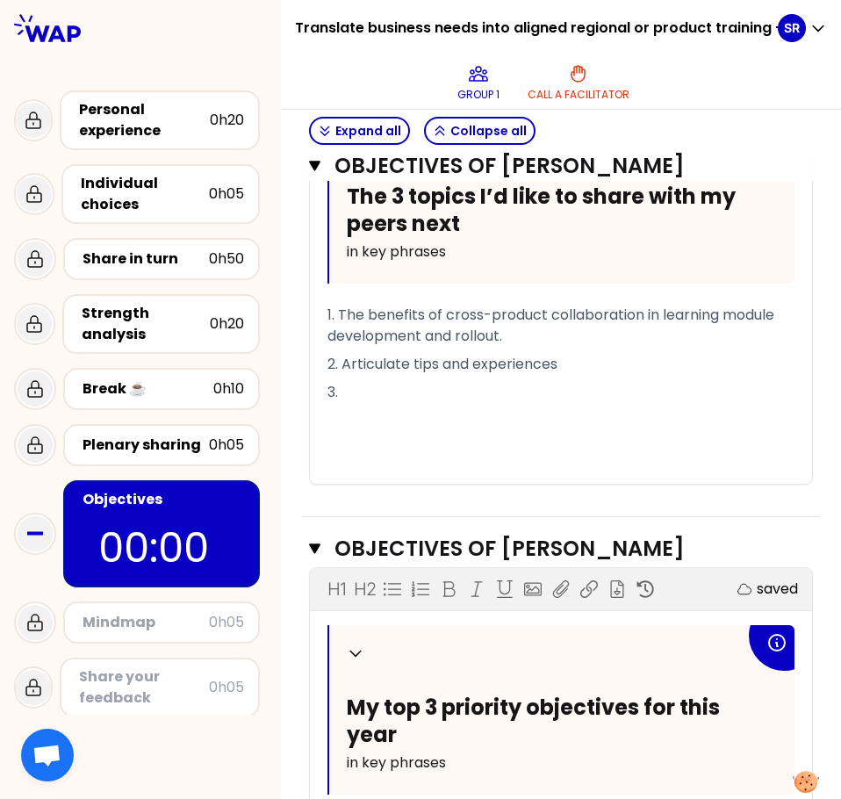
scroll to position [1151, 0]
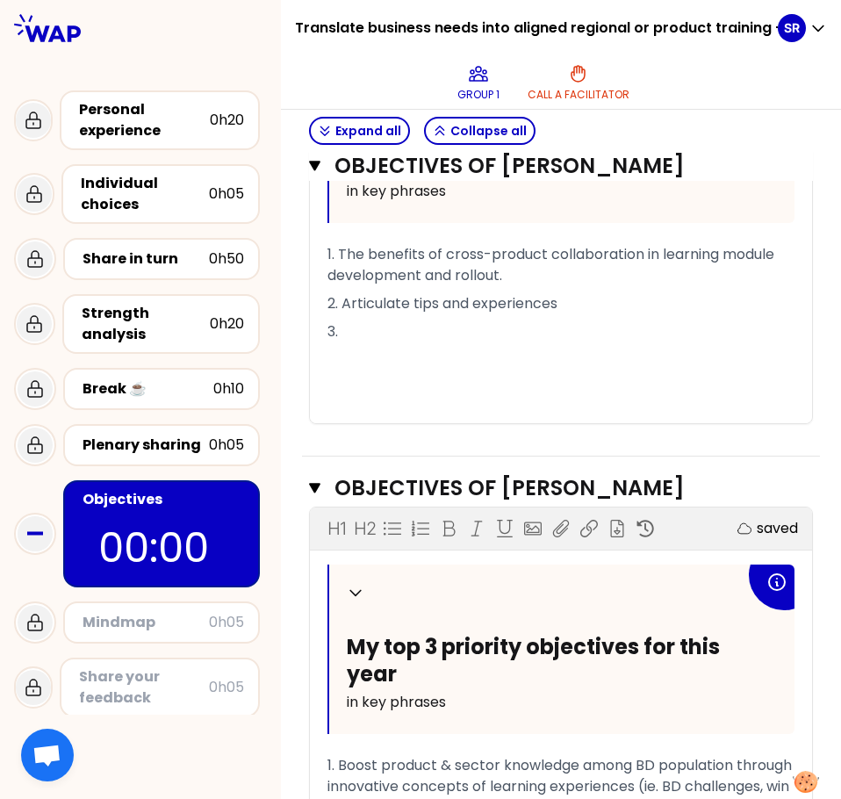
click at [364, 346] on p "3." at bounding box center [560, 332] width 467 height 28
click at [396, 346] on p "3." at bounding box center [560, 332] width 467 height 28
click at [379, 346] on p "3." at bounding box center [560, 332] width 467 height 28
click at [448, 402] on p "﻿" at bounding box center [560, 388] width 467 height 28
click at [320, 493] on icon "button" at bounding box center [314, 488] width 11 height 11
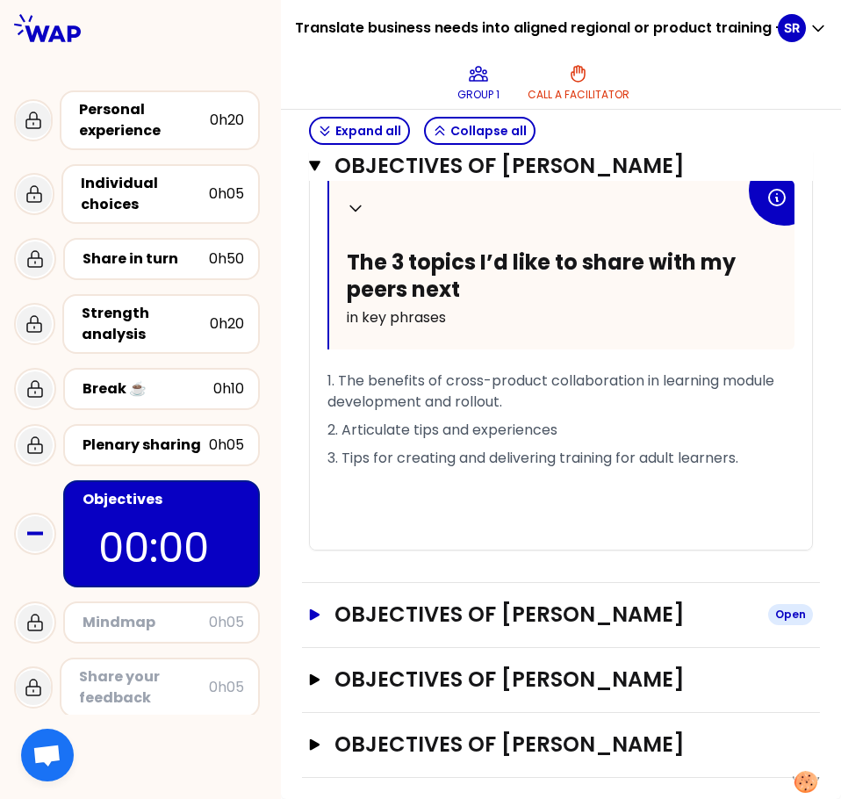
scroll to position [1046, 0]
click at [320, 165] on icon "button" at bounding box center [314, 166] width 11 height 14
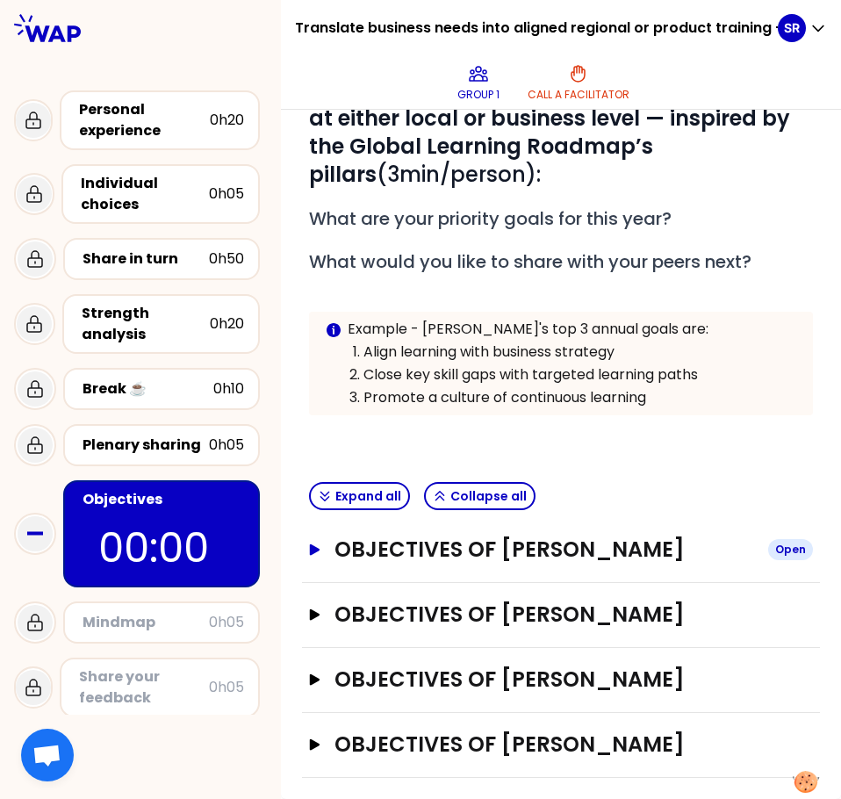
scroll to position [259, 0]
click at [539, 433] on p at bounding box center [561, 432] width 504 height 21
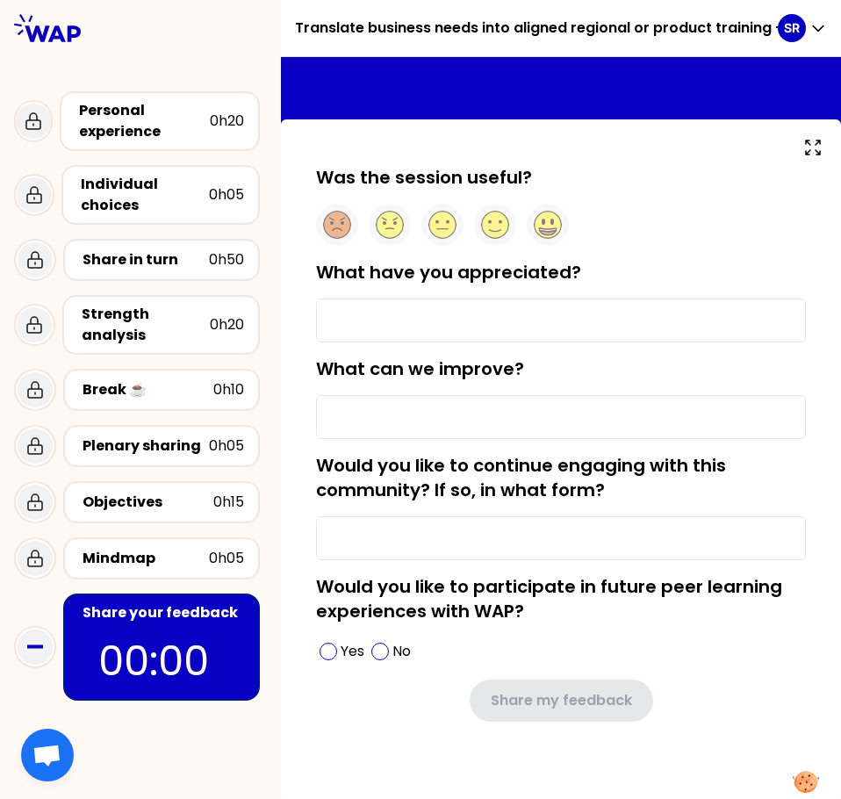
click at [120, 620] on div "Share your feedback" at bounding box center [162, 612] width 161 height 21
click at [356, 320] on input "What have you appreciated?" at bounding box center [561, 320] width 490 height 44
type input "h"
type input "Hearing the experience of others."
